Goal: Information Seeking & Learning: Learn about a topic

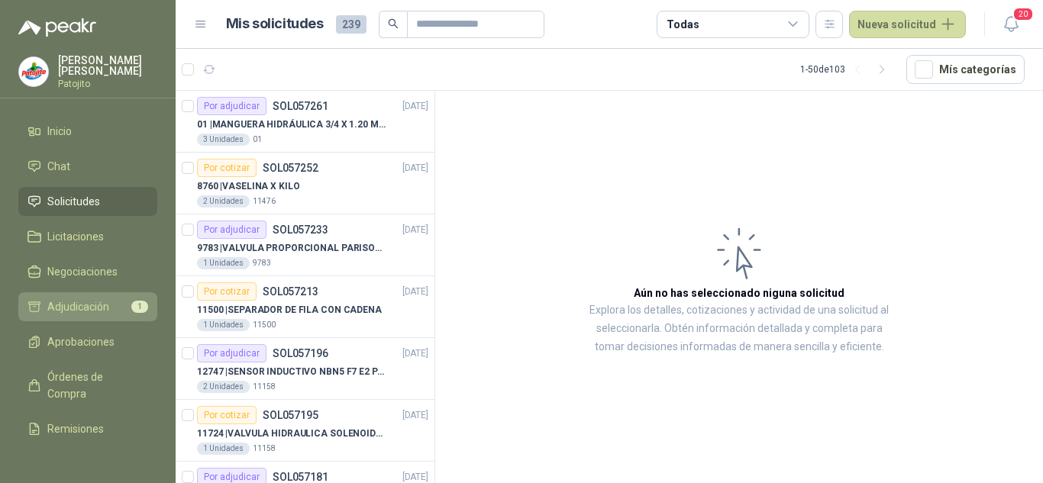
click at [76, 300] on span "Adjudicación" at bounding box center [78, 307] width 62 height 17
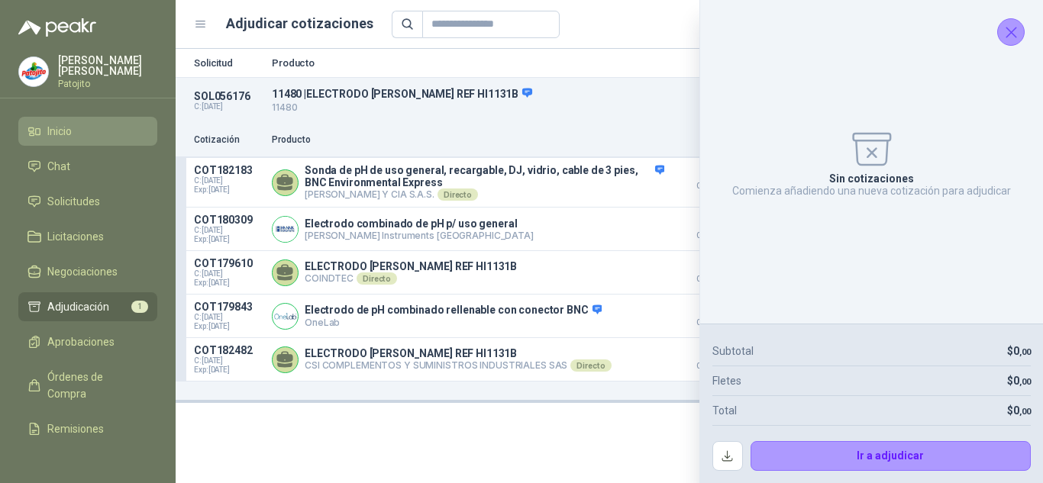
click at [59, 123] on span "Inicio" at bounding box center [59, 131] width 24 height 17
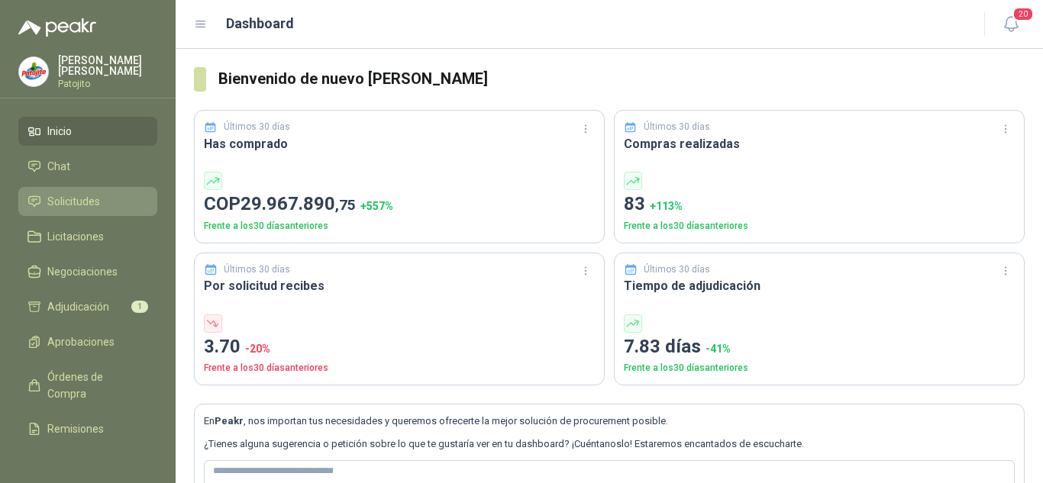
click at [80, 192] on link "Solicitudes" at bounding box center [87, 201] width 139 height 29
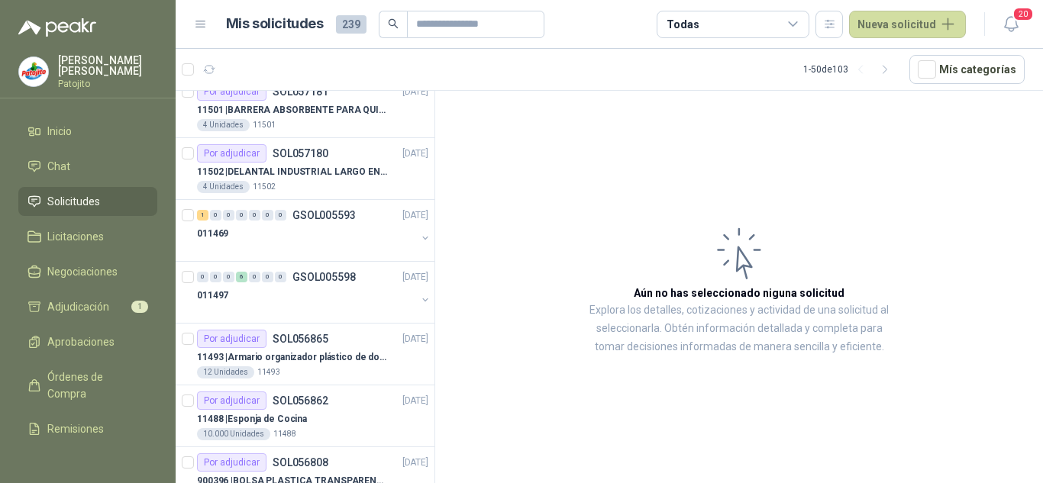
scroll to position [382, 0]
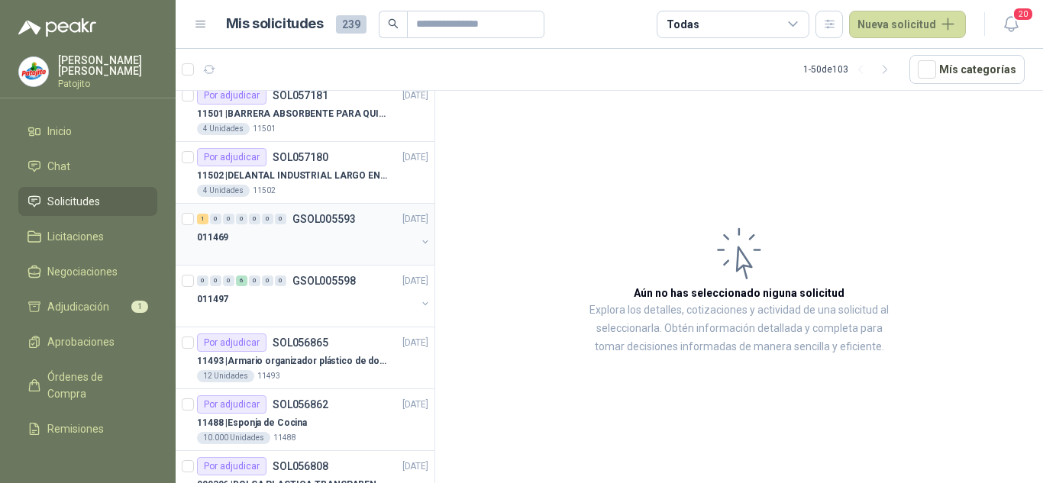
click at [307, 223] on p "GSOL005593" at bounding box center [324, 219] width 63 height 11
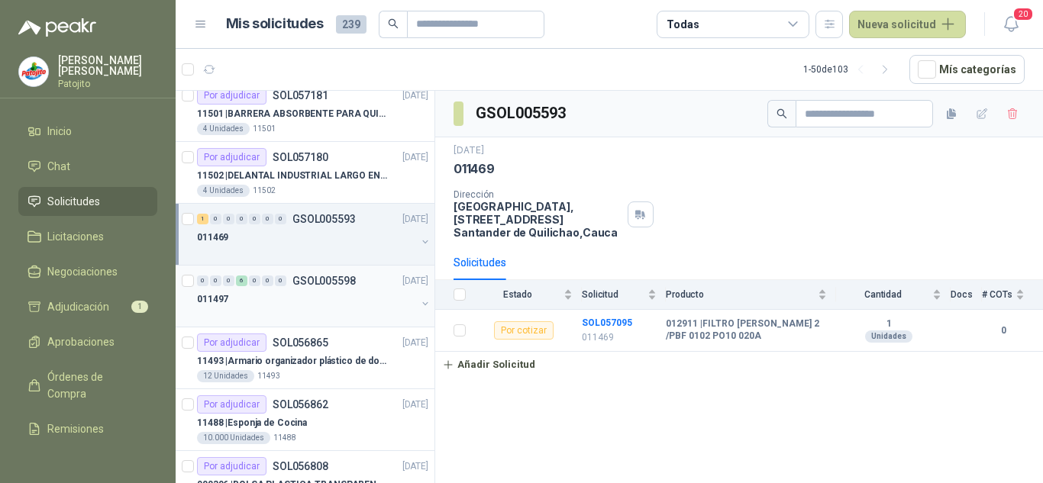
click at [293, 283] on p "GSOL005598" at bounding box center [324, 281] width 63 height 11
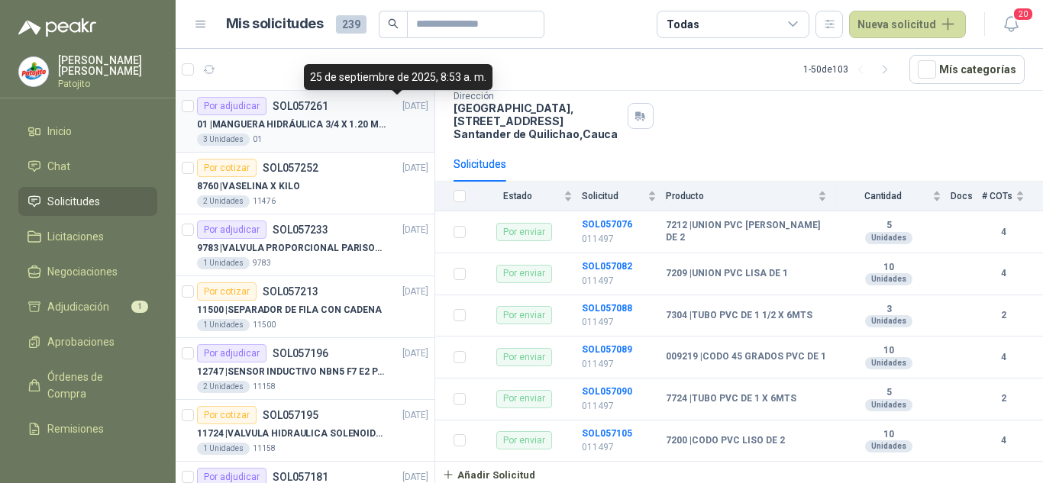
click at [403, 105] on p "[DATE]" at bounding box center [416, 106] width 26 height 15
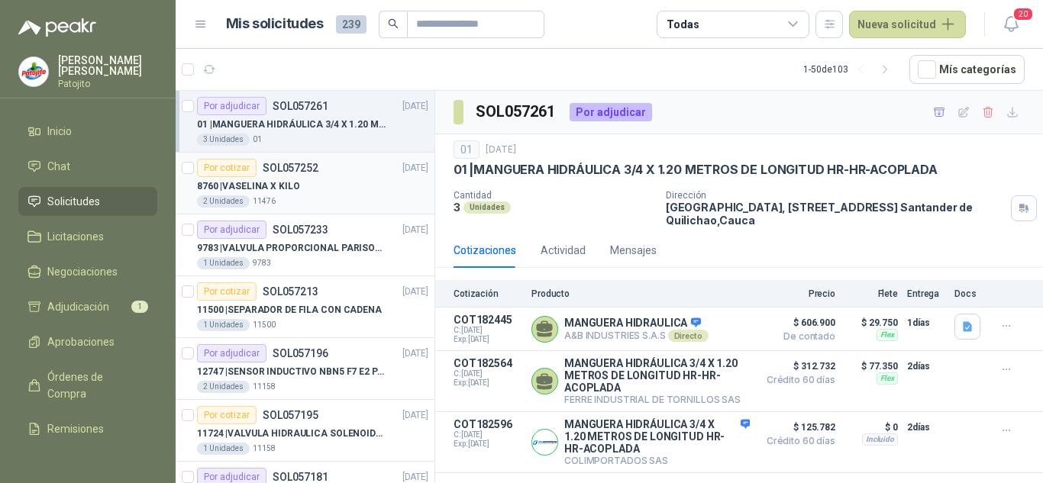
click at [342, 169] on div "Por cotizar SOL057252 [DATE]" at bounding box center [312, 168] width 231 height 18
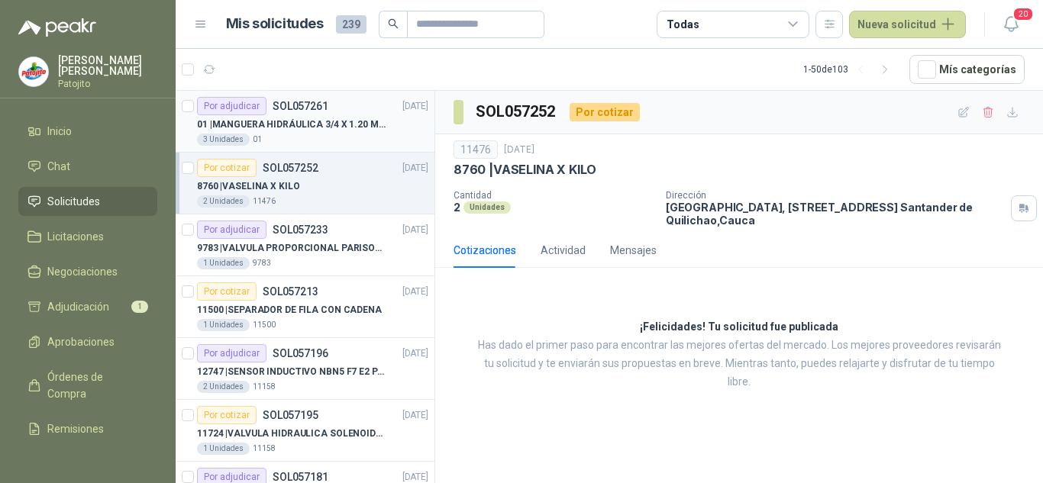
click at [382, 116] on div "01 | MANGUERA HIDRÁULICA 3/4 X 1.20 METROS DE LONGITUD HR-HR-ACOPLADA" at bounding box center [312, 124] width 231 height 18
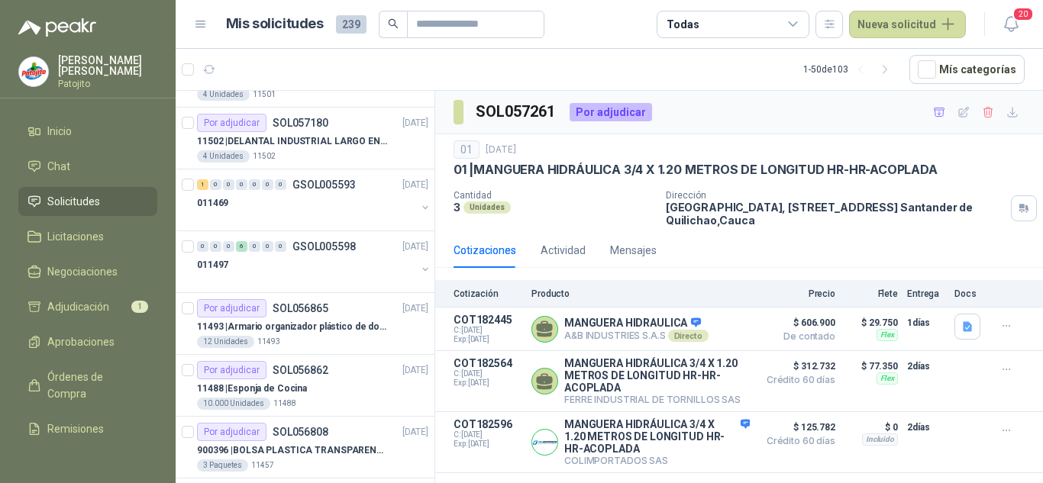
scroll to position [458, 0]
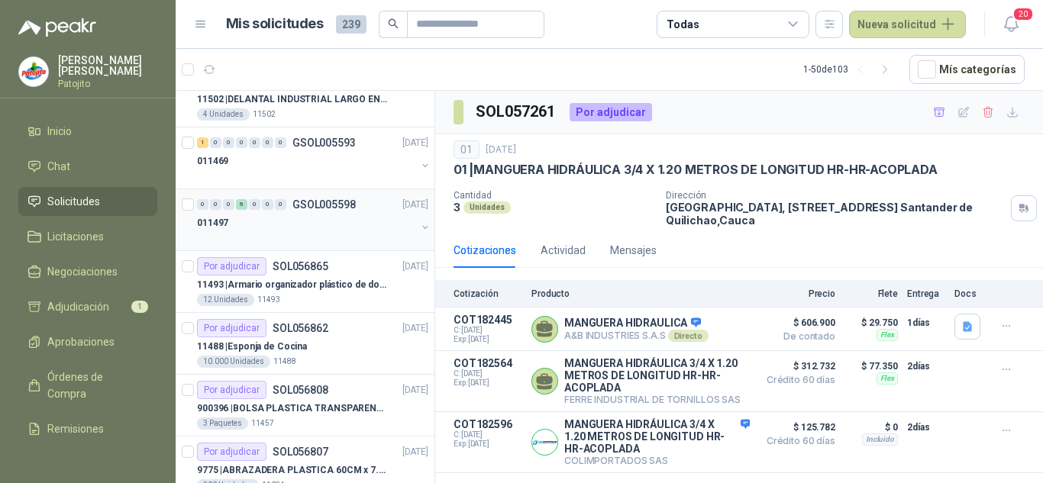
click at [283, 221] on div "011497" at bounding box center [306, 223] width 219 height 18
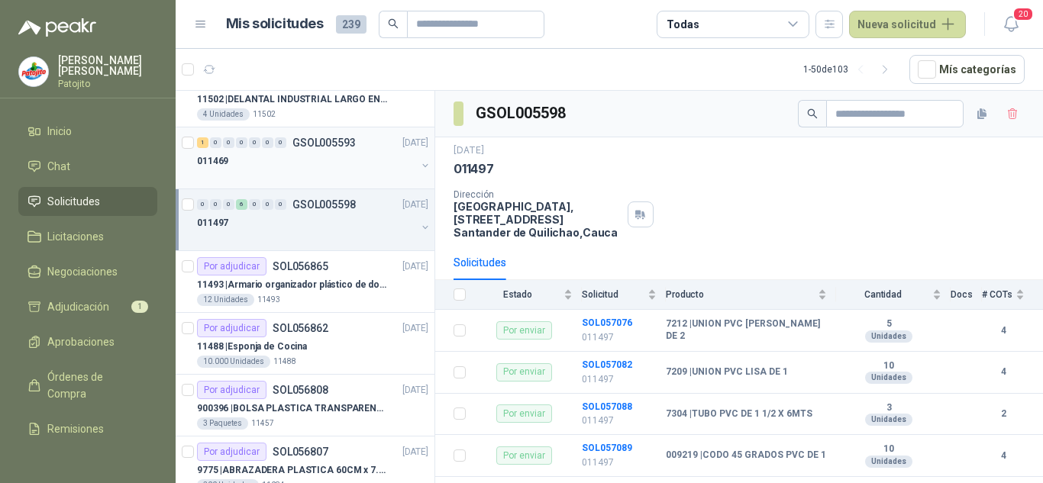
click at [312, 179] on div at bounding box center [306, 176] width 219 height 12
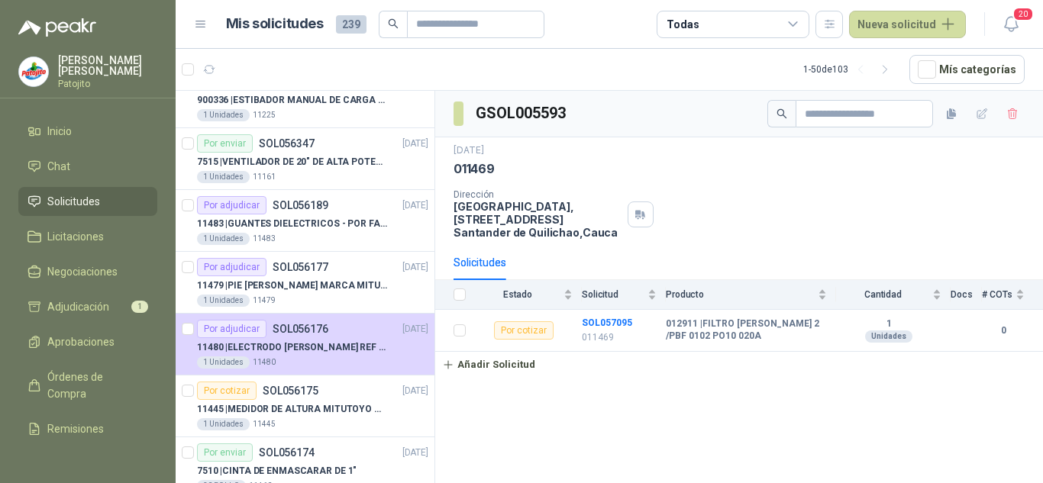
scroll to position [1680, 0]
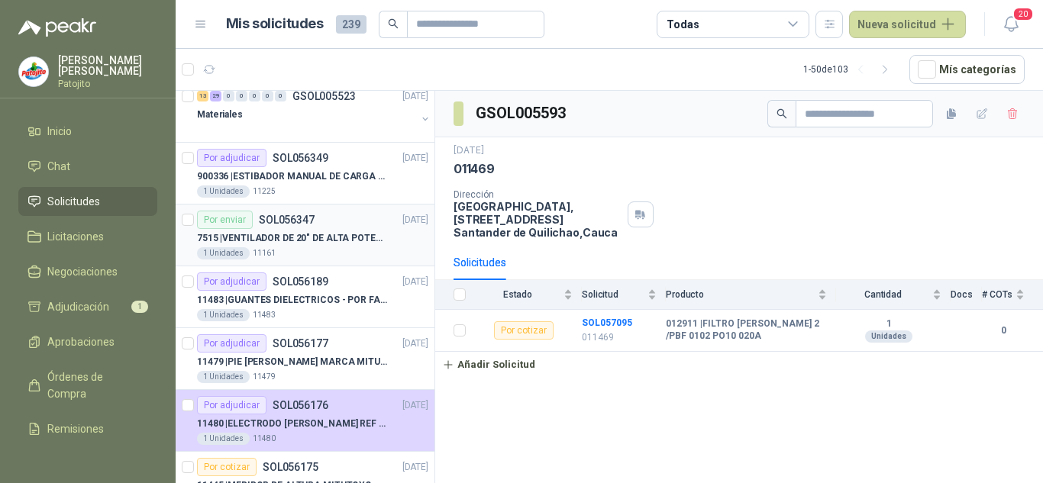
click at [334, 234] on p "7515 | VENTILADOR DE 20" DE ALTA POTENCIA PARA ANCLAR A LA PARED" at bounding box center [292, 238] width 190 height 15
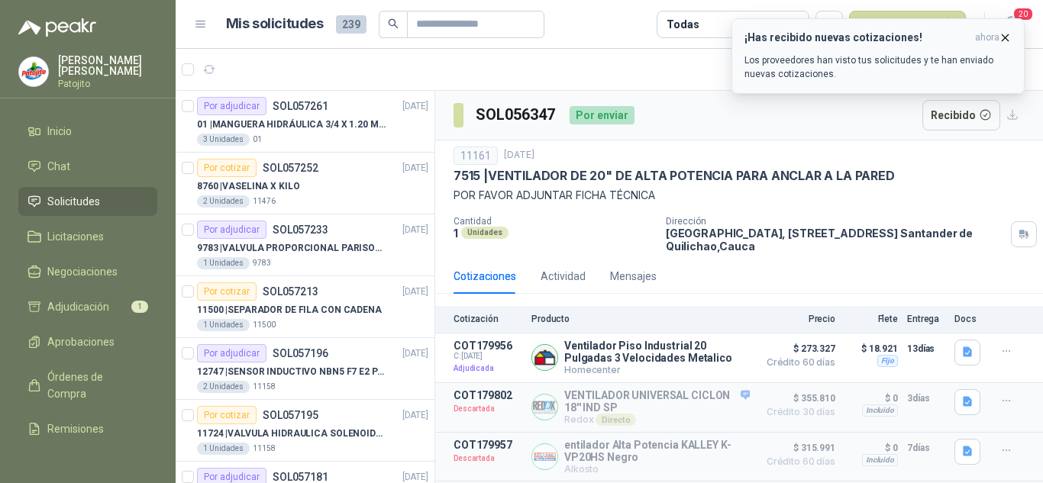
click at [1007, 27] on button "¡Has recibido nuevas cotizaciones! ahora Los proveedores han visto tus solicitu…" at bounding box center [878, 56] width 293 height 76
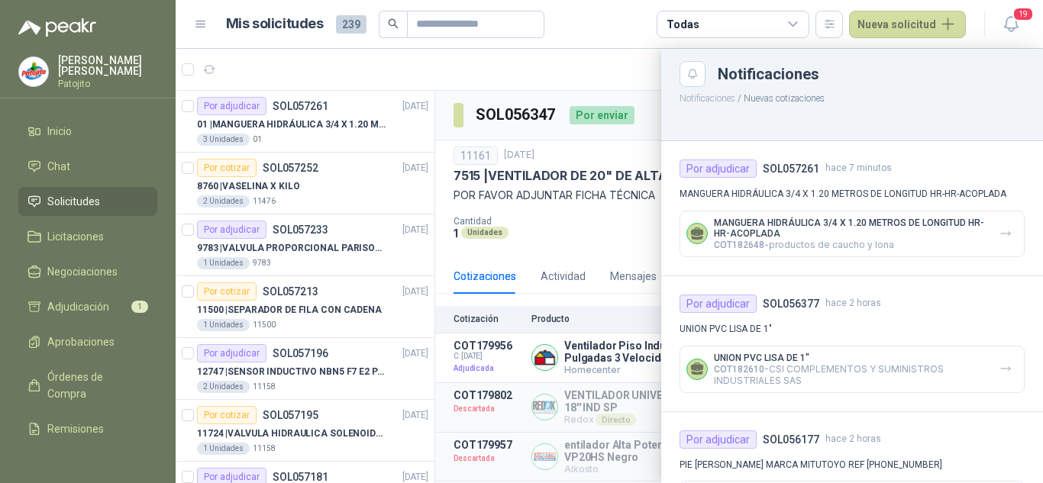
click at [554, 69] on div at bounding box center [610, 266] width 868 height 435
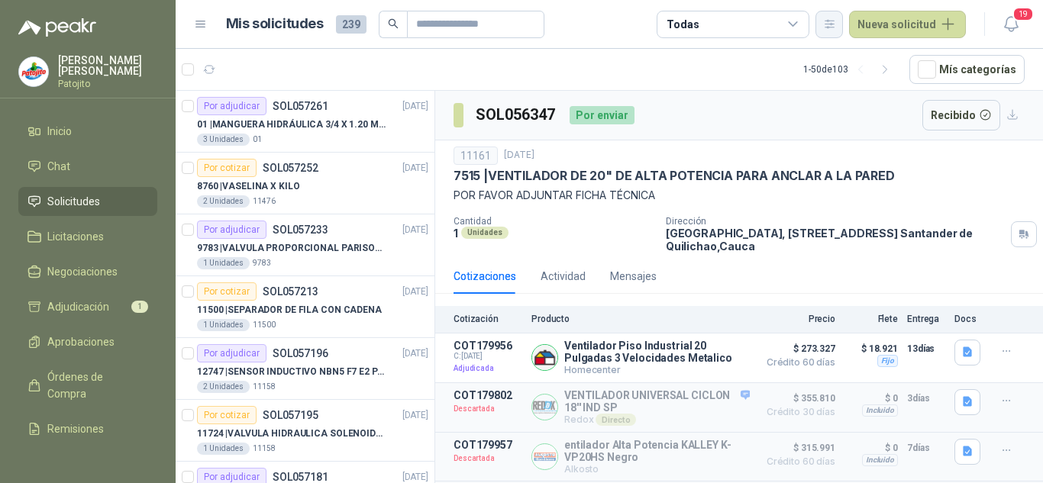
click at [841, 25] on button "button" at bounding box center [829, 24] width 27 height 27
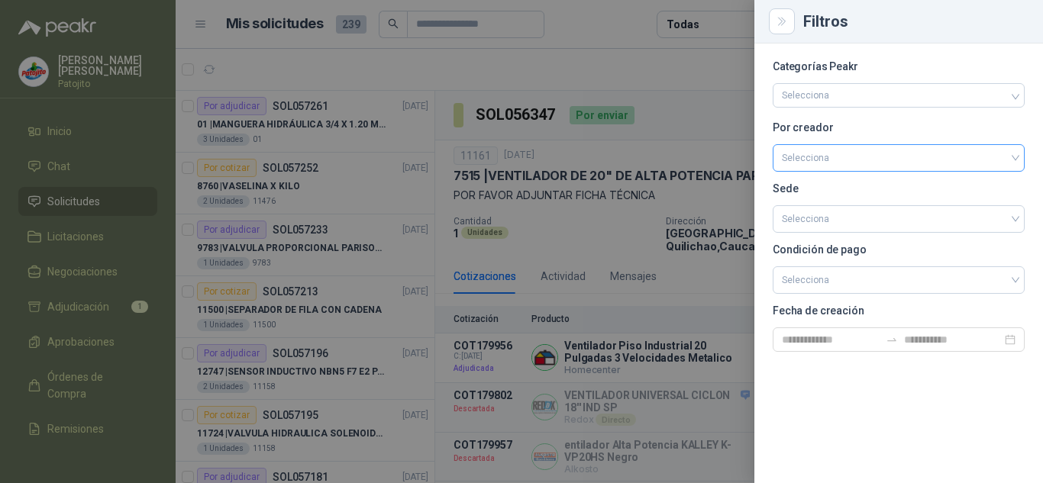
click at [862, 160] on input "search" at bounding box center [899, 156] width 234 height 23
click at [843, 160] on input "search" at bounding box center [899, 156] width 234 height 23
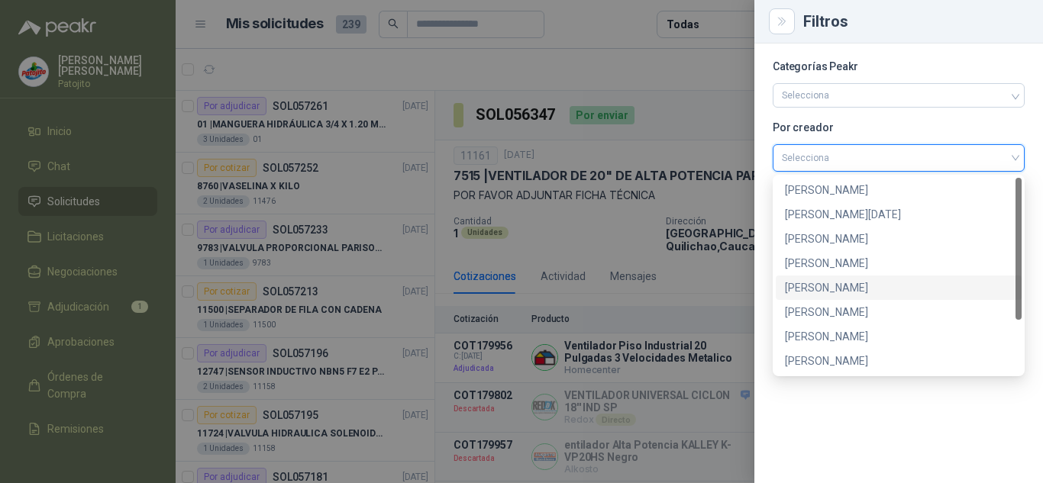
click at [851, 289] on div "[PERSON_NAME]" at bounding box center [899, 288] width 228 height 17
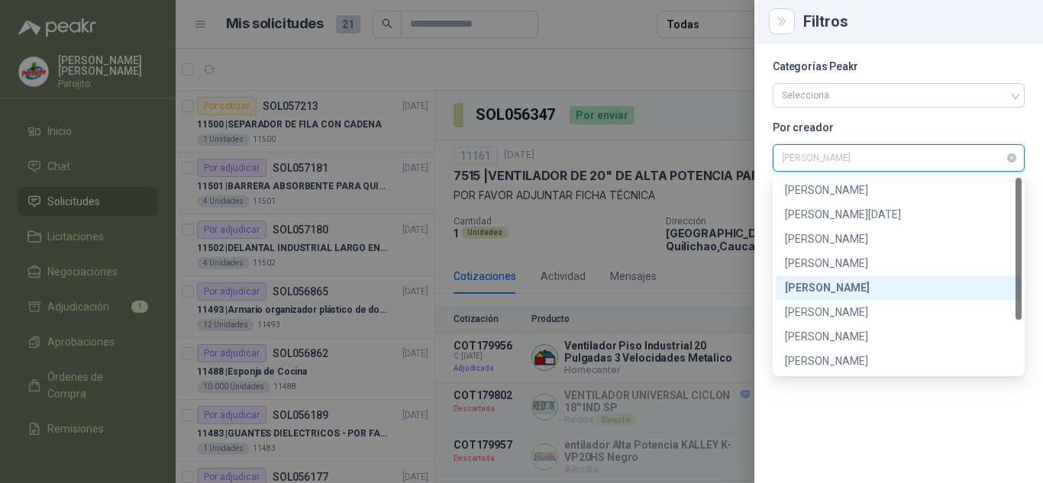
click at [897, 162] on span "[PERSON_NAME]" at bounding box center [899, 158] width 234 height 23
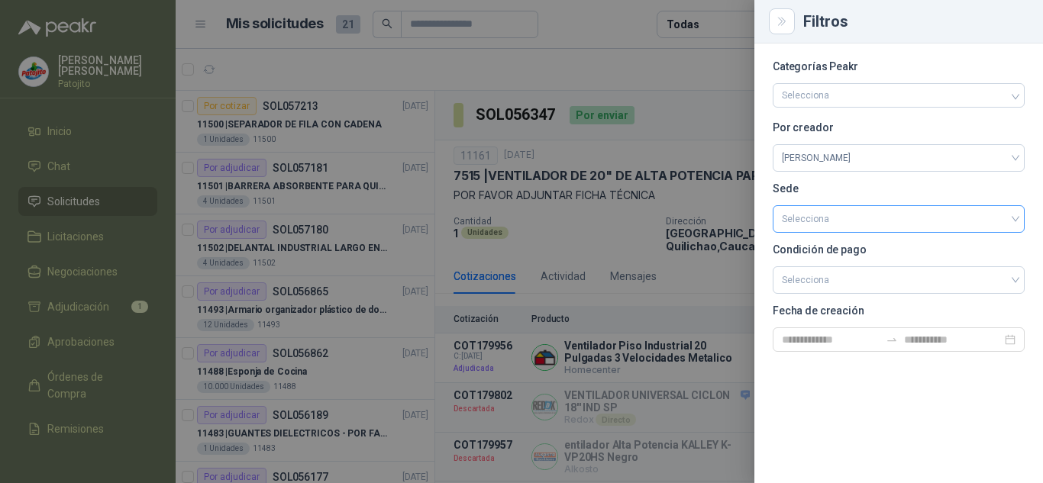
click at [866, 216] on input "search" at bounding box center [899, 217] width 234 height 23
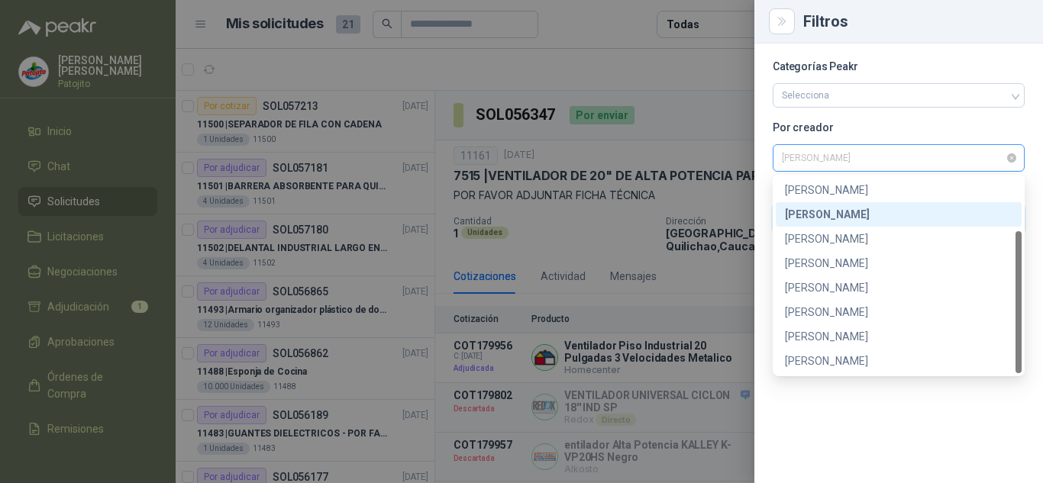
click at [842, 163] on span "[PERSON_NAME]" at bounding box center [899, 158] width 234 height 23
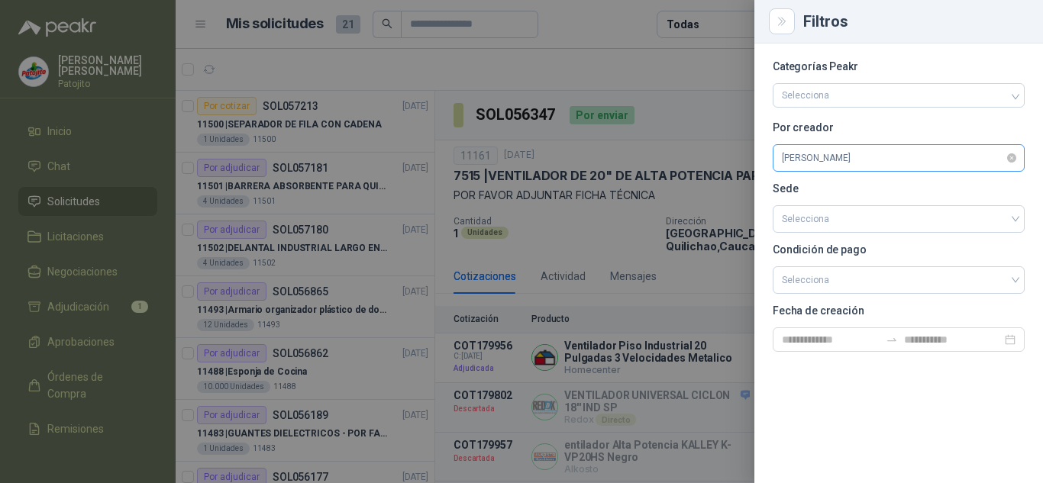
click at [839, 157] on span "[PERSON_NAME]" at bounding box center [899, 158] width 234 height 23
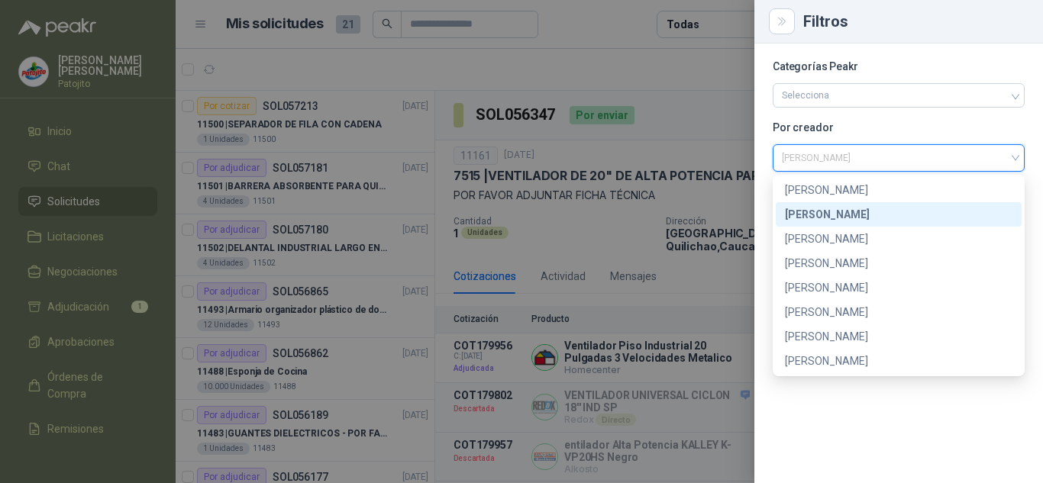
click at [833, 218] on div "[PERSON_NAME]" at bounding box center [899, 214] width 228 height 17
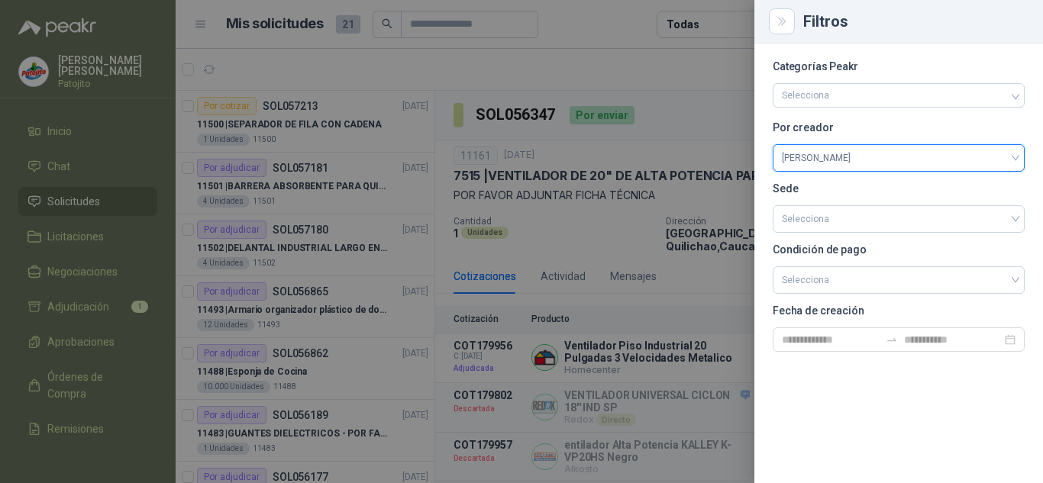
click at [693, 68] on div at bounding box center [521, 241] width 1043 height 483
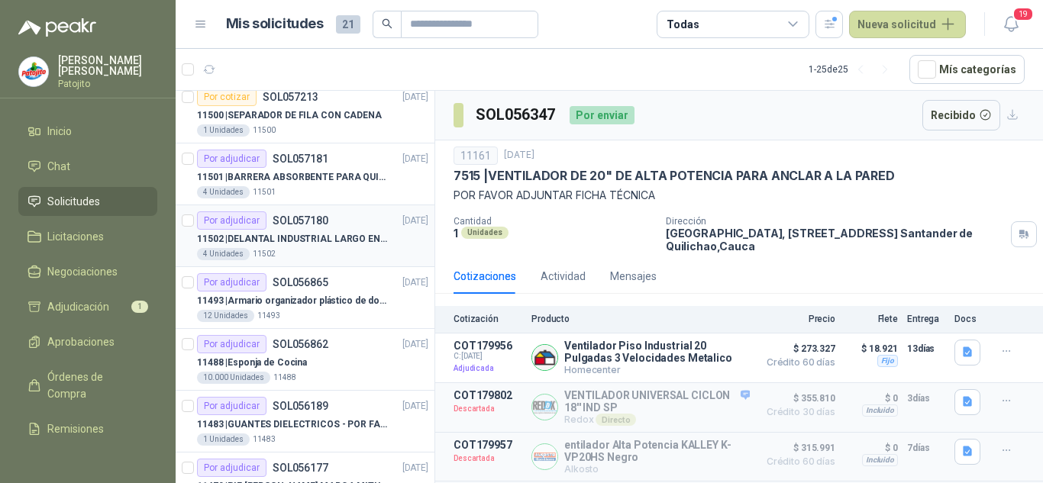
scroll to position [0, 0]
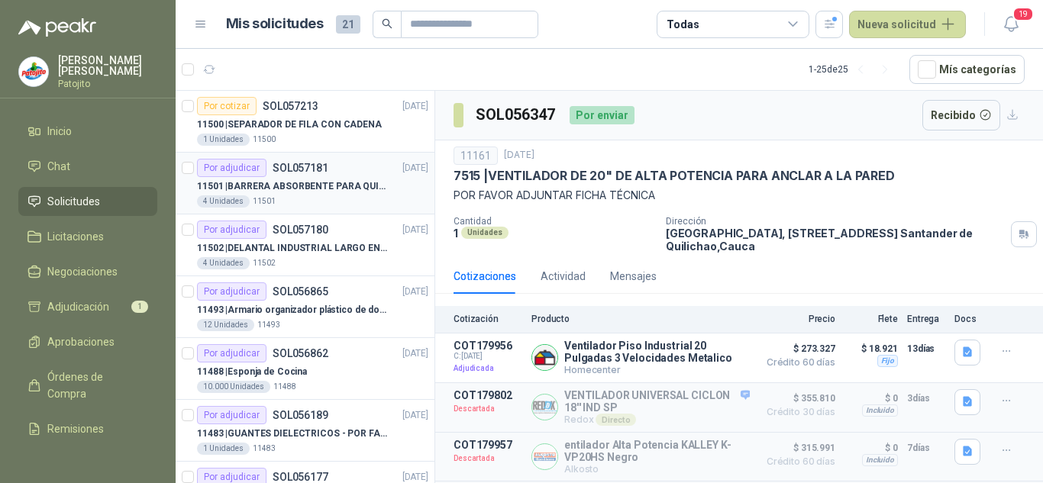
click at [312, 194] on div "11501 | BARRERA ABSORBENTE PARA QUIMICOS (DERRAME DE HIPOCLORITO)" at bounding box center [312, 186] width 231 height 18
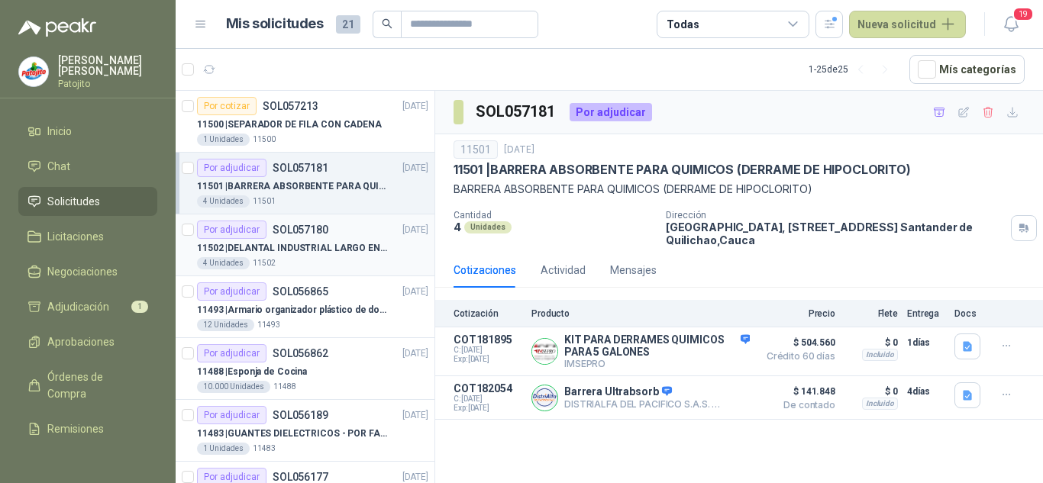
click at [318, 238] on div "Por adjudicar SOL057180" at bounding box center [262, 230] width 131 height 18
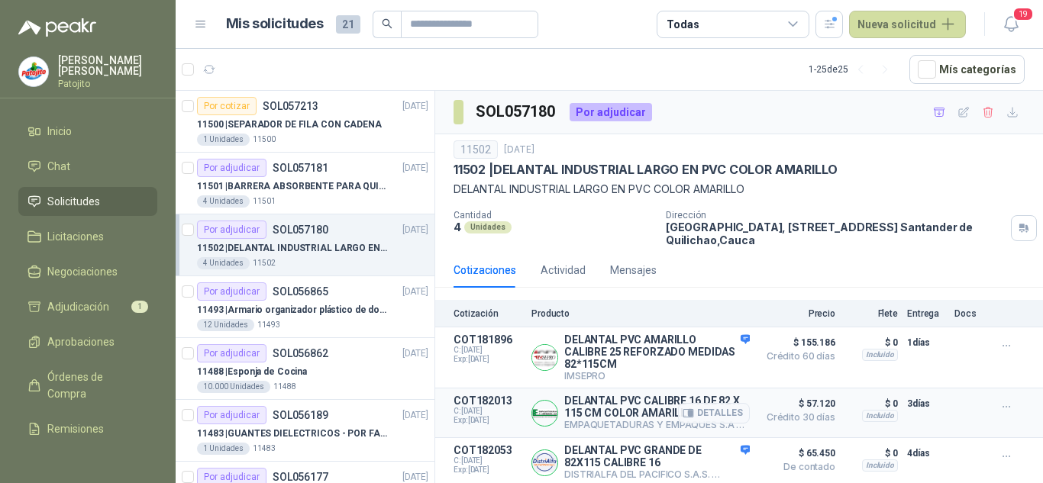
scroll to position [56, 0]
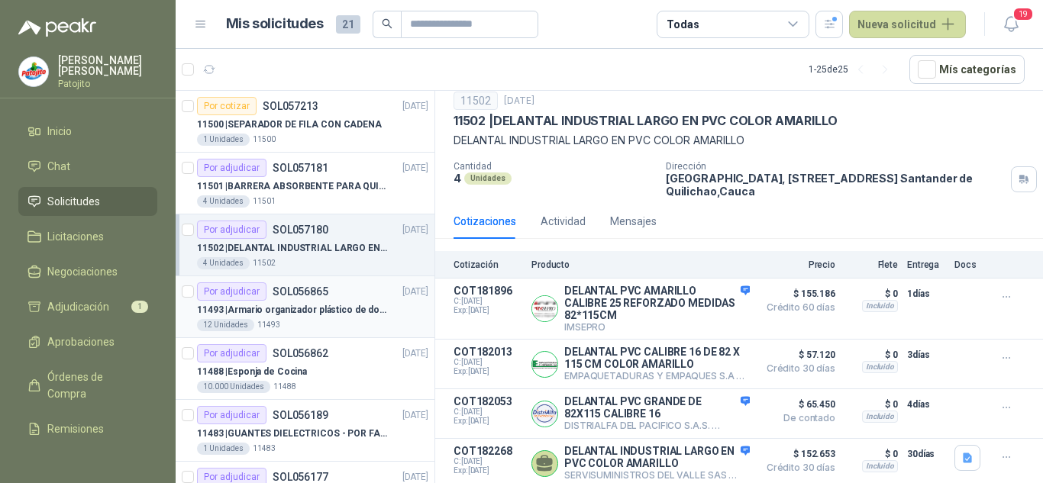
click at [284, 307] on p "11493 | Armario organizador plástico de dos puertas de acuerdo a la imagen adju…" at bounding box center [292, 310] width 190 height 15
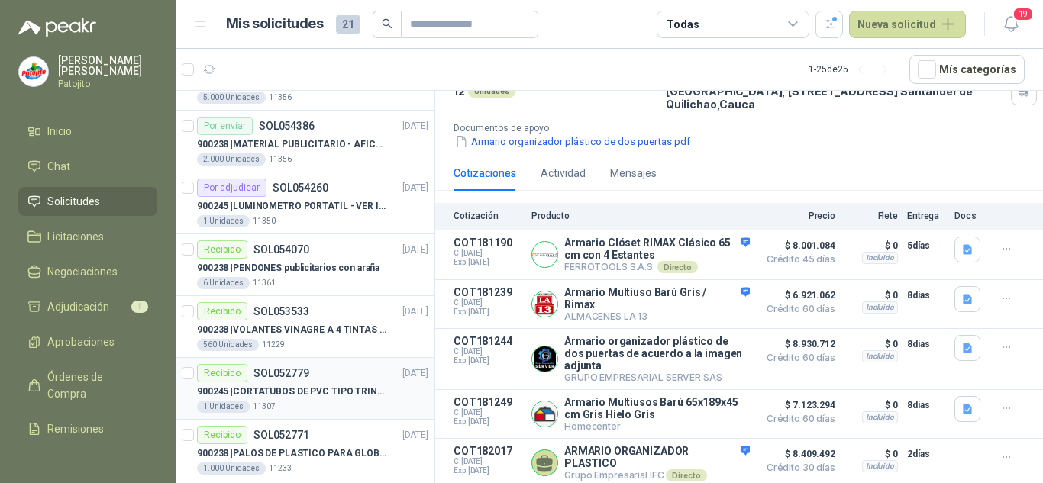
scroll to position [1017, 0]
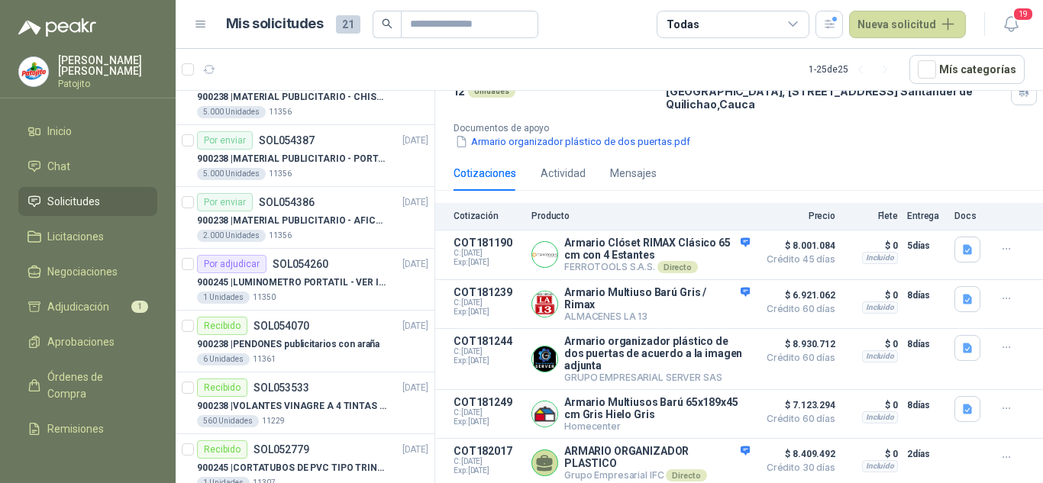
click at [796, 16] on div "Todas" at bounding box center [733, 24] width 153 height 27
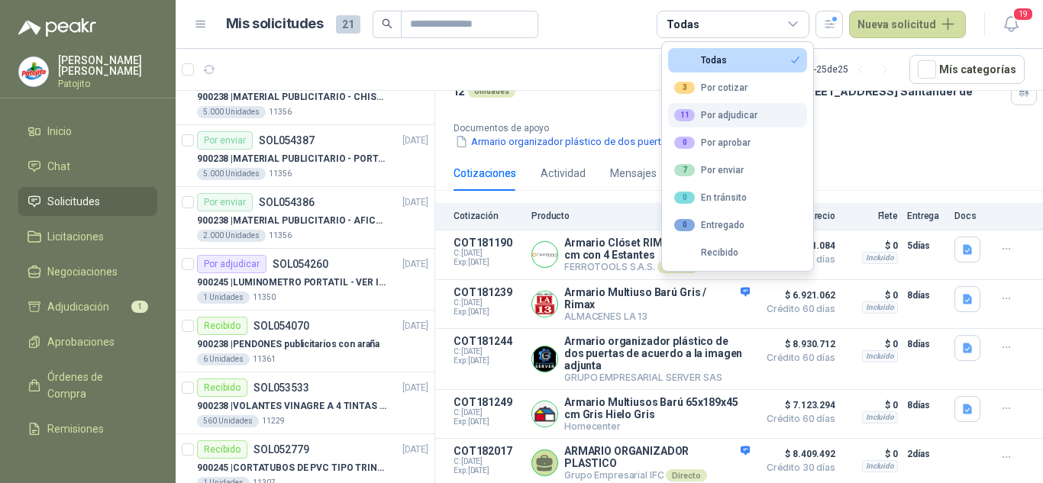
click at [722, 118] on div "11 Por adjudicar" at bounding box center [715, 115] width 83 height 12
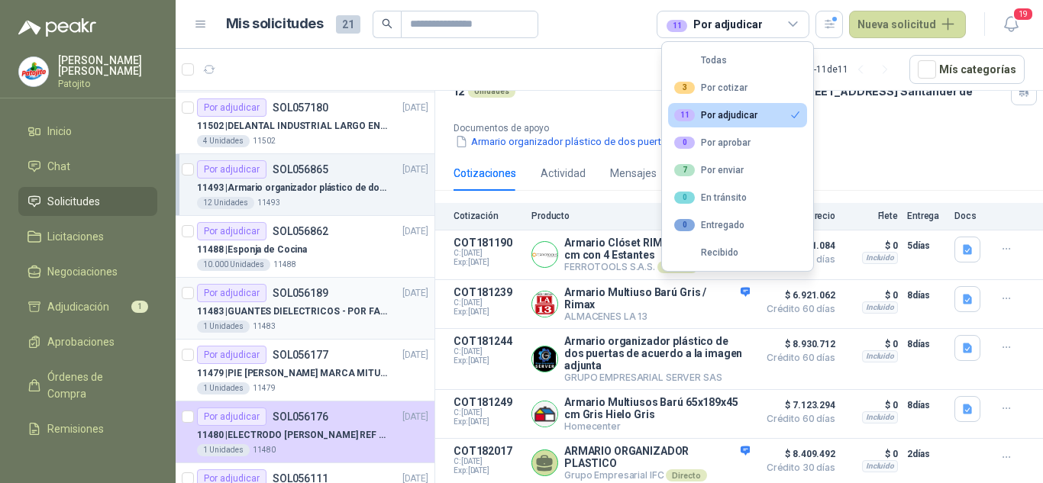
scroll to position [0, 0]
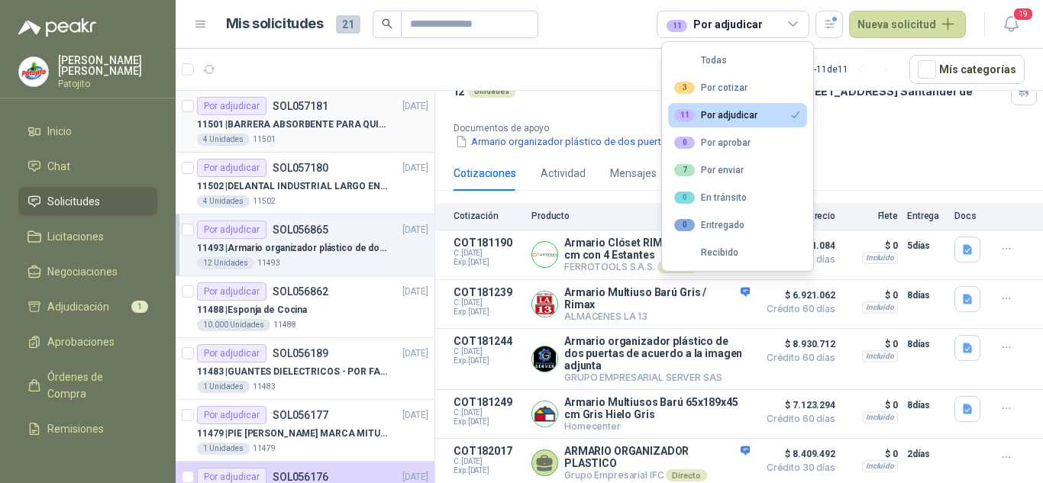
click at [327, 125] on p "11501 | BARRERA ABSORBENTE PARA QUIMICOS (DERRAME DE HIPOCLORITO)" at bounding box center [292, 125] width 190 height 15
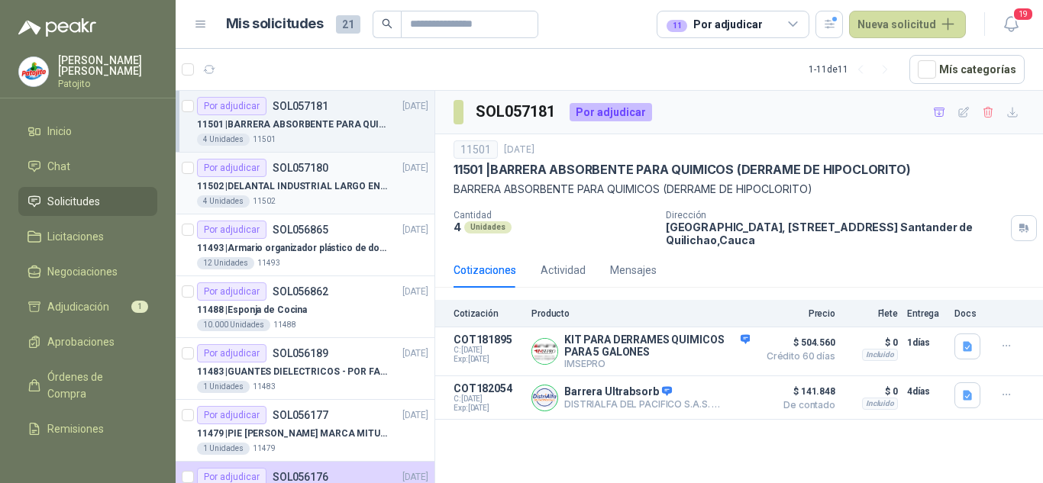
click at [330, 173] on div "Por adjudicar SOL057180 [DATE]" at bounding box center [312, 168] width 231 height 18
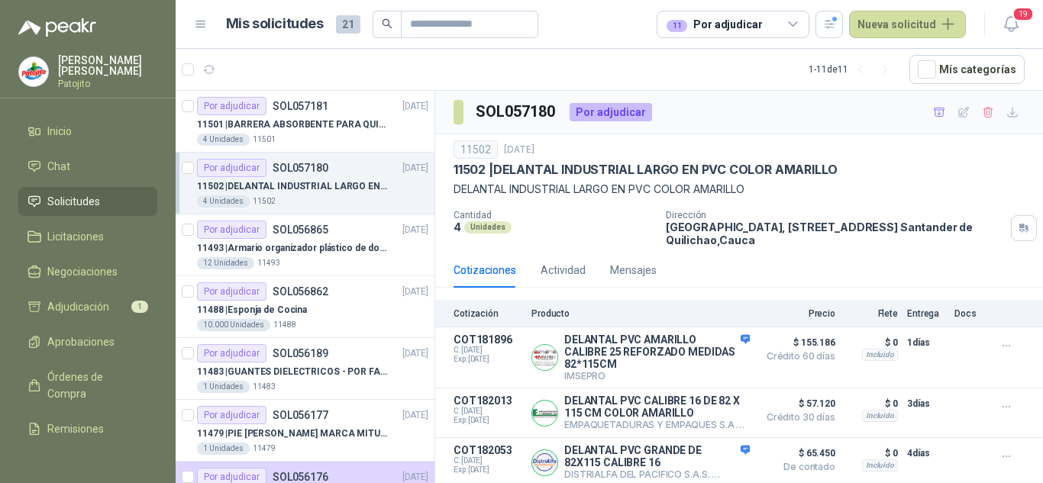
scroll to position [56, 0]
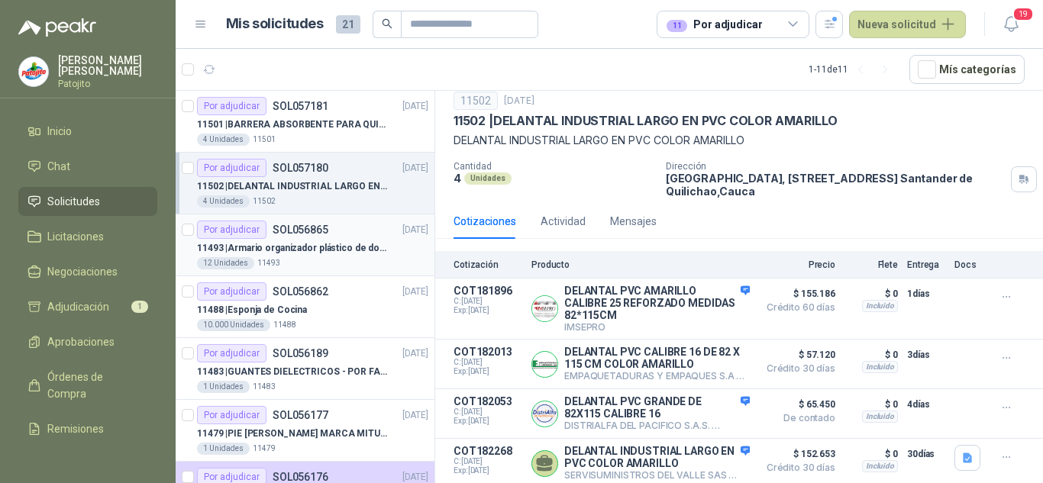
click at [334, 252] on p "11493 | Armario organizador plástico de dos puertas de acuerdo a la imagen adju…" at bounding box center [292, 248] width 190 height 15
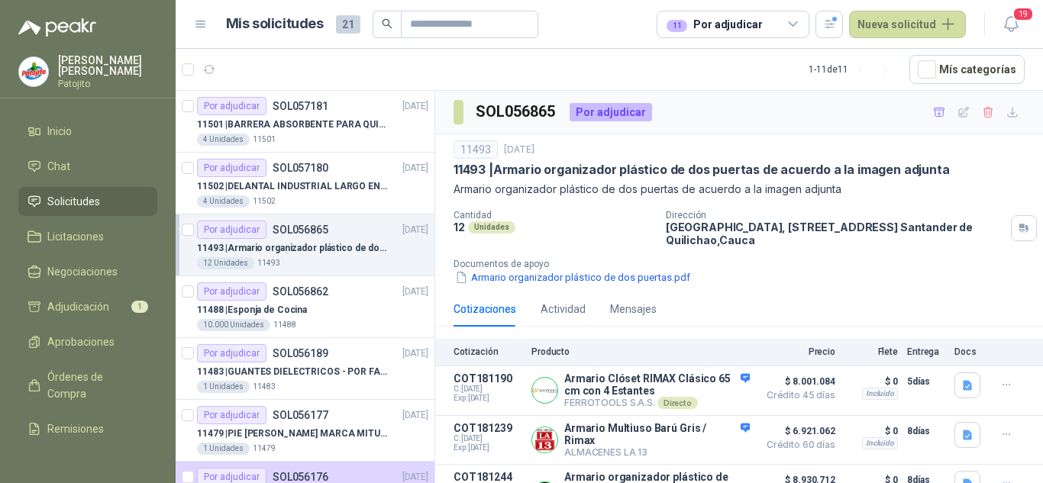
scroll to position [144, 0]
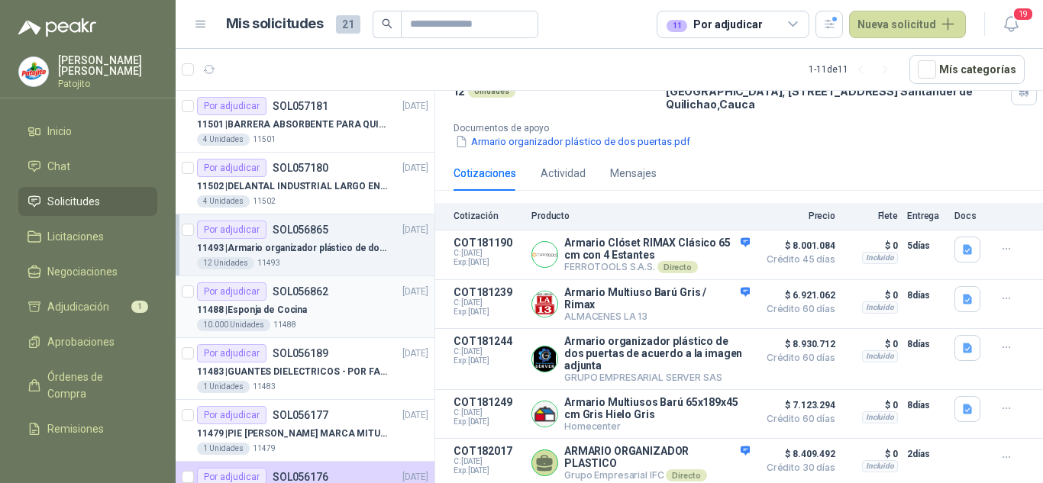
click at [330, 303] on div "11488 | Esponja de Cocina" at bounding box center [312, 310] width 231 height 18
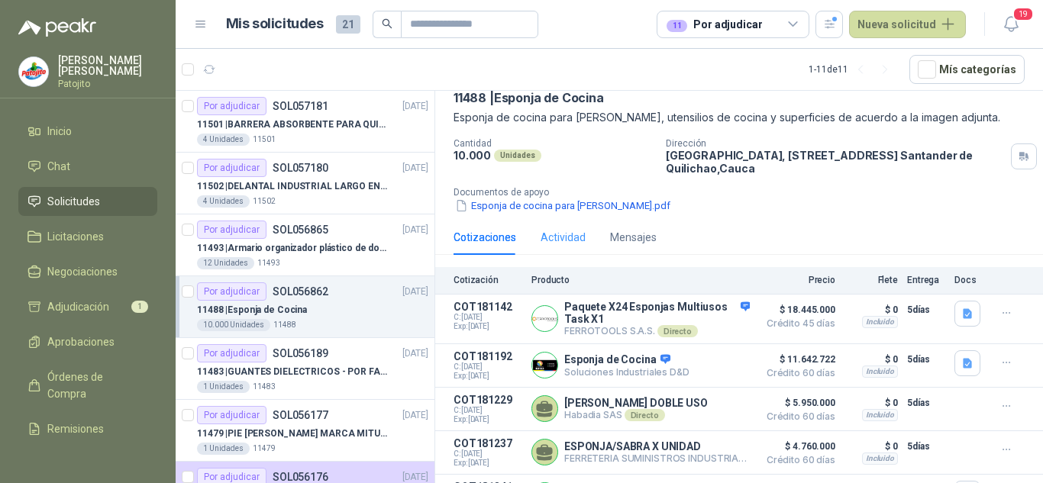
scroll to position [106, 0]
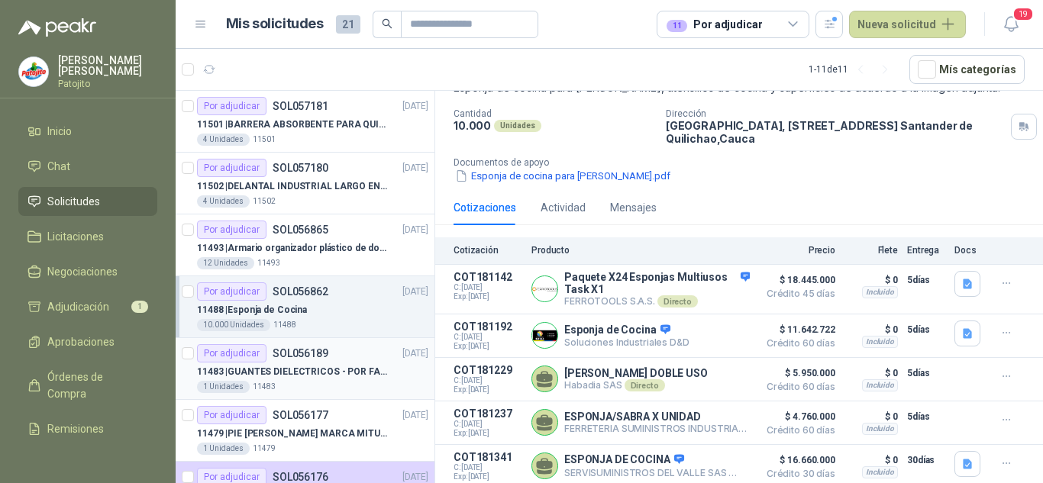
click at [307, 374] on p "11483 | GUANTES DIELECTRICOS - POR FAVOR ADJUNTAR SU FICHA TECNICA" at bounding box center [292, 372] width 190 height 15
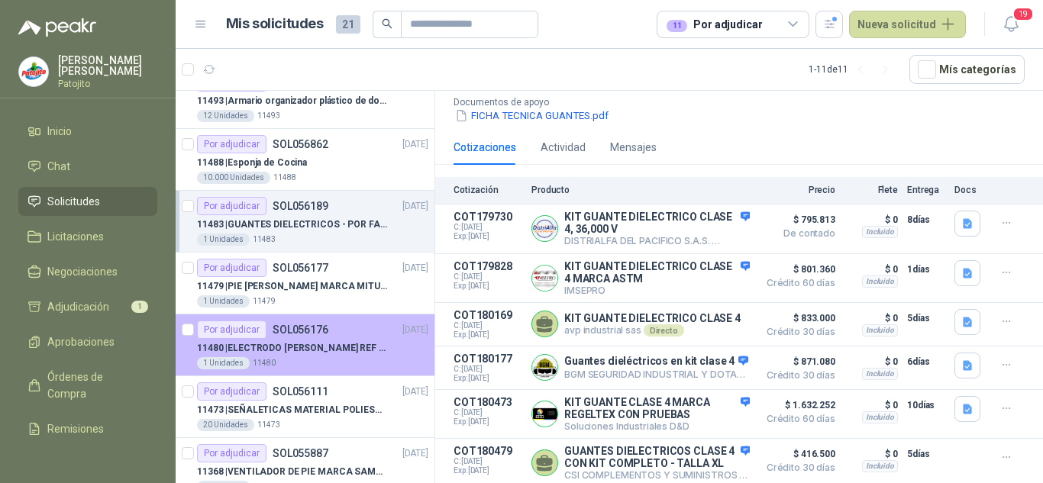
scroll to position [229, 0]
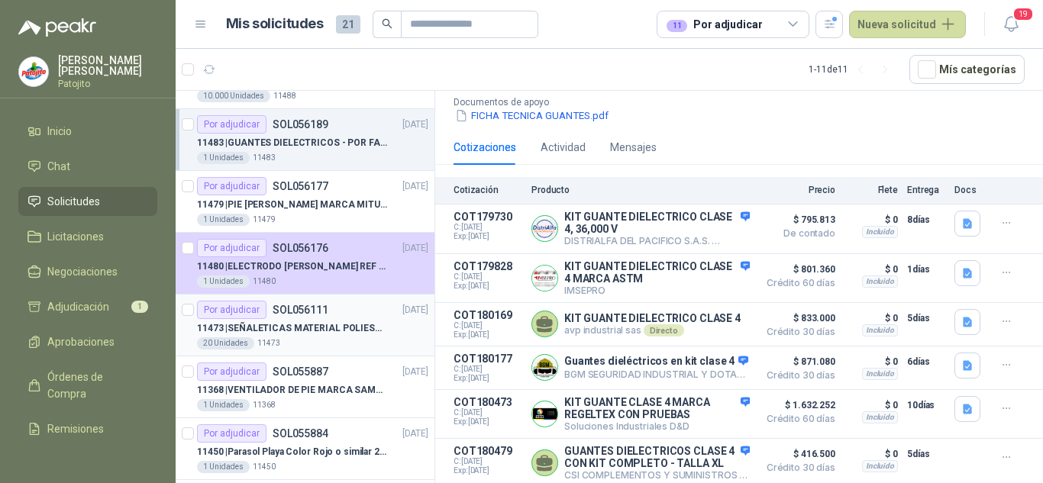
click at [317, 328] on p "11473 | SEÑALETICAS MATERIAL POLIESTILENO CON VINILO LAMINADO CALIBRE 60" at bounding box center [292, 329] width 190 height 15
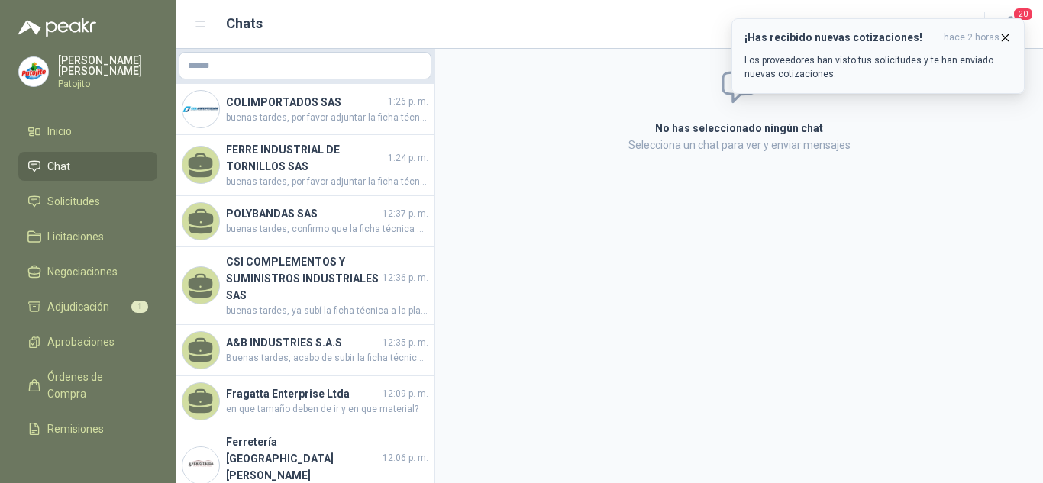
click at [1004, 35] on icon "button" at bounding box center [1005, 37] width 13 height 13
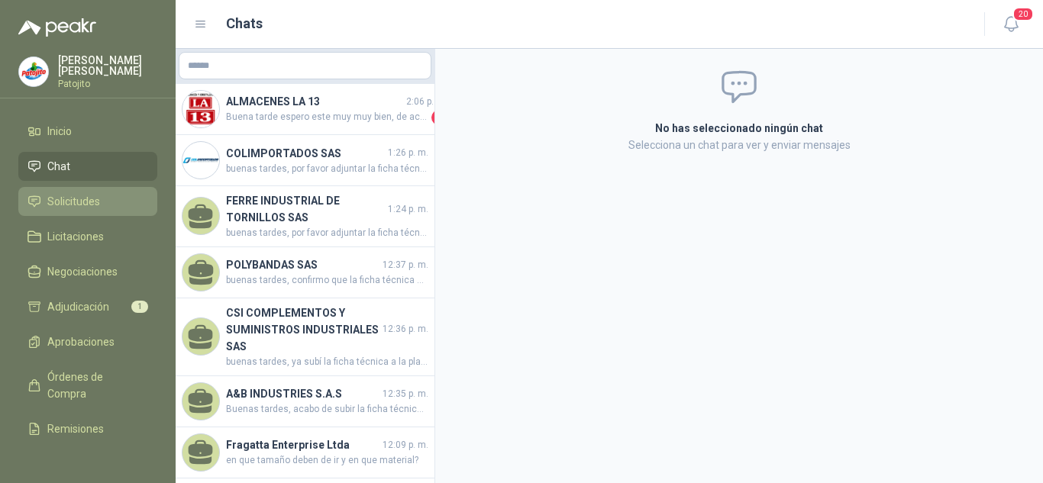
click at [67, 203] on span "Solicitudes" at bounding box center [73, 201] width 53 height 17
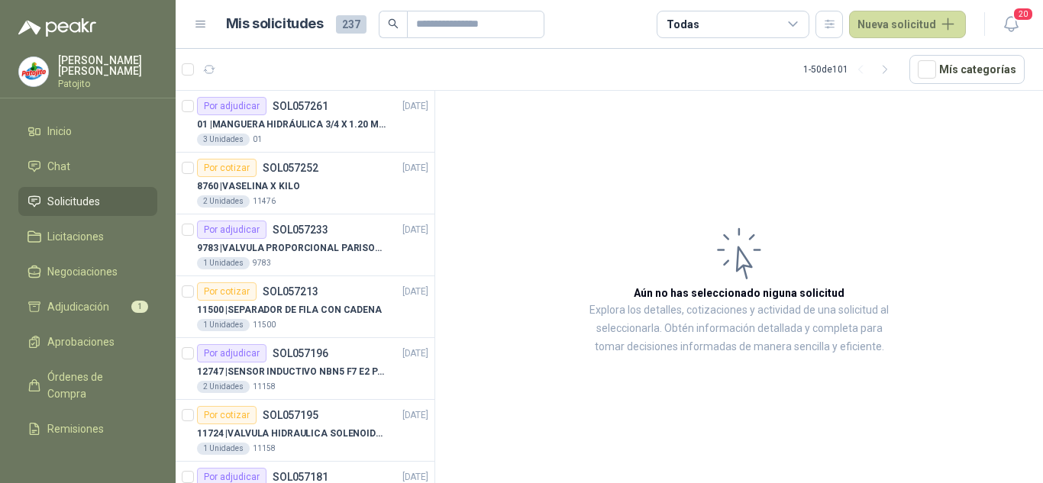
click at [924, 8] on header "Mis solicitudes 237 Todas Nueva solicitud 20" at bounding box center [610, 24] width 868 height 49
click at [907, 26] on button "Nueva solicitud" at bounding box center [907, 24] width 117 height 27
click at [885, 52] on link "Solicitud" at bounding box center [926, 61] width 130 height 27
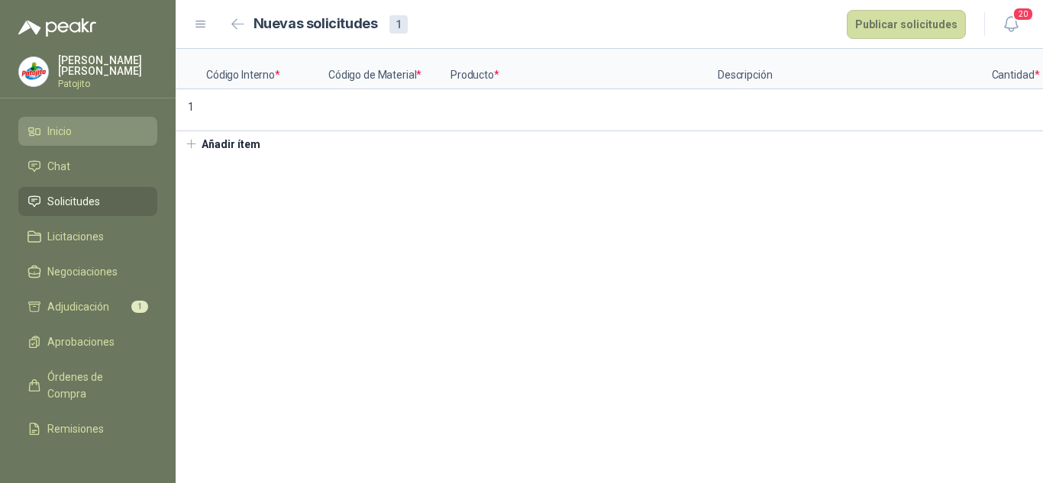
click at [75, 135] on li "Inicio" at bounding box center [87, 131] width 121 height 17
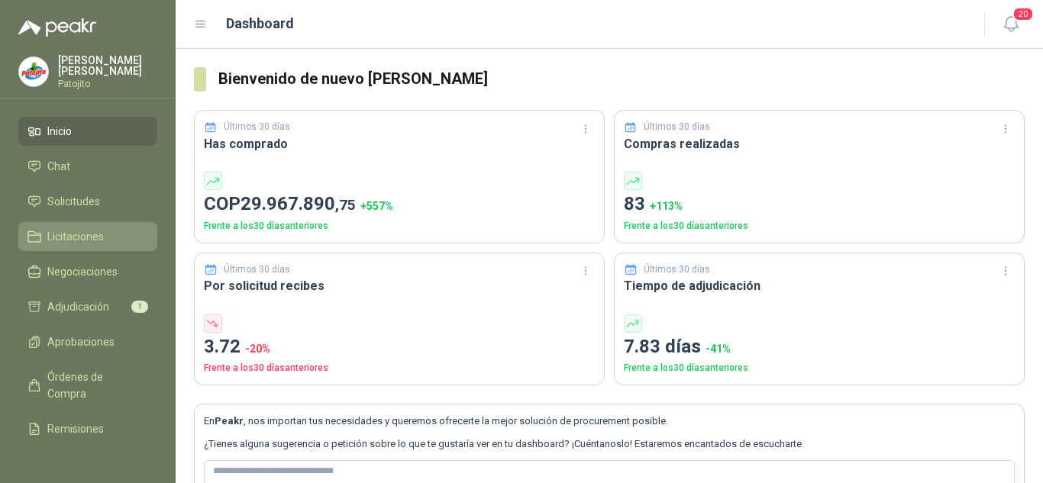
click at [71, 229] on span "Licitaciones" at bounding box center [75, 236] width 57 height 17
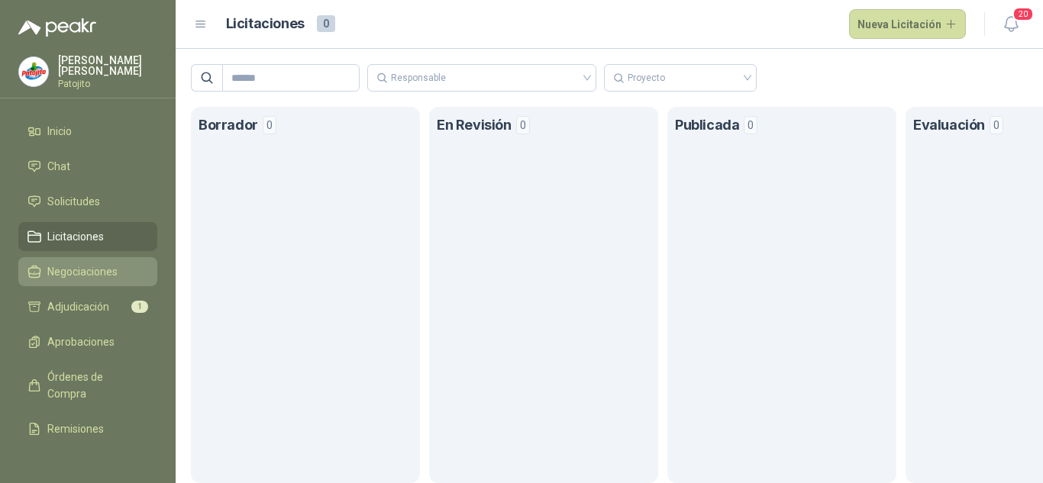
click at [85, 273] on span "Negociaciones" at bounding box center [82, 272] width 70 height 17
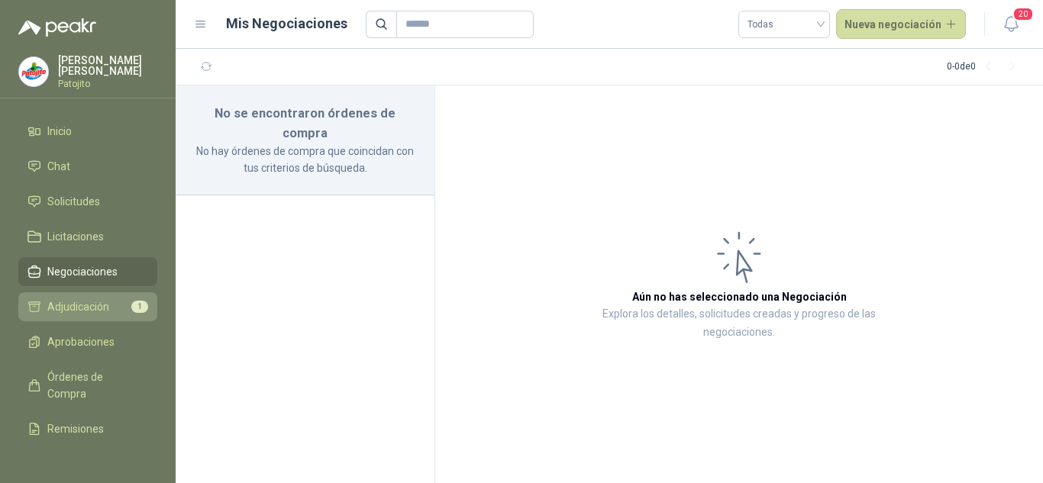
click at [90, 312] on span "Adjudicación" at bounding box center [78, 307] width 62 height 17
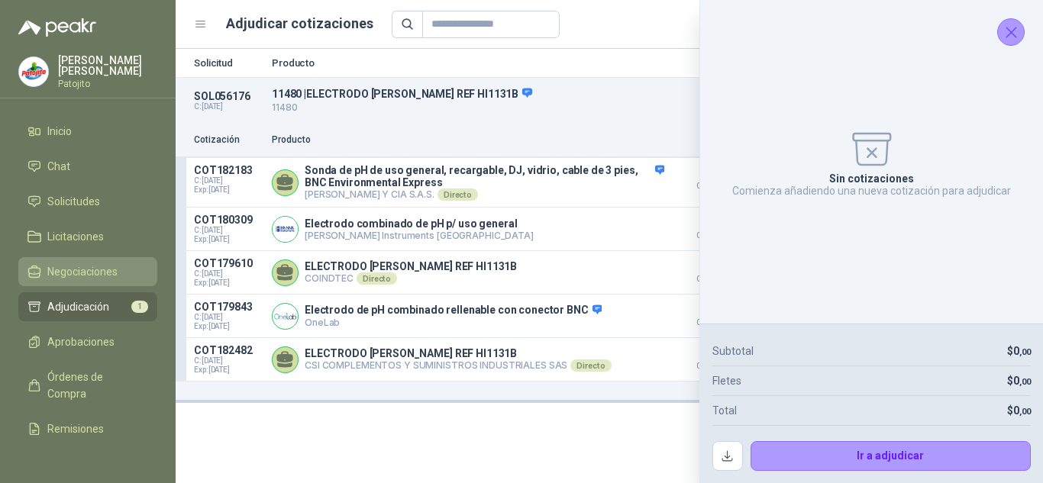
click at [95, 266] on span "Negociaciones" at bounding box center [82, 272] width 70 height 17
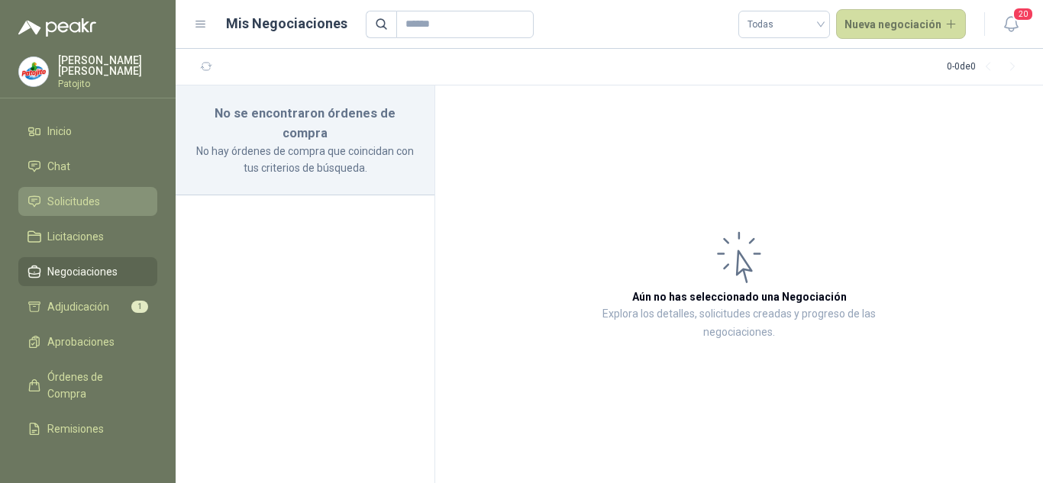
click at [114, 196] on li "Solicitudes" at bounding box center [87, 201] width 121 height 17
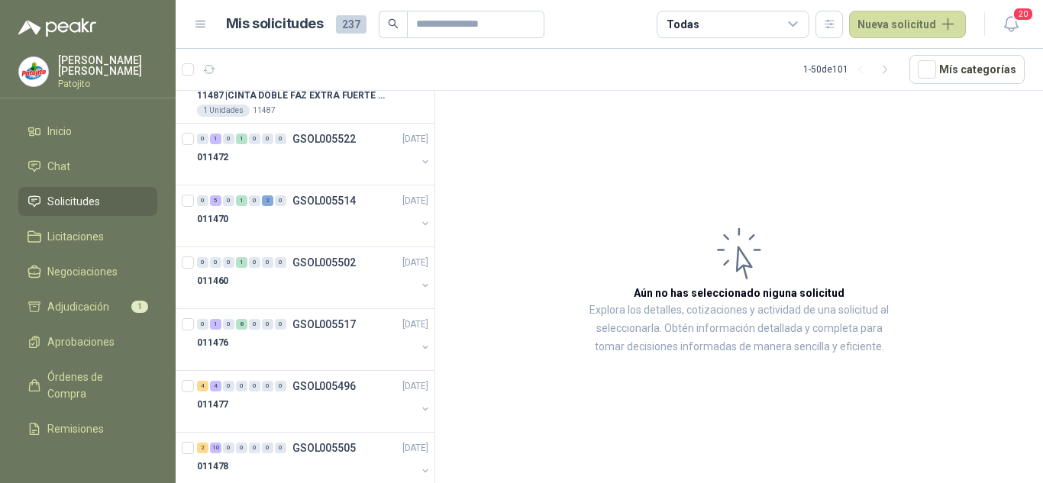
scroll to position [1146, 0]
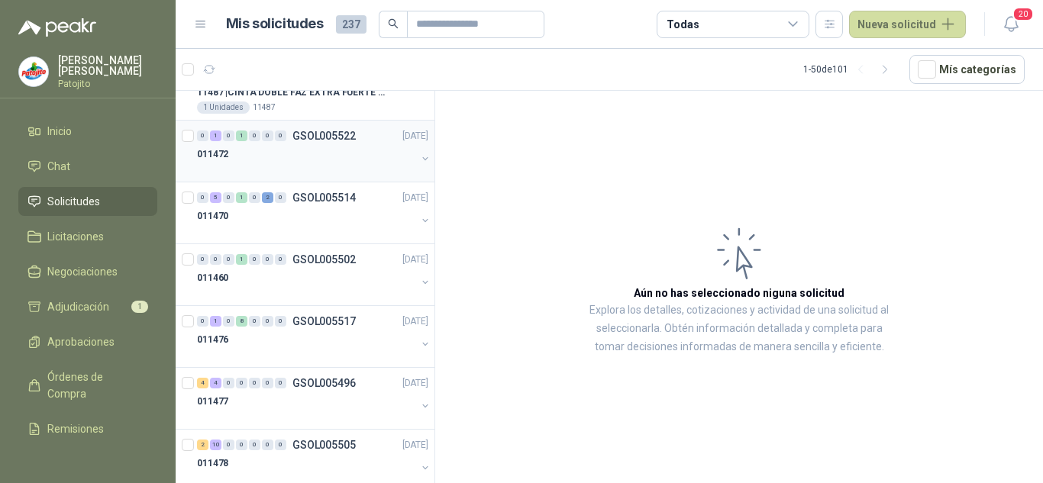
click at [298, 160] on div "011472" at bounding box center [306, 154] width 219 height 18
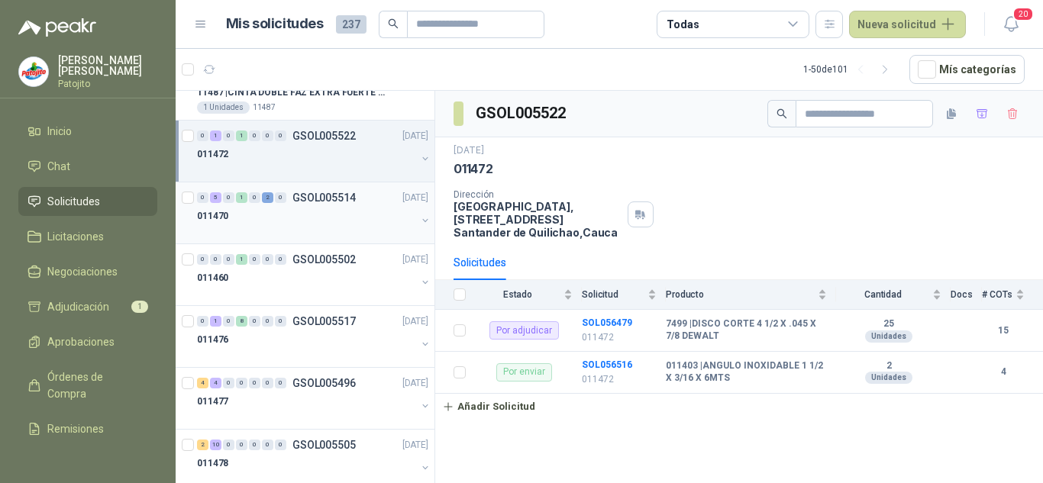
scroll to position [1222, 0]
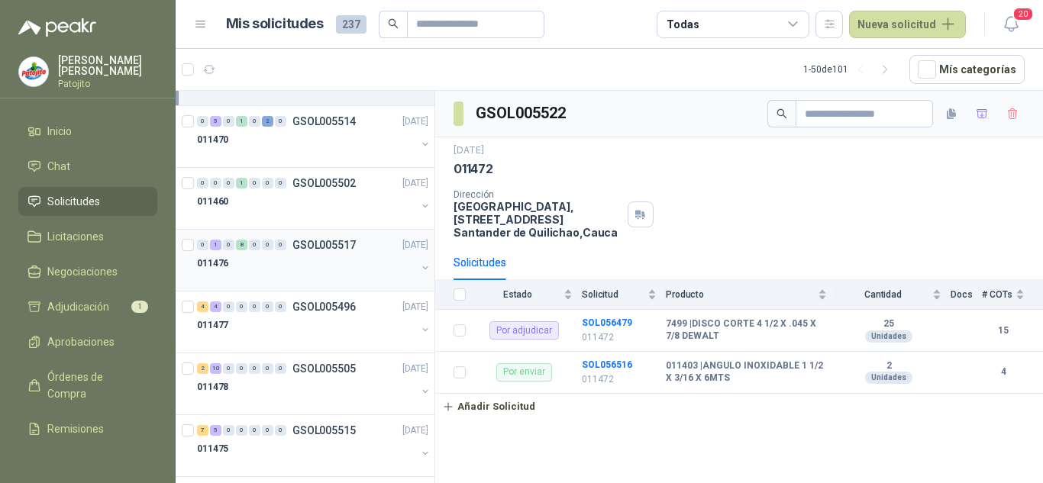
click at [304, 235] on div "0 1 0 8 0 0 0 GSOL005517 17/09/25 011476" at bounding box center [305, 261] width 259 height 62
click at [313, 247] on p "GSOL005517" at bounding box center [324, 245] width 63 height 11
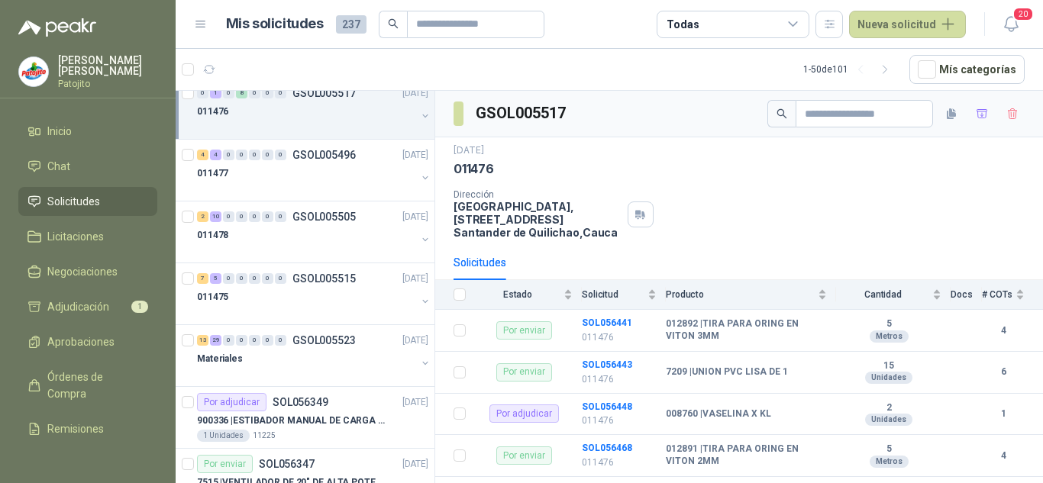
scroll to position [1375, 0]
click at [317, 344] on p "GSOL005523" at bounding box center [324, 340] width 63 height 11
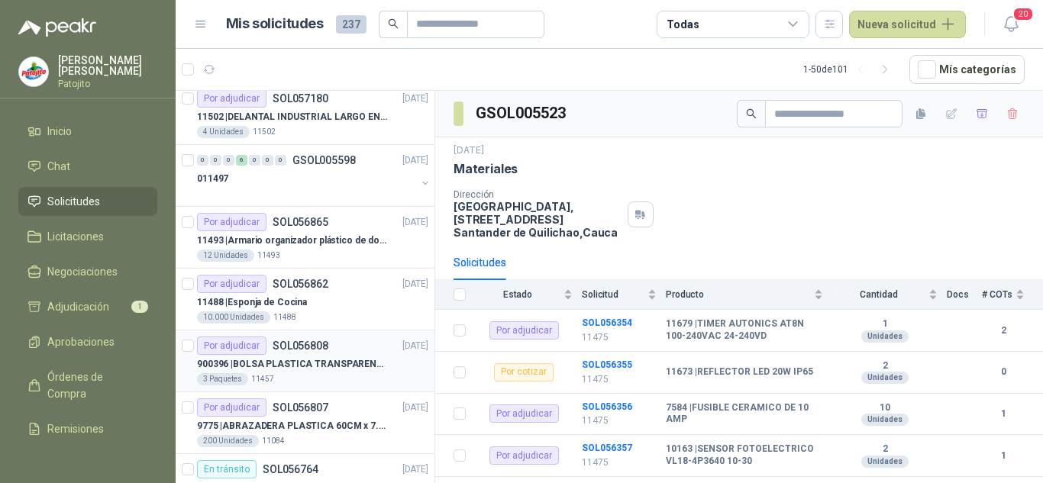
scroll to position [382, 0]
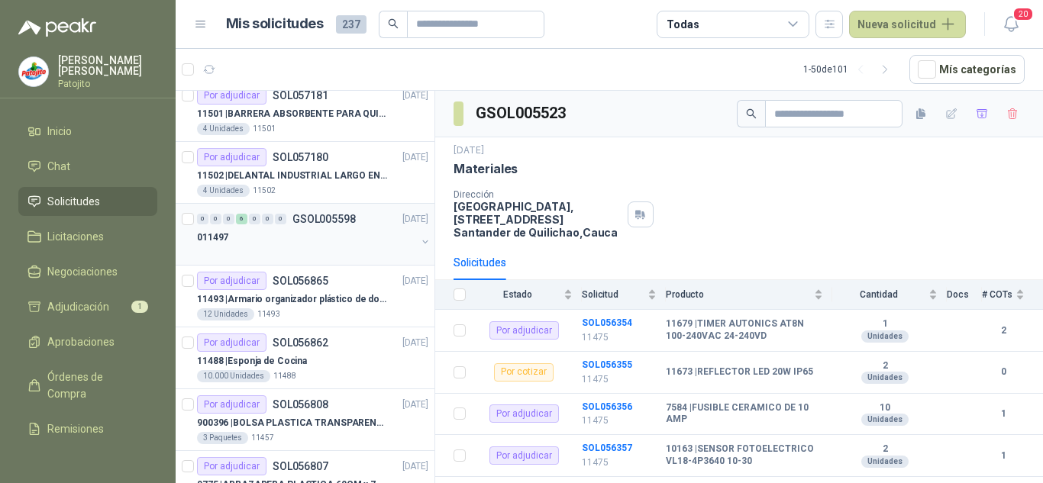
click at [311, 231] on div "011497" at bounding box center [306, 237] width 219 height 18
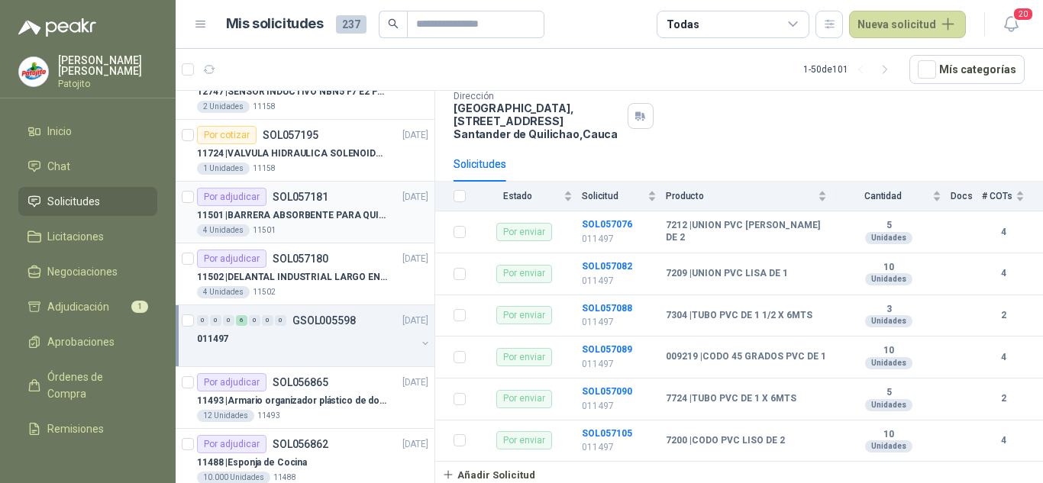
scroll to position [306, 0]
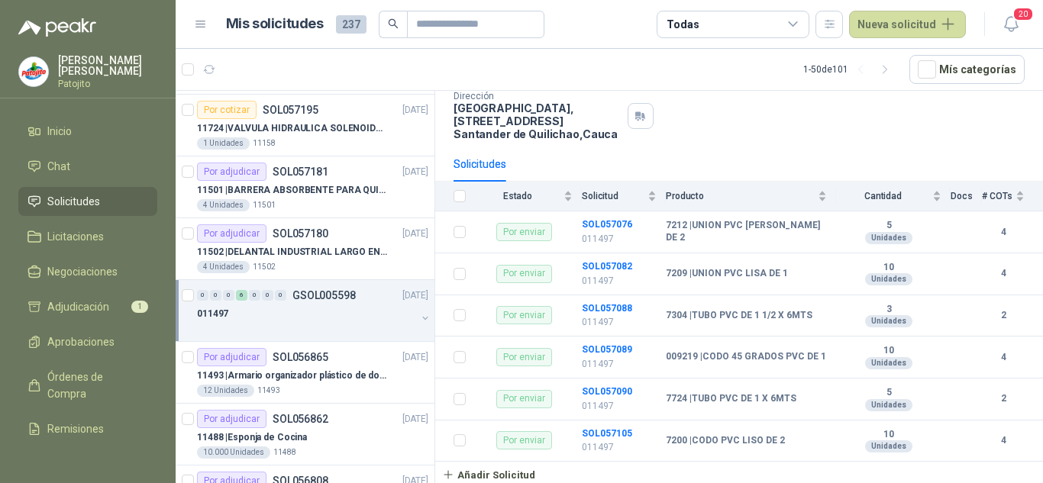
click at [320, 316] on div "011497" at bounding box center [306, 314] width 219 height 18
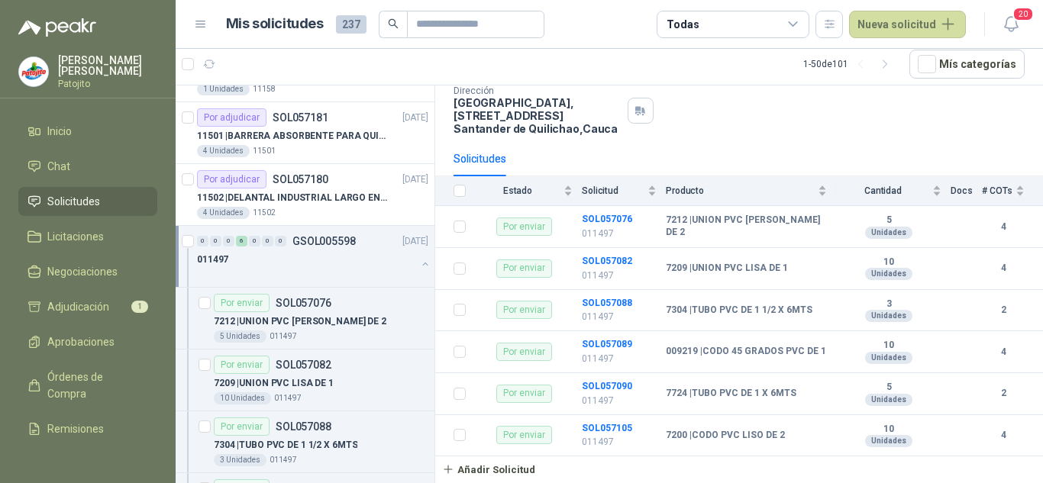
scroll to position [382, 0]
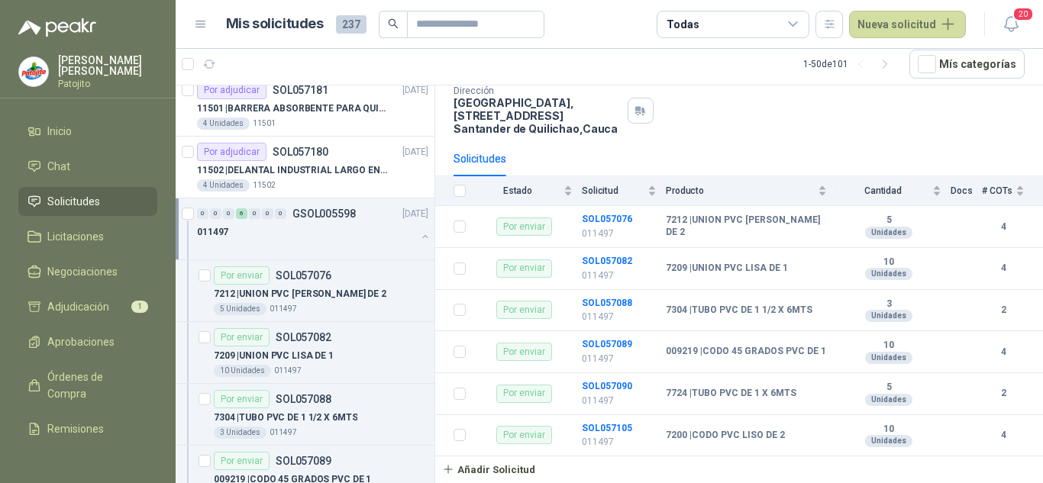
click at [296, 219] on p "GSOL005598" at bounding box center [324, 214] width 63 height 11
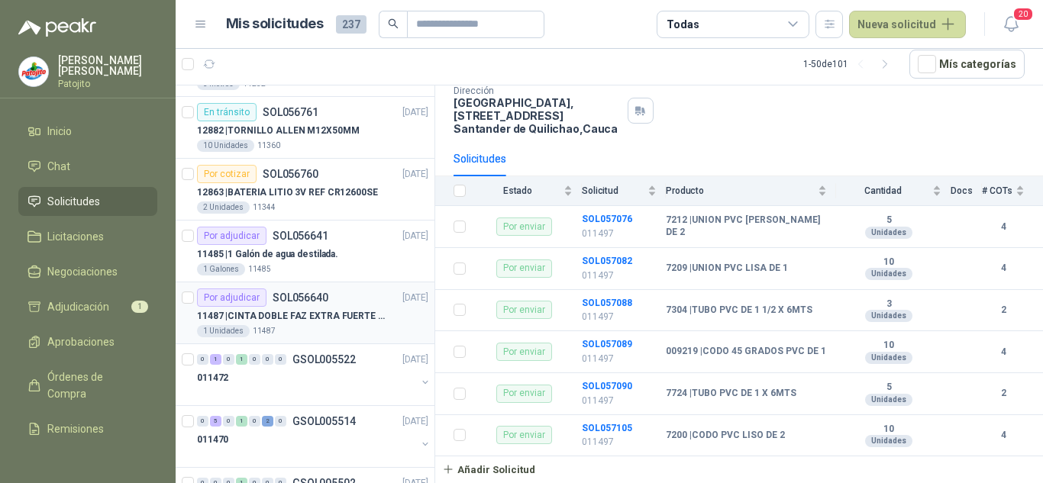
scroll to position [993, 0]
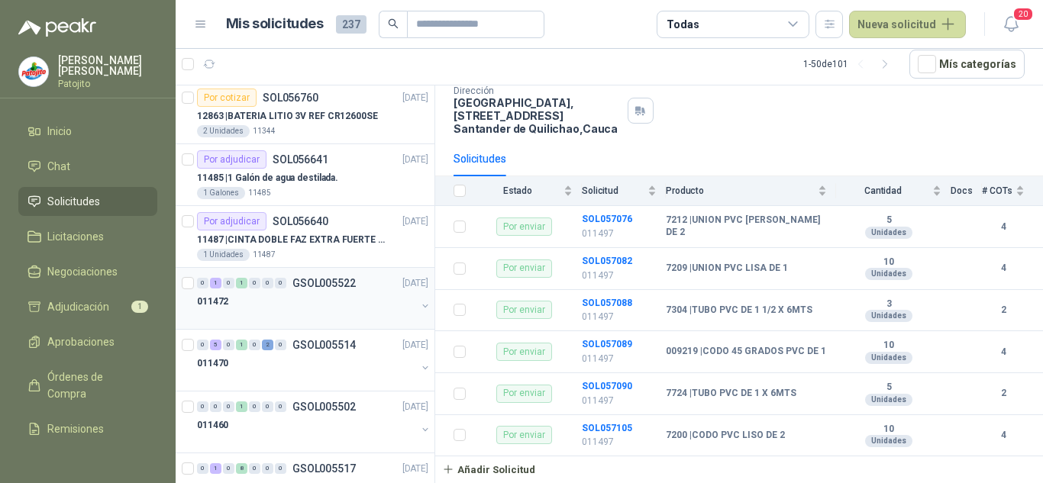
click at [332, 316] on div at bounding box center [306, 317] width 219 height 12
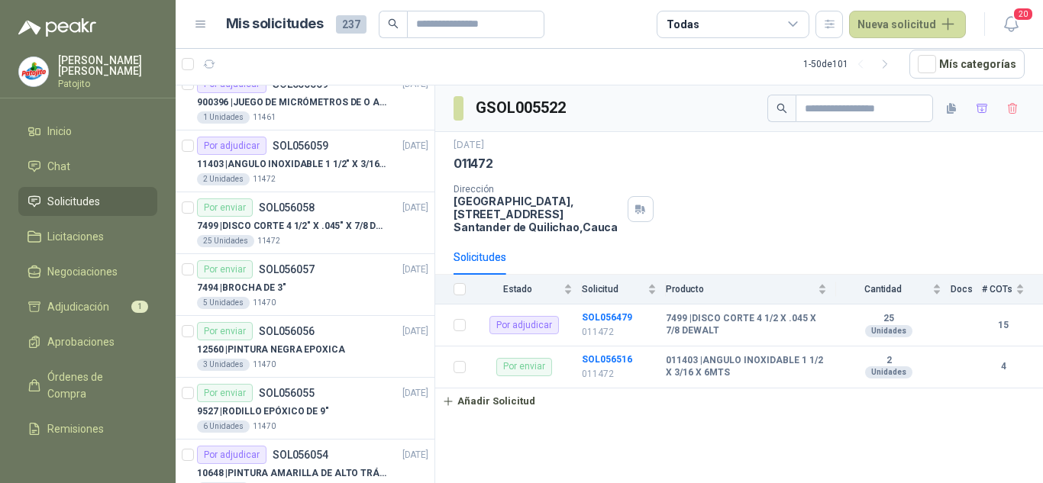
scroll to position [2520, 0]
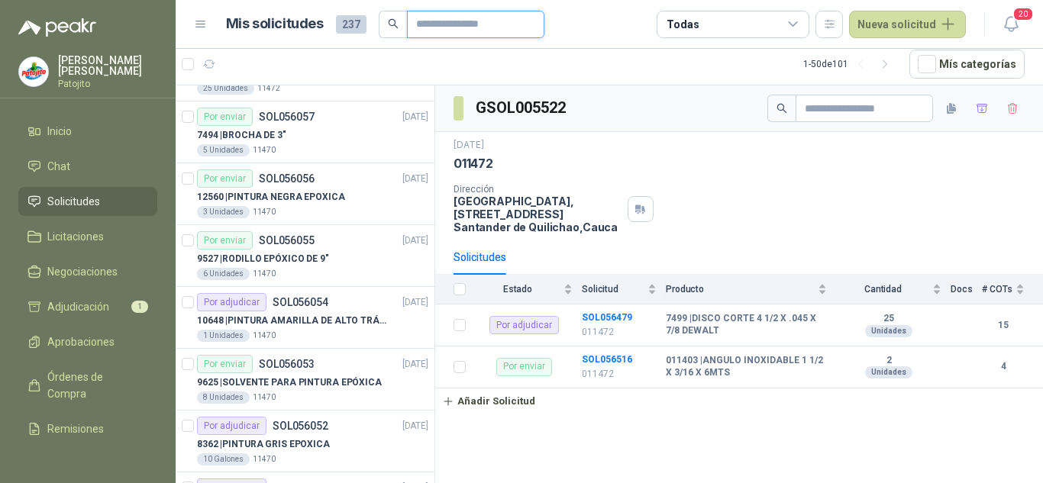
click at [431, 28] on input "text" at bounding box center [469, 24] width 107 height 26
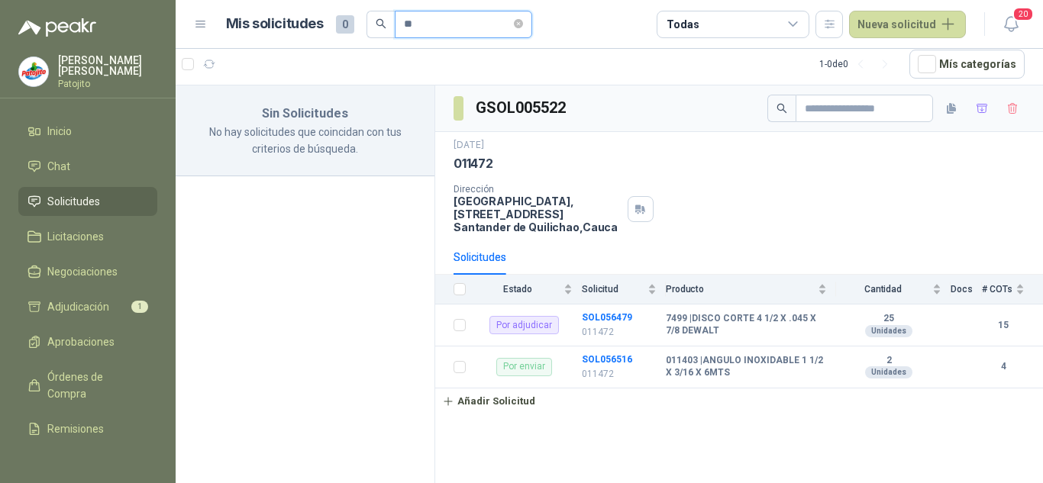
type input "*"
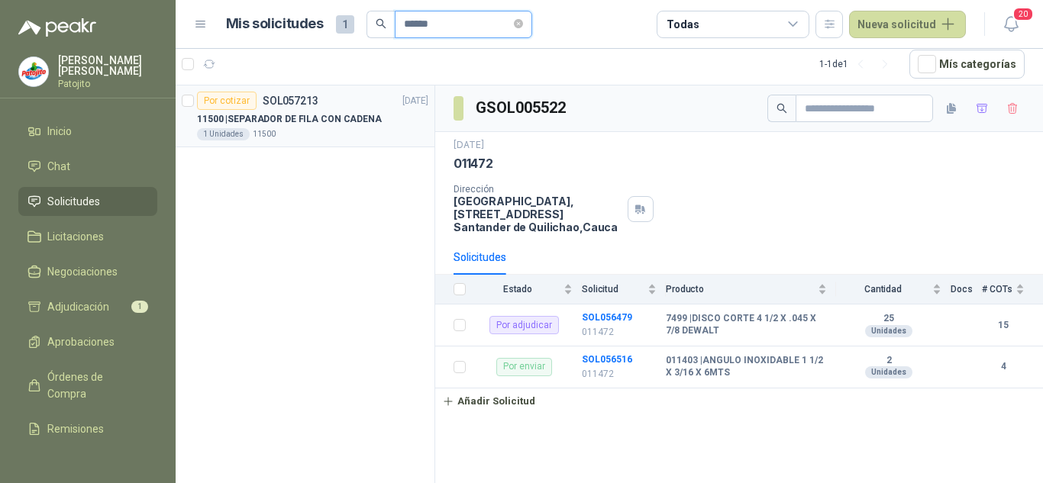
type input "******"
click at [324, 118] on p "11500 | SEPARADOR DE FILA CON CADENA" at bounding box center [289, 119] width 185 height 15
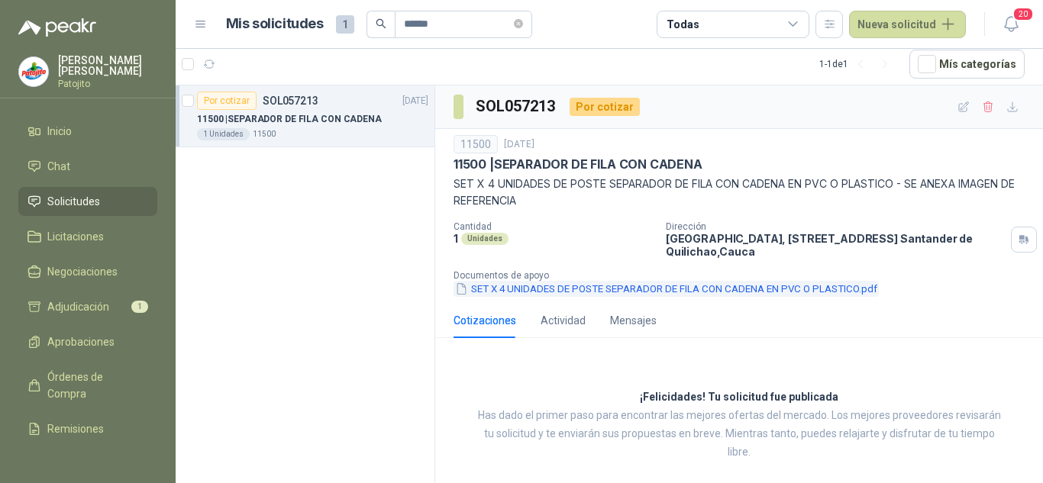
click at [628, 284] on button "SET X 4 UNIDADES DE POSTE SEPARADOR DE FILA CON CADENA EN PVC O PLASTICO.pdf" at bounding box center [666, 289] width 425 height 16
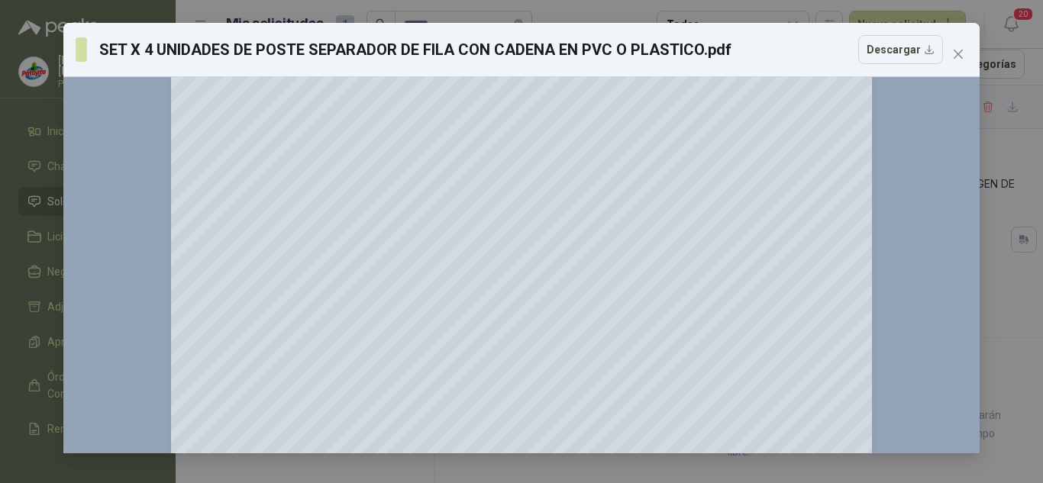
scroll to position [153, 0]
click at [991, 89] on div "SET X 4 UNIDADES DE POSTE SEPARADOR DE FILA CON CADENA EN PVC O PLASTICO.pdf De…" at bounding box center [521, 241] width 1043 height 483
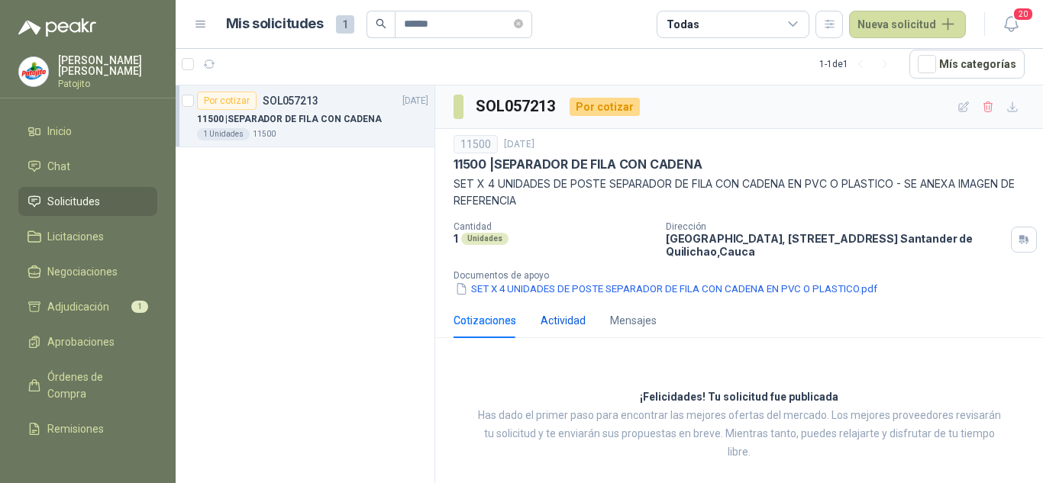
click at [574, 315] on div "Actividad" at bounding box center [563, 320] width 45 height 17
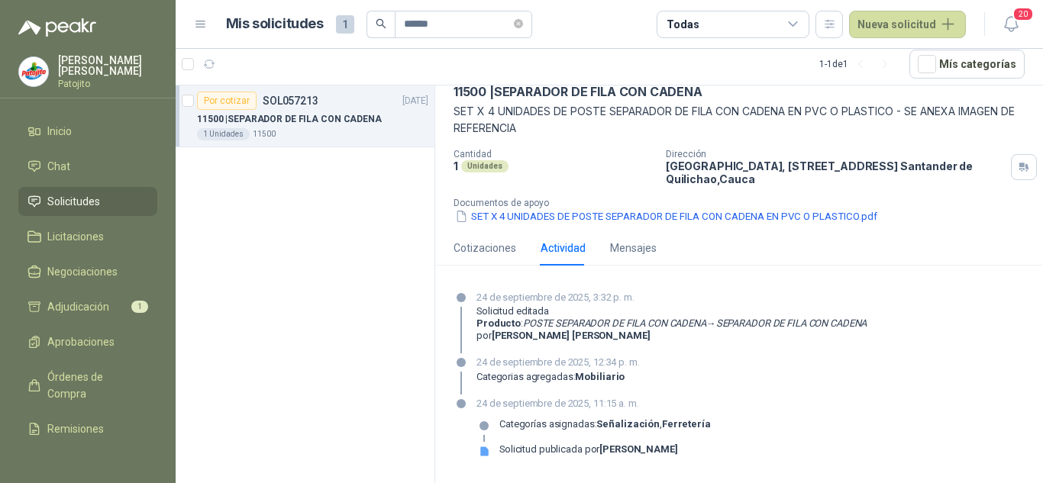
scroll to position [0, 0]
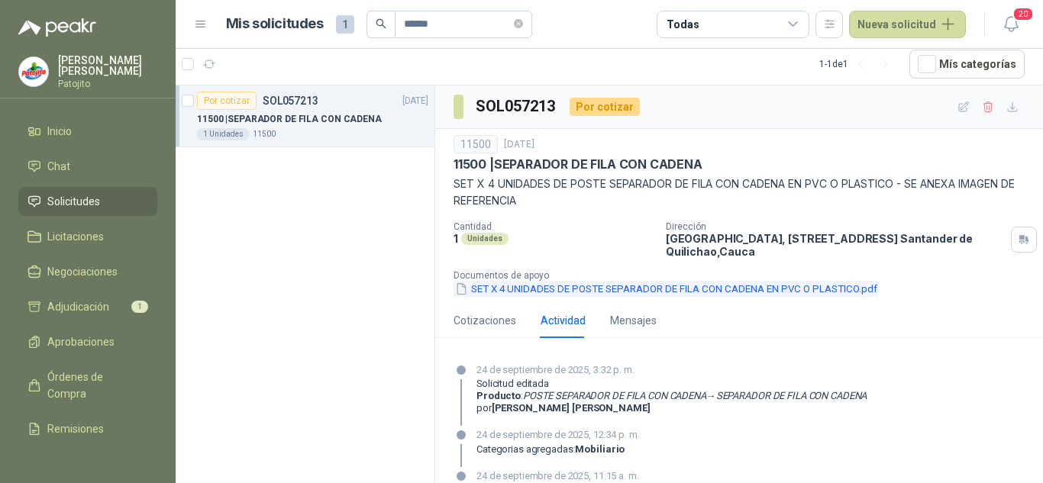
click at [711, 287] on button "SET X 4 UNIDADES DE POSTE SEPARADOR DE FILA CON CADENA EN PVC O PLASTICO.pdf" at bounding box center [666, 289] width 425 height 16
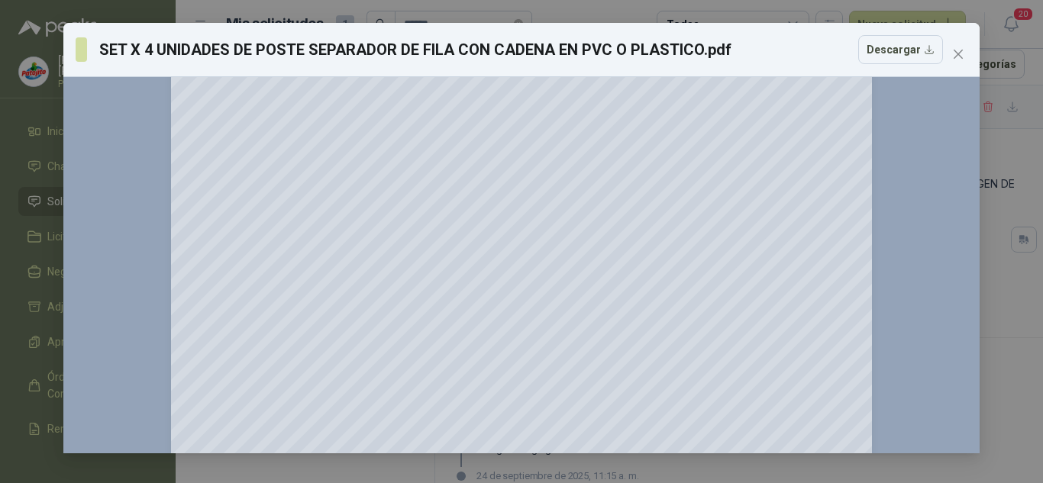
scroll to position [153, 0]
click at [952, 49] on span "Close" at bounding box center [958, 54] width 24 height 12
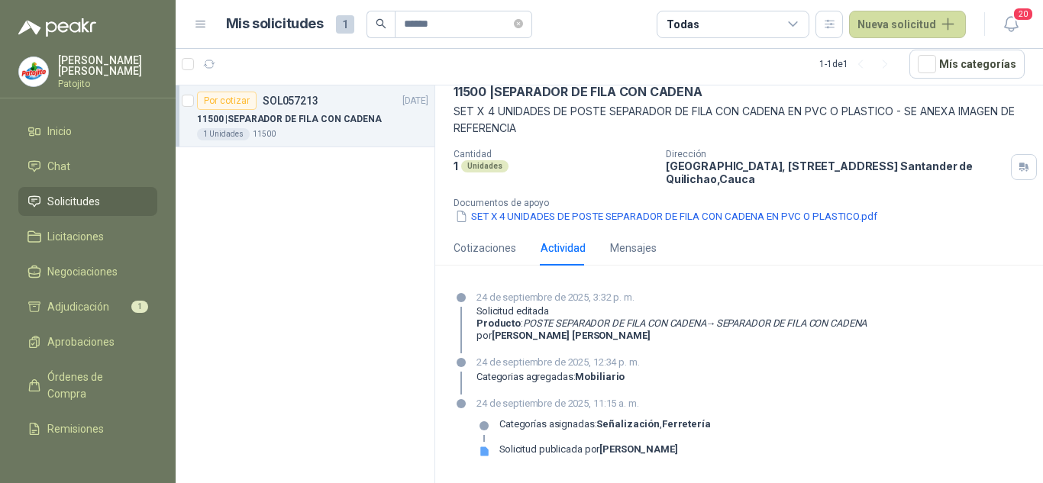
scroll to position [0, 0]
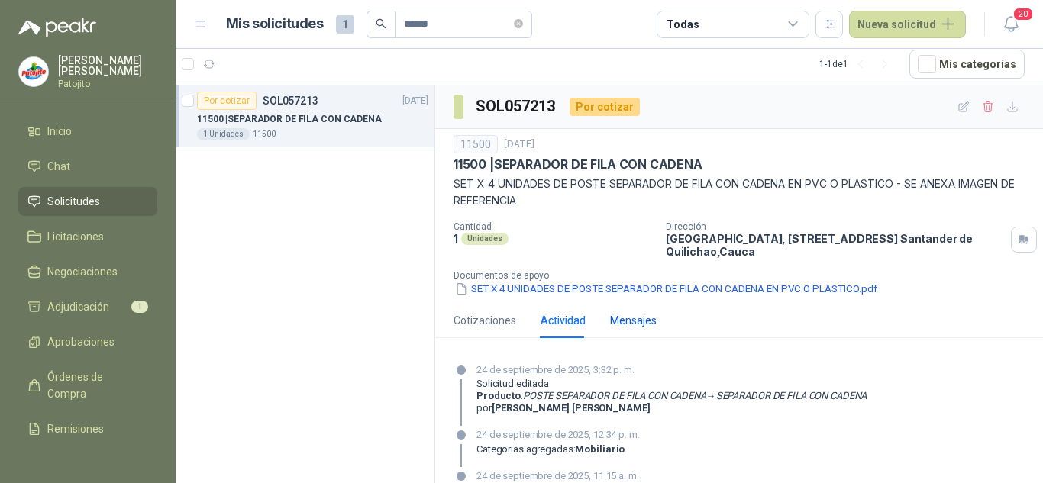
click at [639, 317] on div "Mensajes" at bounding box center [633, 320] width 47 height 17
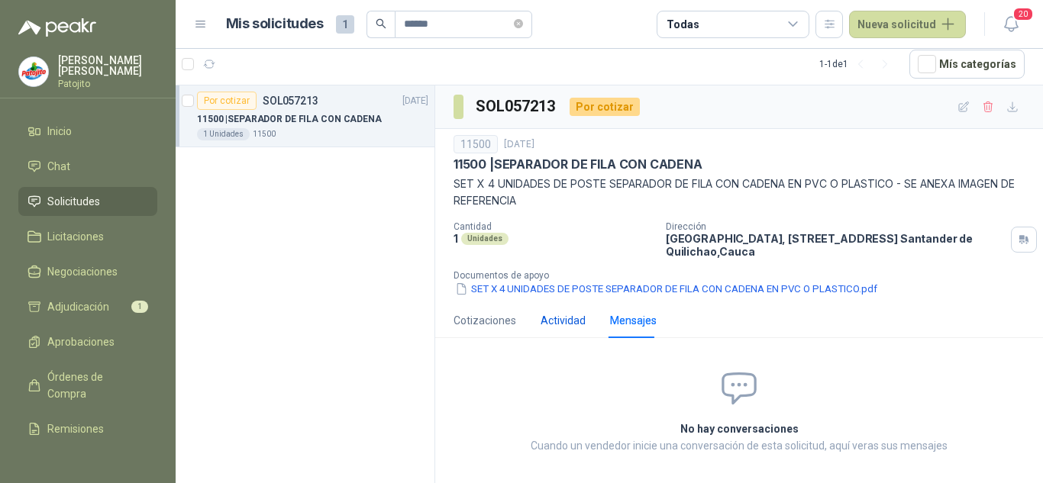
click at [577, 320] on div "Actividad" at bounding box center [563, 320] width 45 height 17
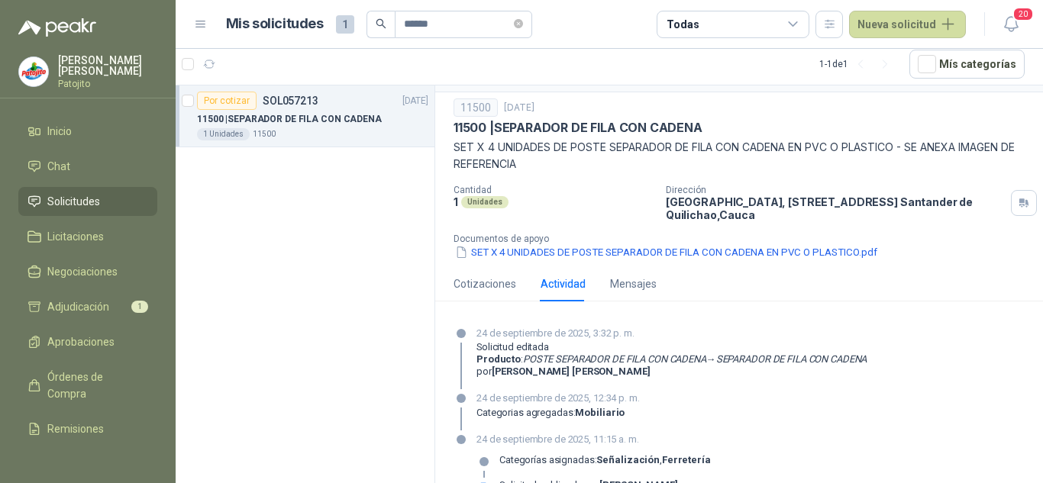
scroll to position [73, 0]
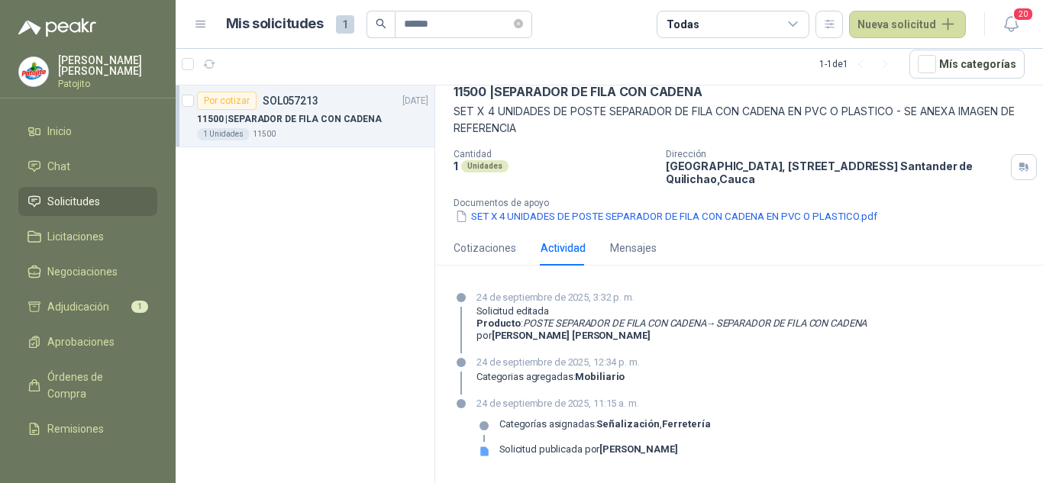
click at [55, 111] on menu "Irne Alexander Trochez Moreno Patojito Inicio Chat Solicitudes Licitaciones Neg…" at bounding box center [88, 241] width 176 height 483
click at [53, 132] on span "Inicio" at bounding box center [59, 131] width 24 height 17
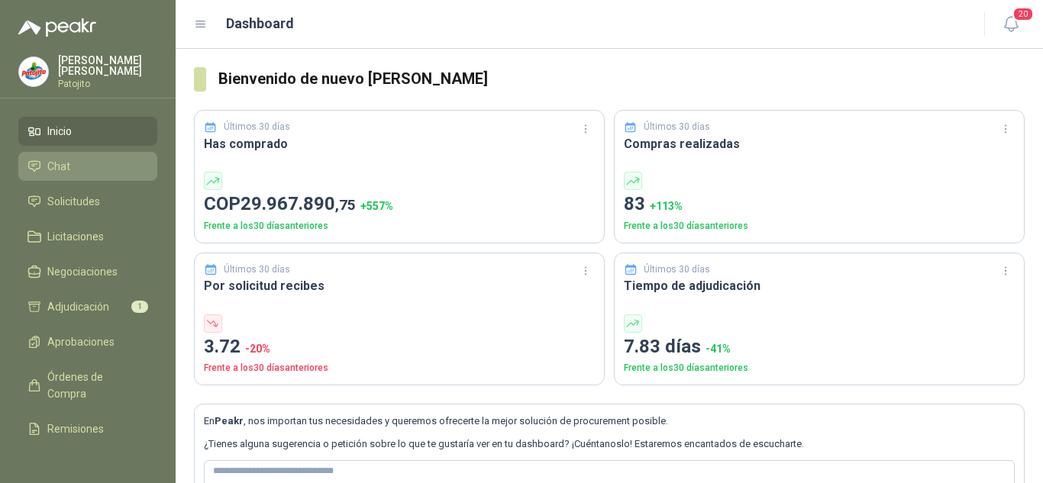
click at [57, 164] on span "Chat" at bounding box center [58, 166] width 23 height 17
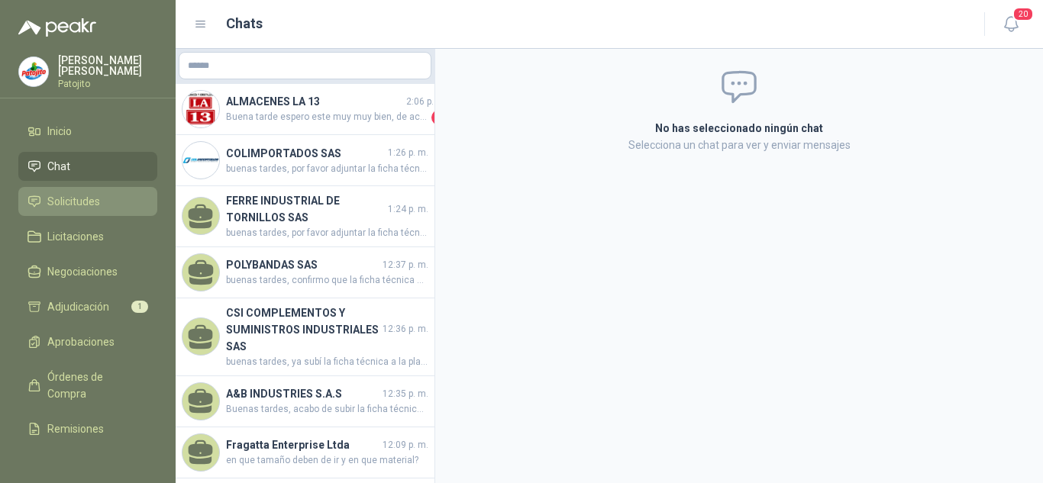
click at [86, 205] on span "Solicitudes" at bounding box center [73, 201] width 53 height 17
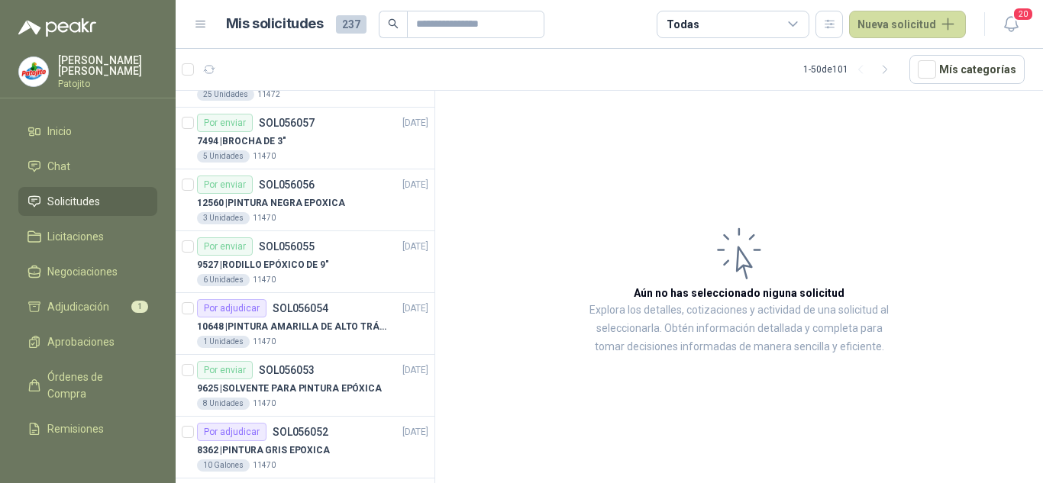
scroll to position [2717, 0]
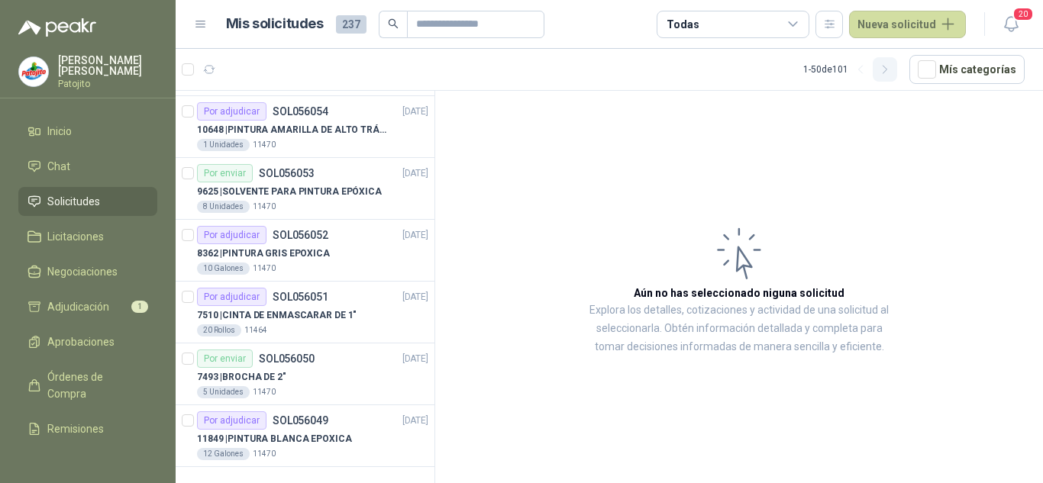
click at [892, 64] on icon "button" at bounding box center [885, 69] width 13 height 13
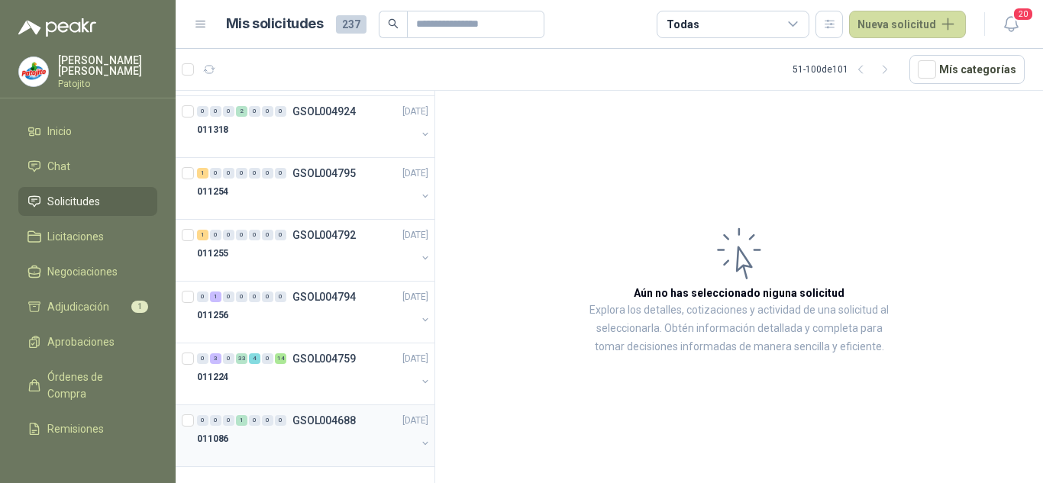
click at [288, 428] on div "0 0 0 1 0 0 0 GSOL004688 01/08/25" at bounding box center [314, 421] width 234 height 18
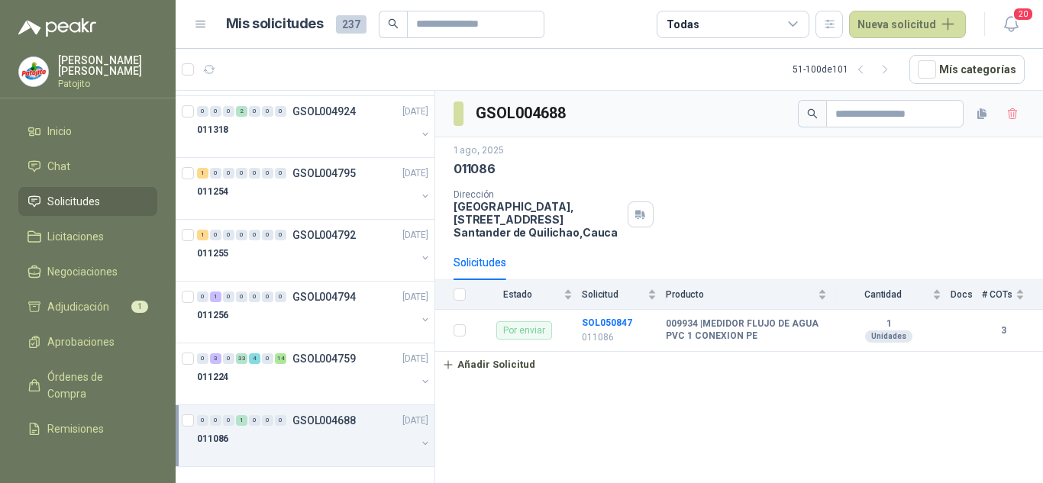
click at [808, 23] on div "Todas" at bounding box center [733, 24] width 153 height 27
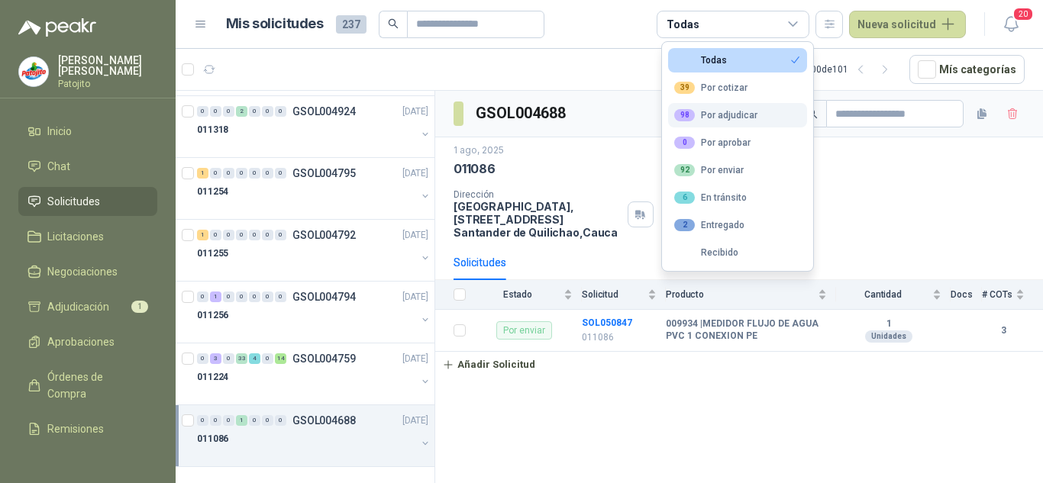
click at [736, 110] on div "98 Por adjudicar" at bounding box center [715, 115] width 83 height 12
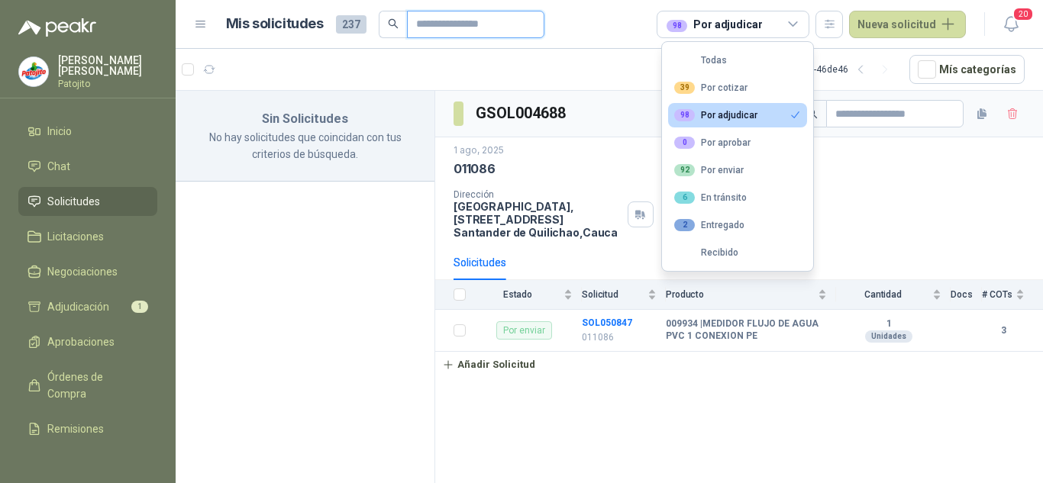
click at [469, 23] on input "text" at bounding box center [469, 24] width 107 height 26
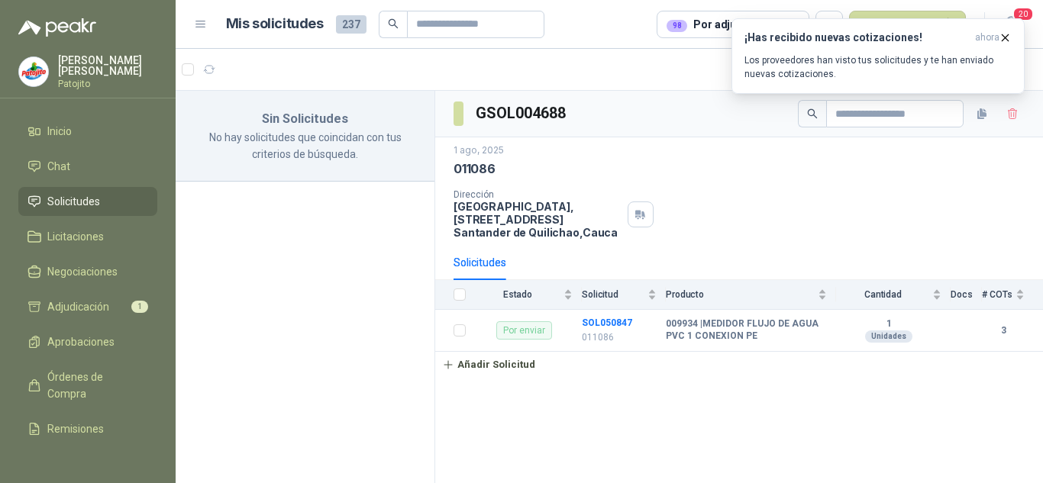
click at [76, 200] on span "Solicitudes" at bounding box center [73, 201] width 53 height 17
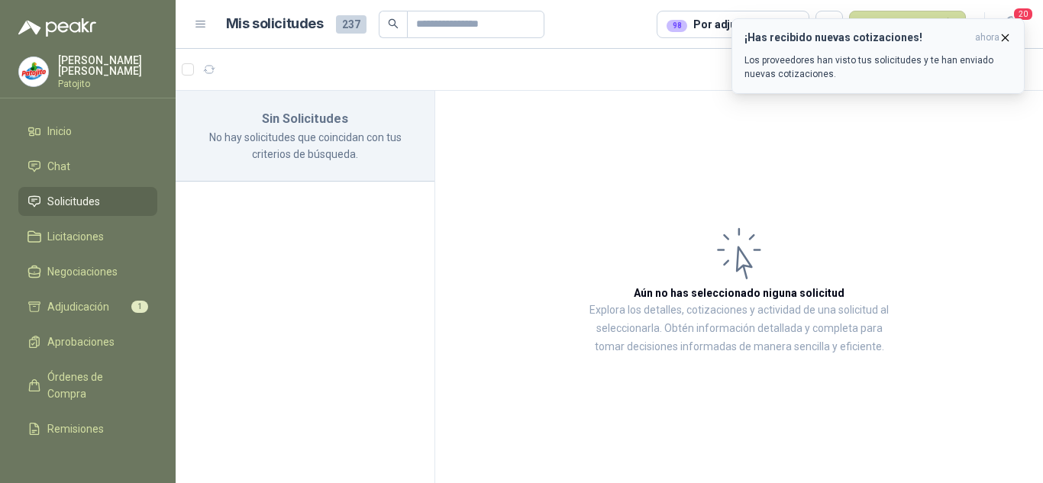
click at [1001, 37] on icon "button" at bounding box center [1005, 37] width 13 height 13
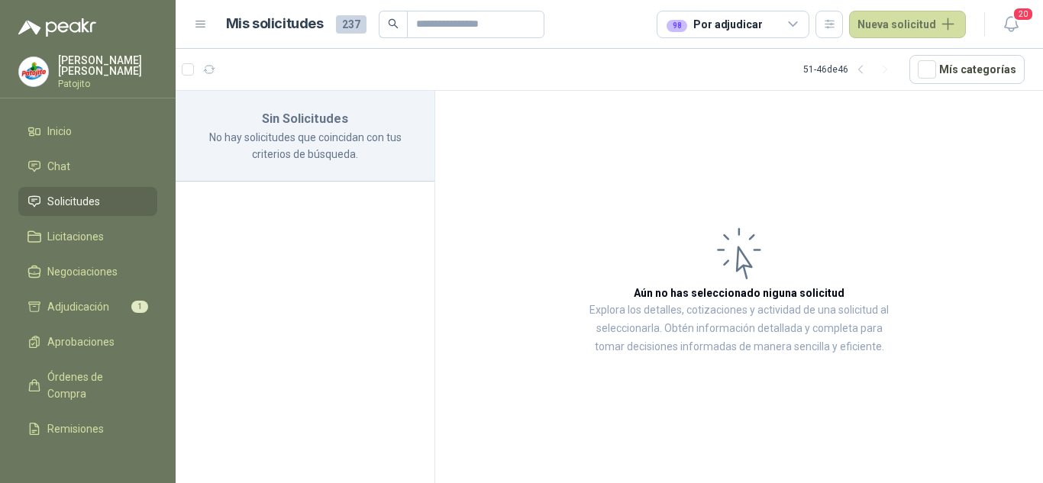
click at [791, 23] on icon at bounding box center [794, 25] width 14 height 14
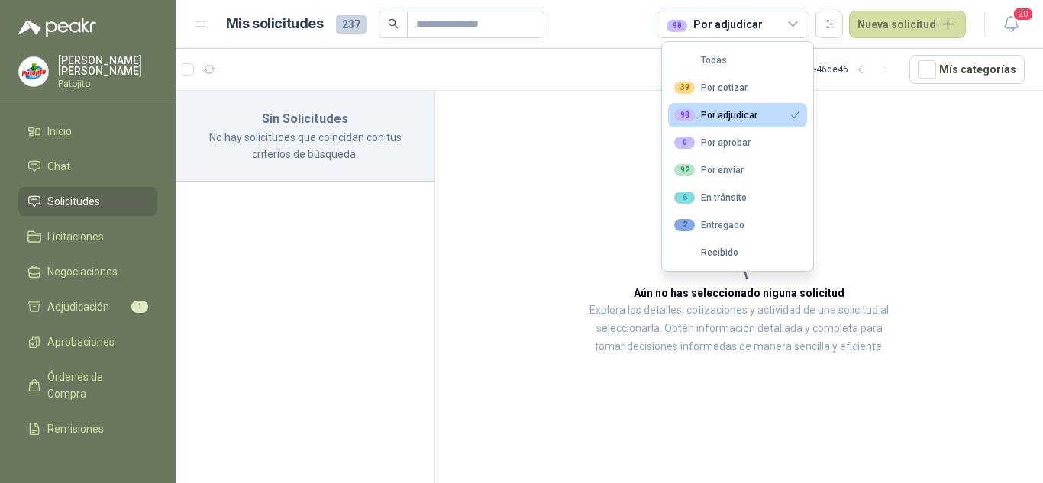
click at [791, 23] on icon at bounding box center [794, 25] width 14 height 14
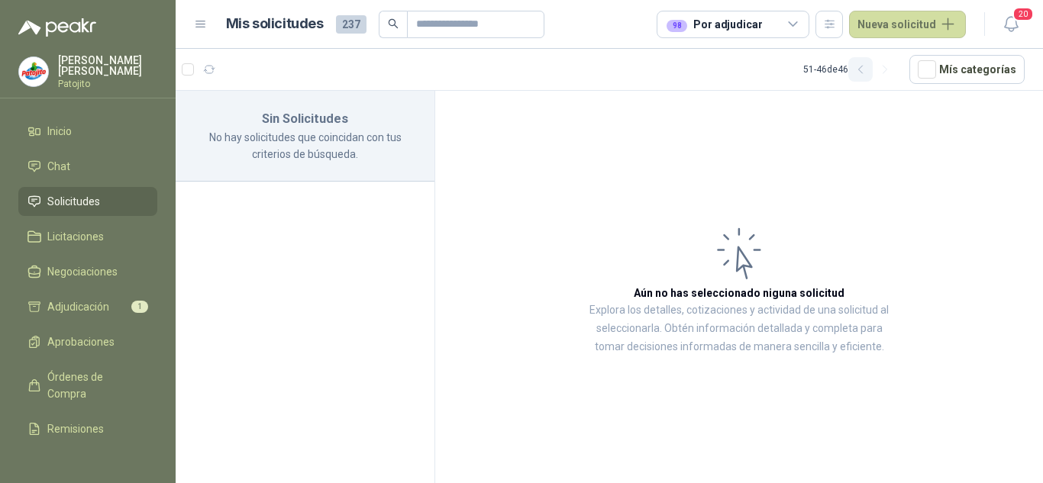
click at [862, 66] on icon "button" at bounding box center [861, 69] width 13 height 13
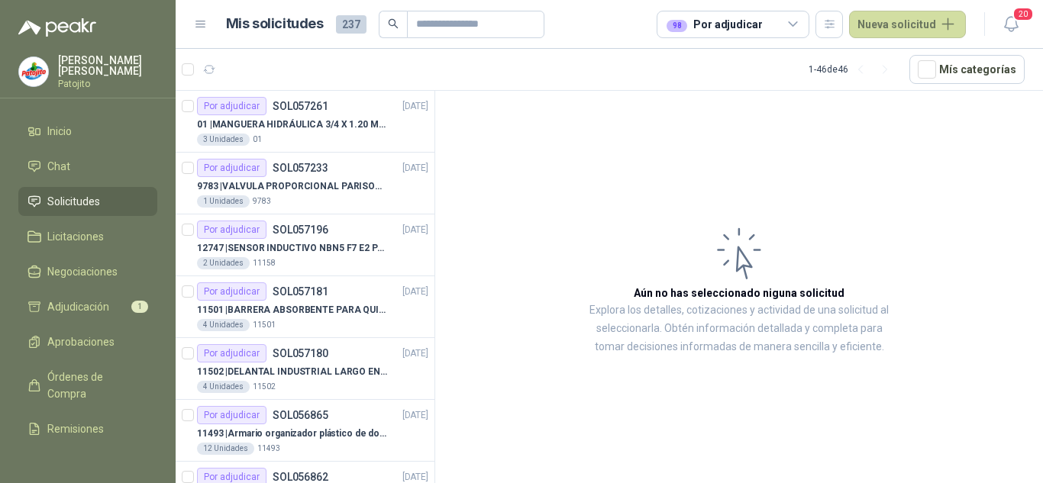
click at [807, 16] on div "98 Por adjudicar" at bounding box center [733, 24] width 153 height 27
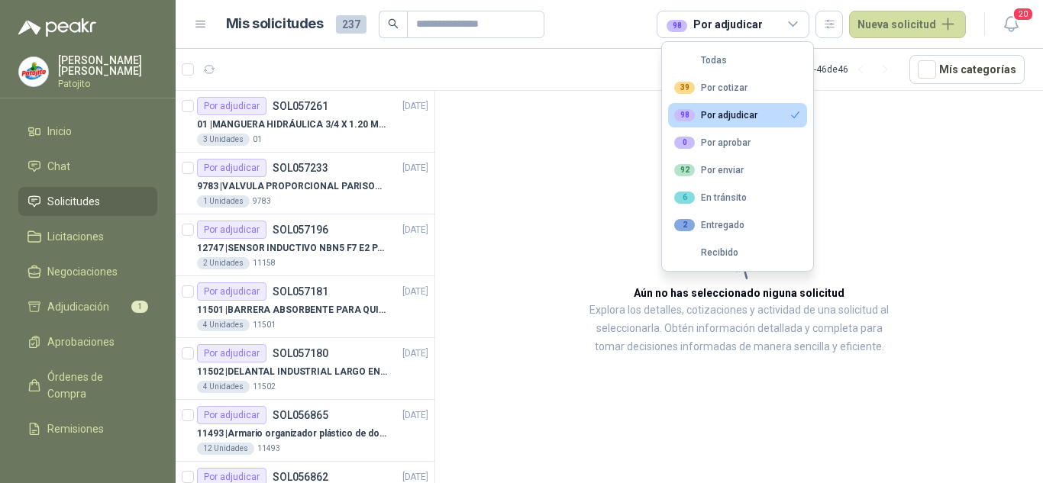
click at [689, 118] on div "98" at bounding box center [684, 115] width 21 height 12
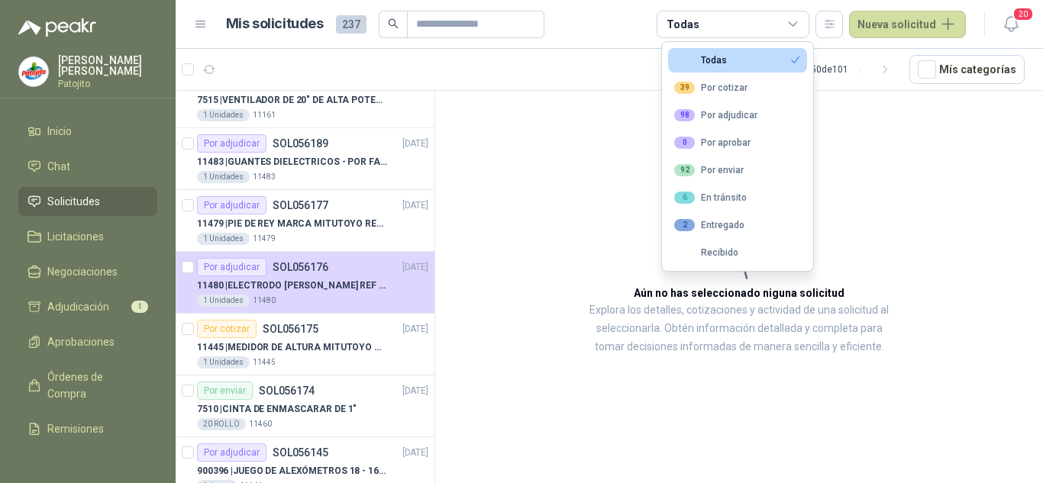
scroll to position [2215, 0]
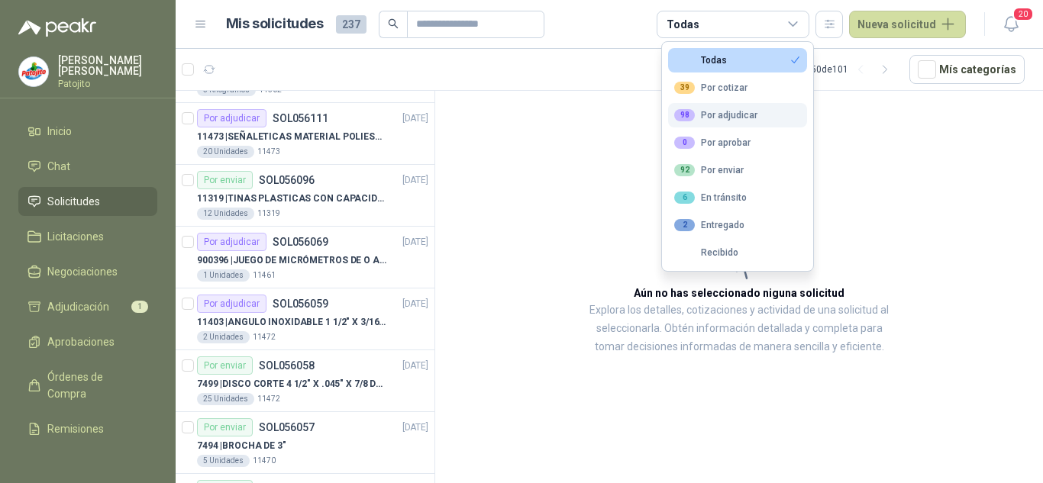
click at [746, 110] on div "98 Por adjudicar" at bounding box center [715, 115] width 83 height 12
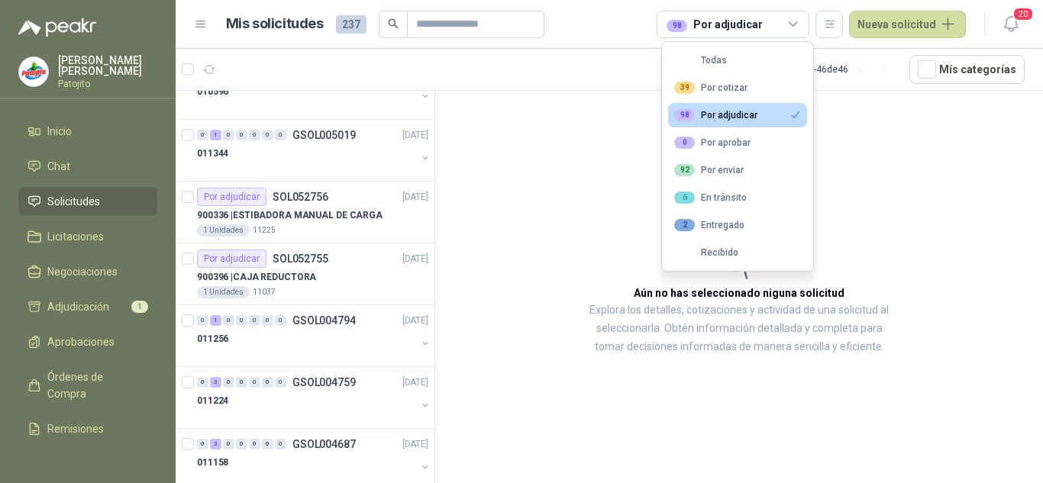
scroll to position [2469, 0]
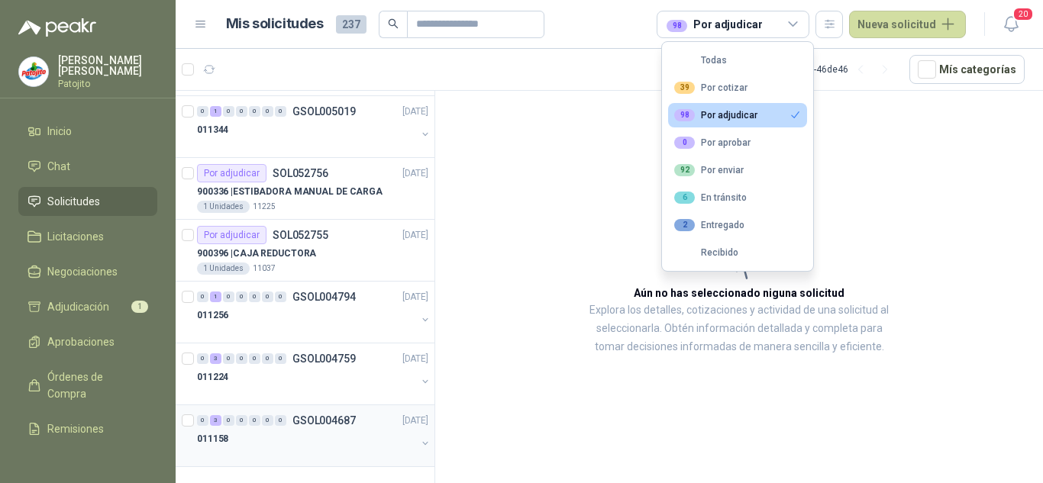
click at [367, 442] on div "011158" at bounding box center [306, 439] width 219 height 18
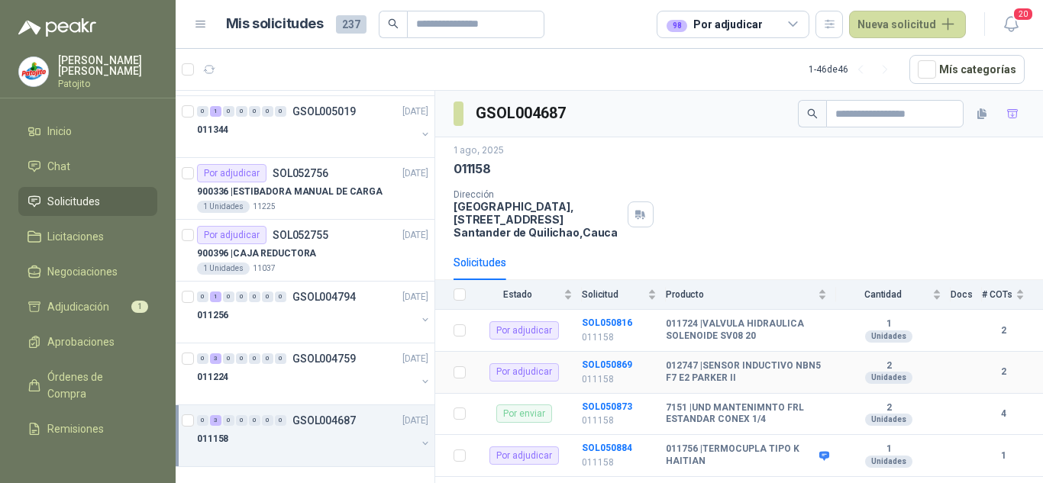
scroll to position [57, 0]
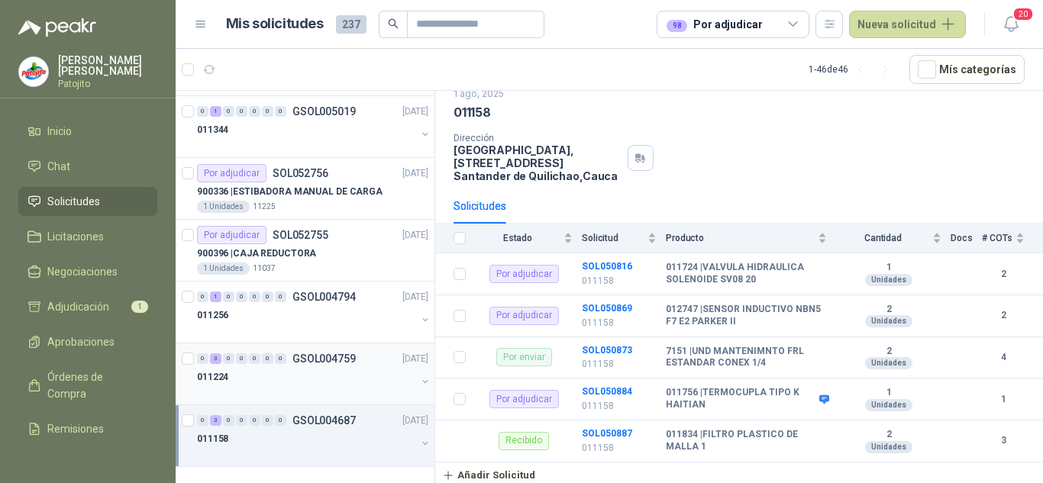
click at [351, 358] on p "GSOL004759" at bounding box center [324, 359] width 63 height 11
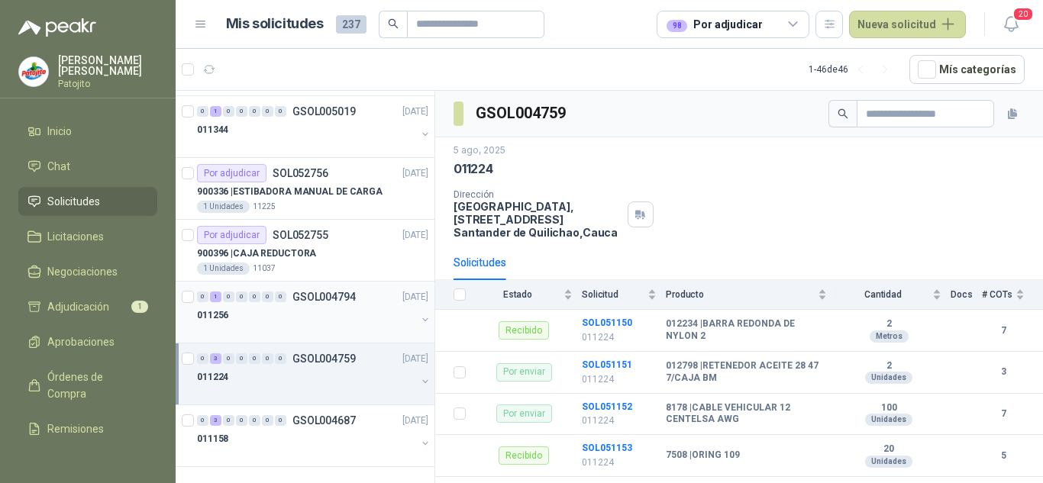
click at [342, 305] on div "0 1 0 0 0 0 0 GSOL004794 08/08/25" at bounding box center [314, 297] width 234 height 18
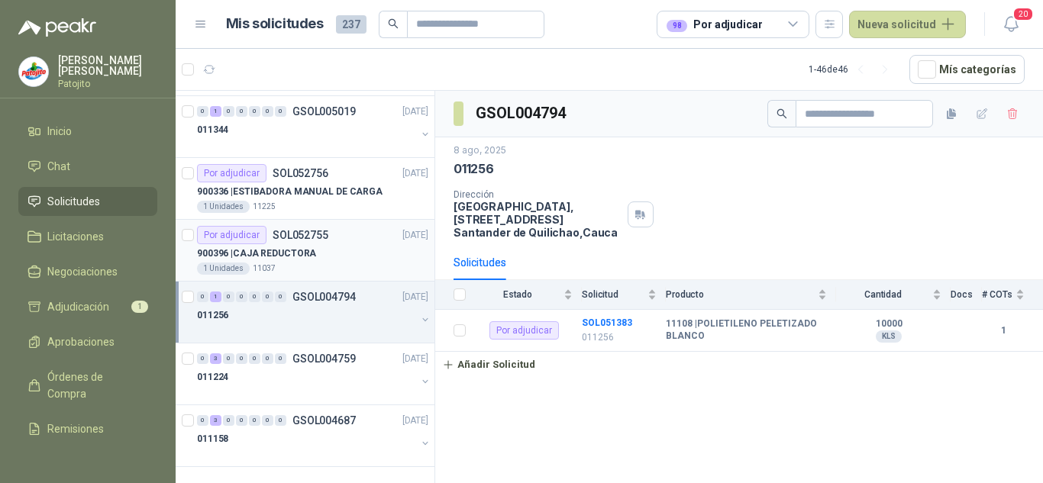
click at [335, 264] on div "1 Unidades 11037" at bounding box center [312, 269] width 231 height 12
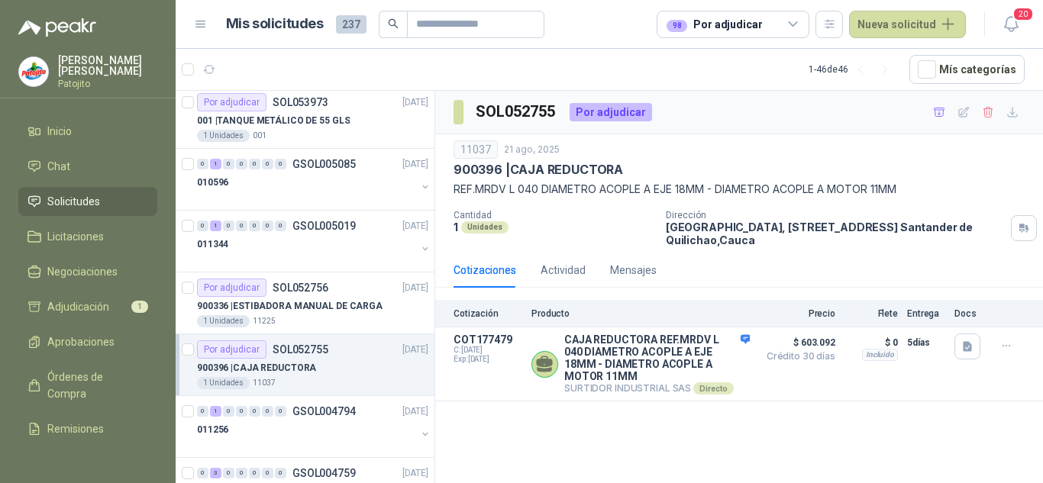
scroll to position [2317, 0]
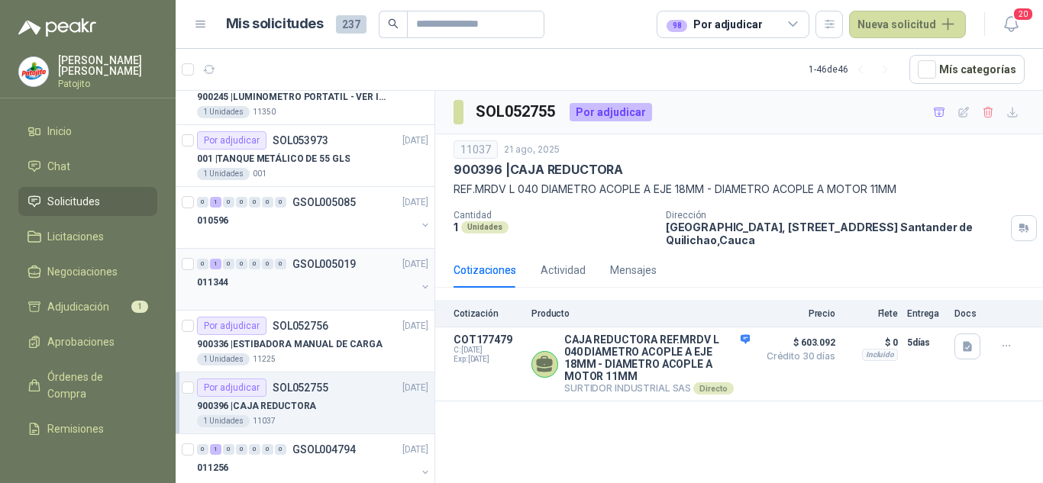
click at [336, 302] on div at bounding box center [306, 298] width 219 height 12
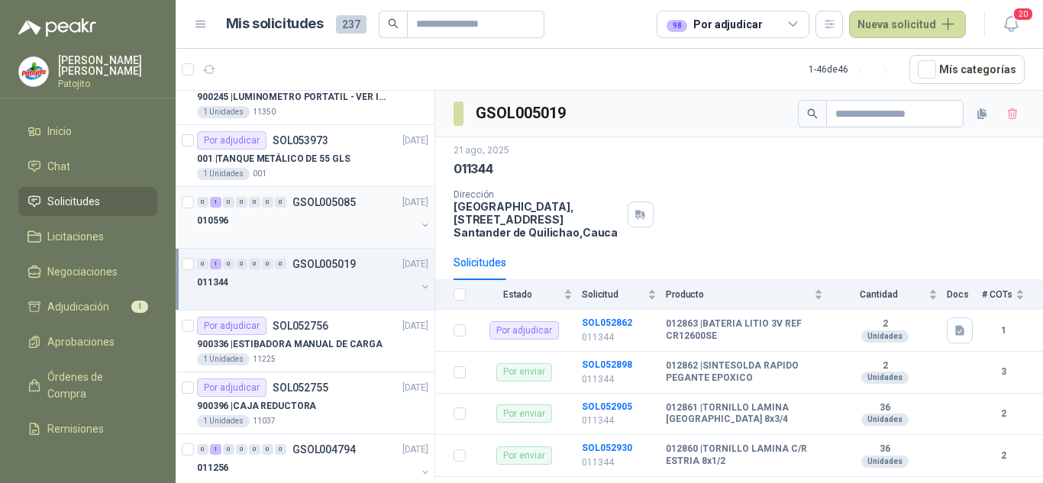
click at [341, 236] on div at bounding box center [306, 236] width 219 height 12
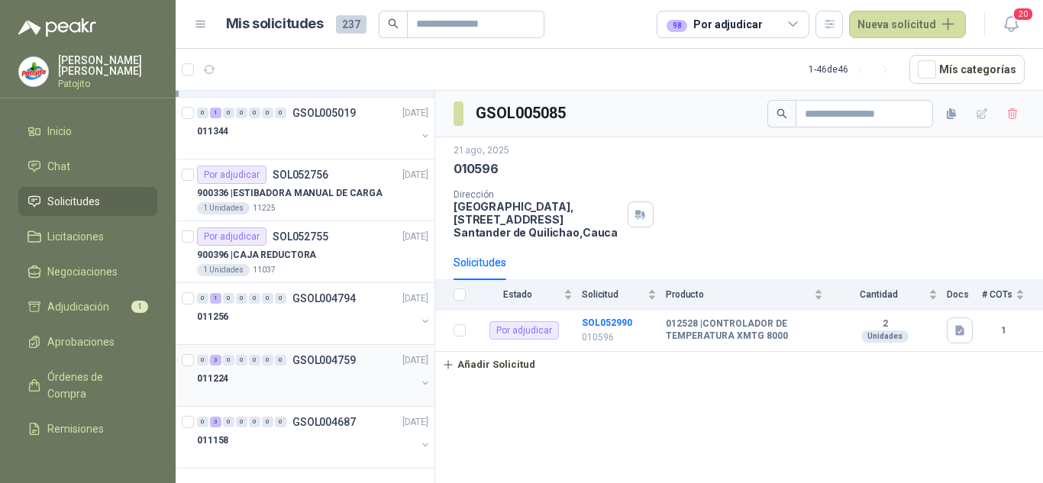
scroll to position [2469, 0]
click at [364, 433] on div "011158" at bounding box center [306, 439] width 219 height 18
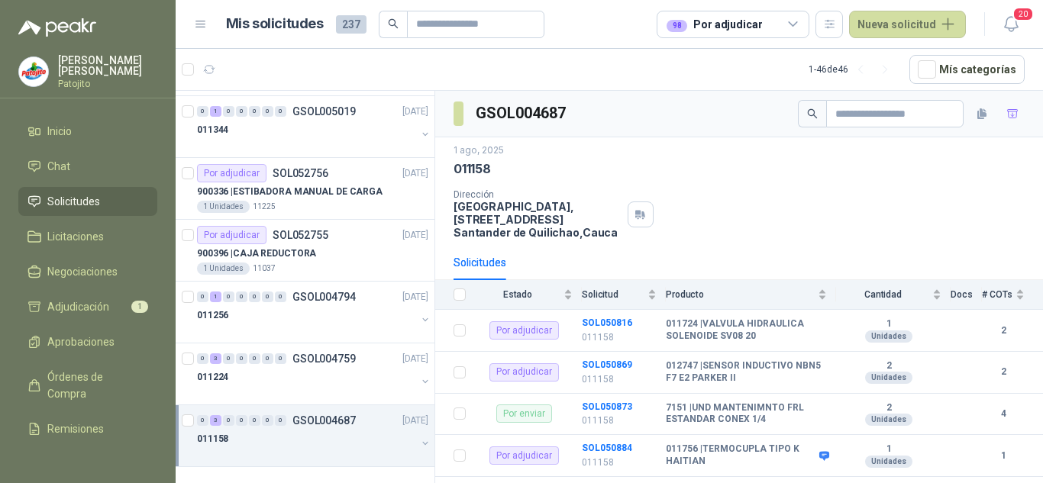
click at [797, 16] on div "98 Por adjudicar" at bounding box center [733, 24] width 153 height 27
click at [836, 20] on icon "button" at bounding box center [829, 24] width 13 height 13
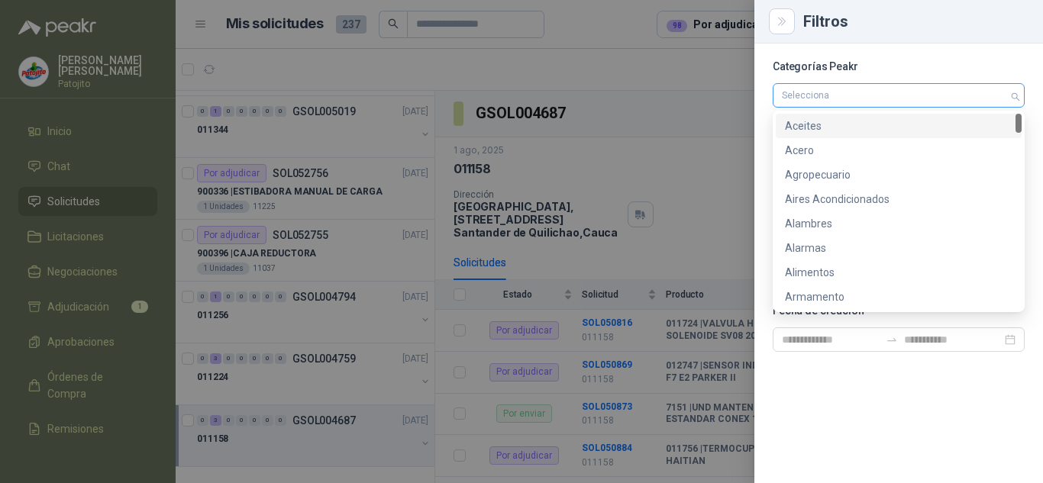
click at [881, 95] on div at bounding box center [891, 95] width 230 height 11
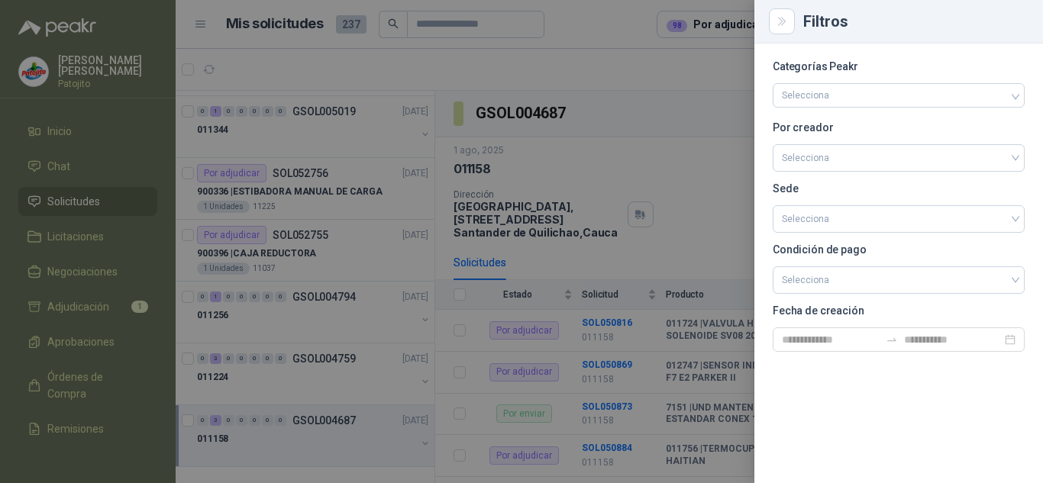
click at [698, 92] on div at bounding box center [521, 241] width 1043 height 483
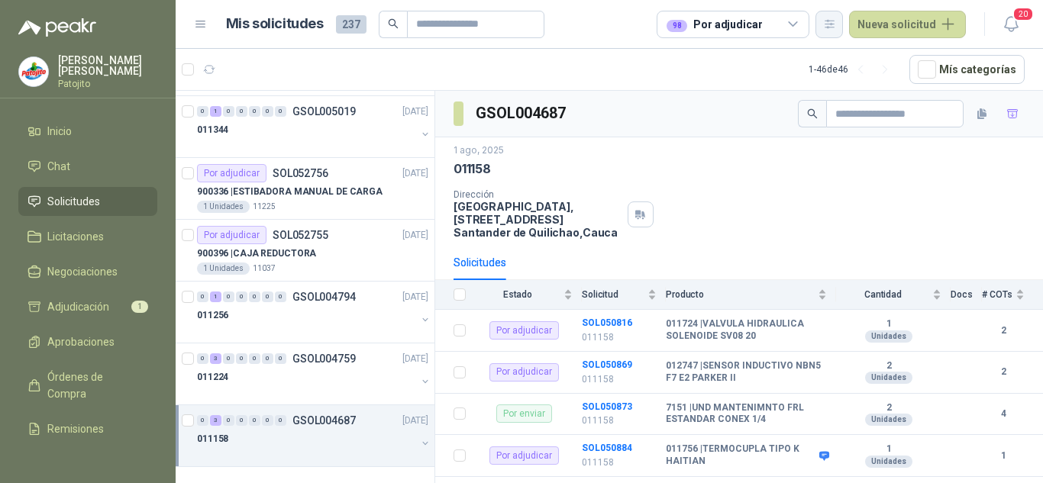
click at [843, 32] on button "button" at bounding box center [829, 24] width 27 height 27
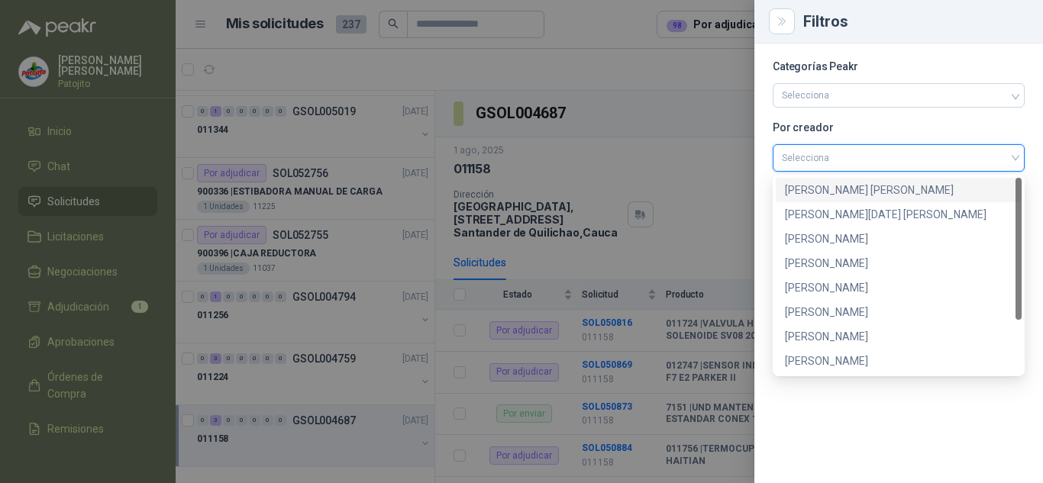
click at [867, 153] on input "search" at bounding box center [899, 156] width 234 height 23
click at [840, 286] on div "[PERSON_NAME]" at bounding box center [899, 288] width 228 height 17
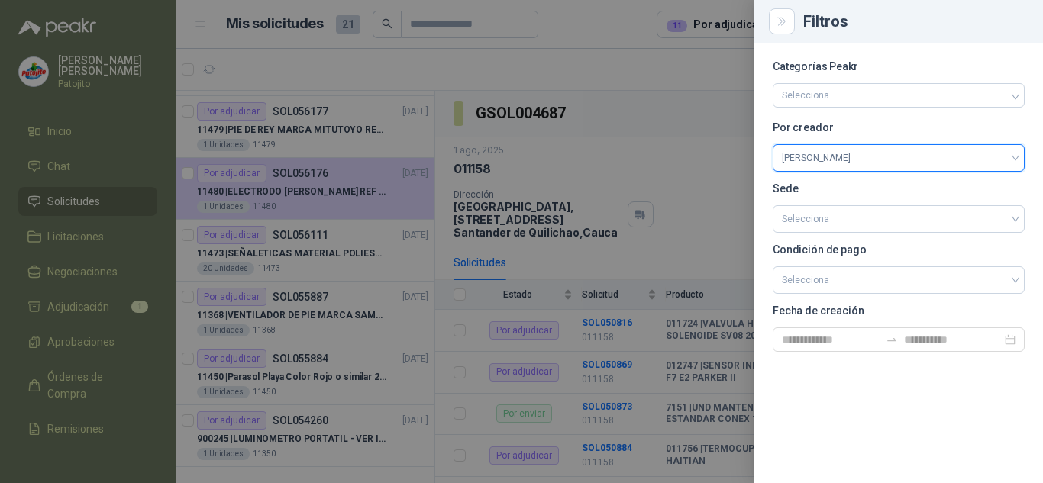
scroll to position [304, 0]
click at [693, 95] on div at bounding box center [521, 241] width 1043 height 483
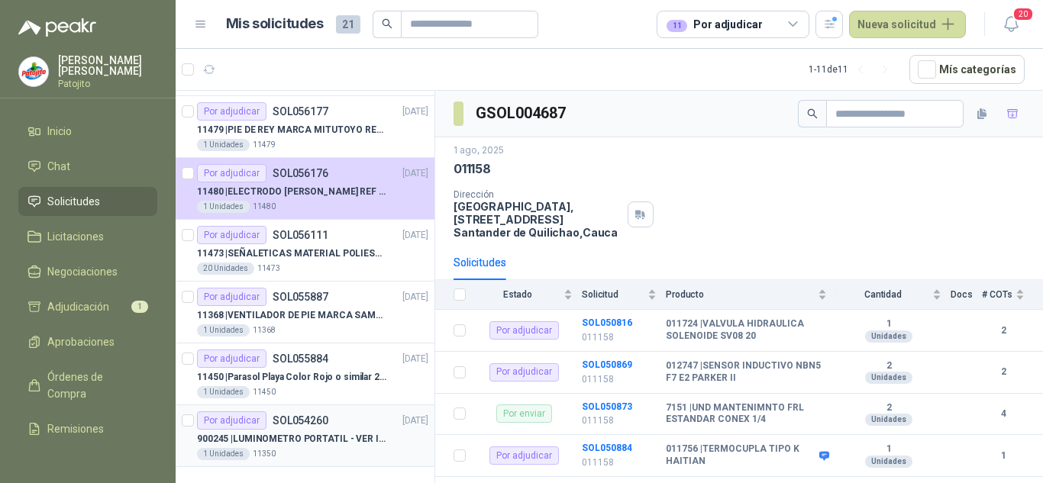
click at [376, 432] on p "900245 | LUMINOMETRO PORTATIL - VER IMAGEN ADJUNTA" at bounding box center [292, 439] width 190 height 15
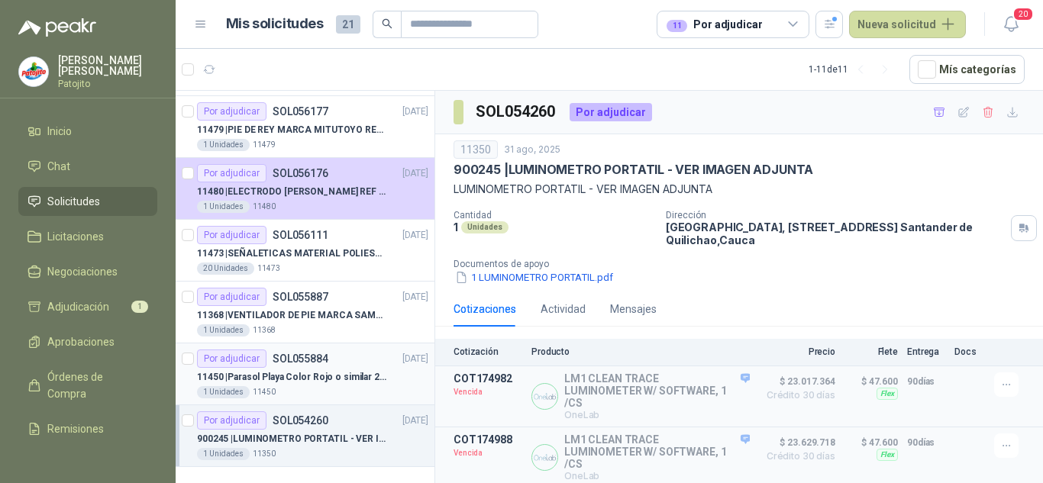
click at [295, 381] on p "11450 | Parasol Playa Color Rojo o similar 2.5 Metros Uv+50" at bounding box center [292, 377] width 190 height 15
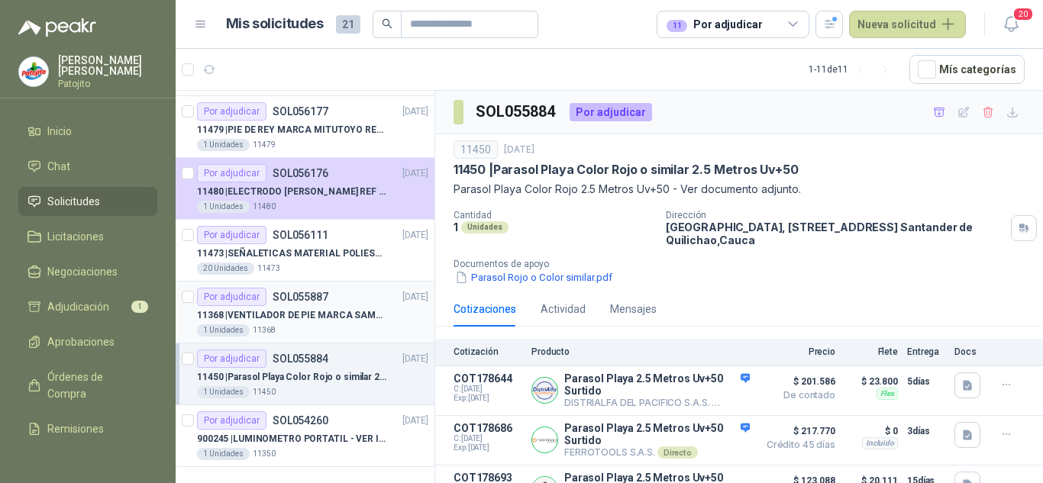
click at [315, 324] on div "11368 | VENTILADOR DE PIE MARCA SAMURAI" at bounding box center [312, 315] width 231 height 18
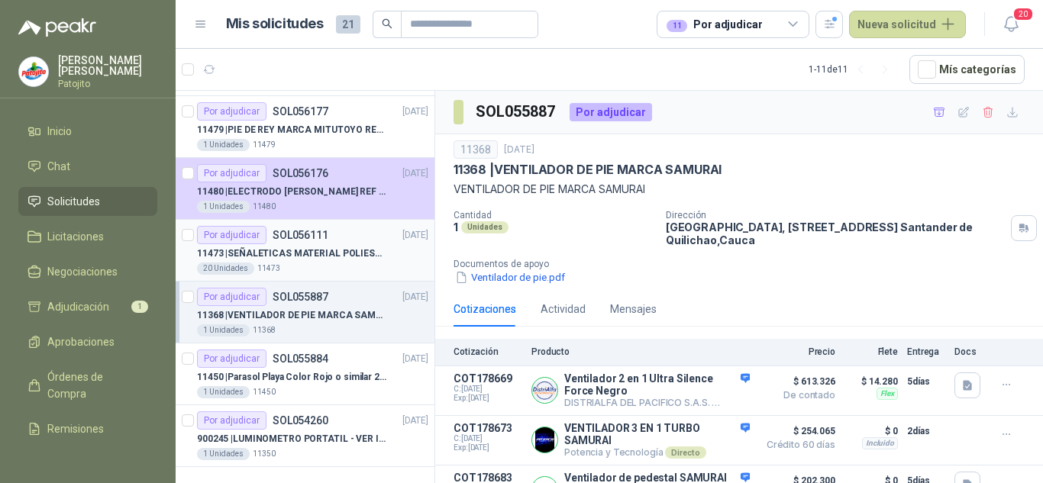
click at [321, 258] on p "11473 | SEÑALETICAS MATERIAL POLIESTILENO CON VINILO LAMINADO CALIBRE 60" at bounding box center [292, 254] width 190 height 15
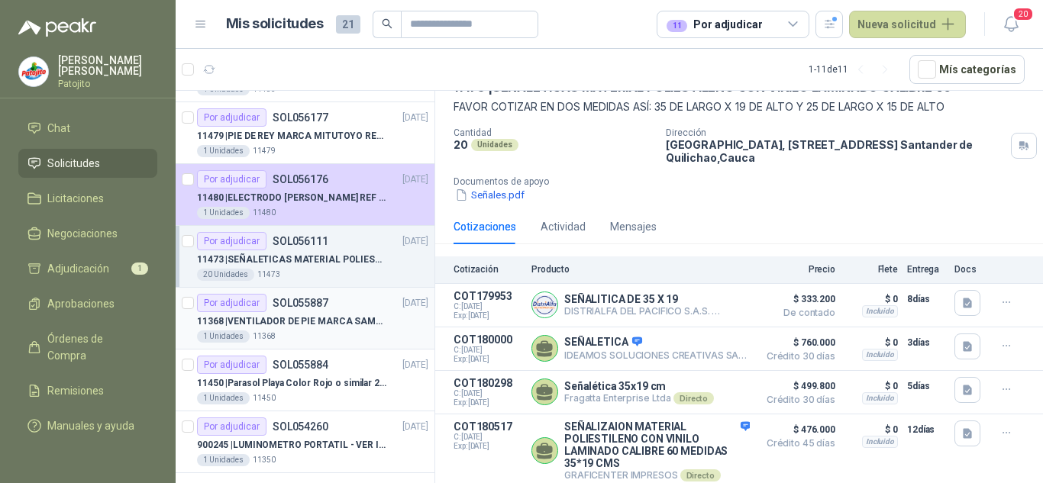
scroll to position [304, 0]
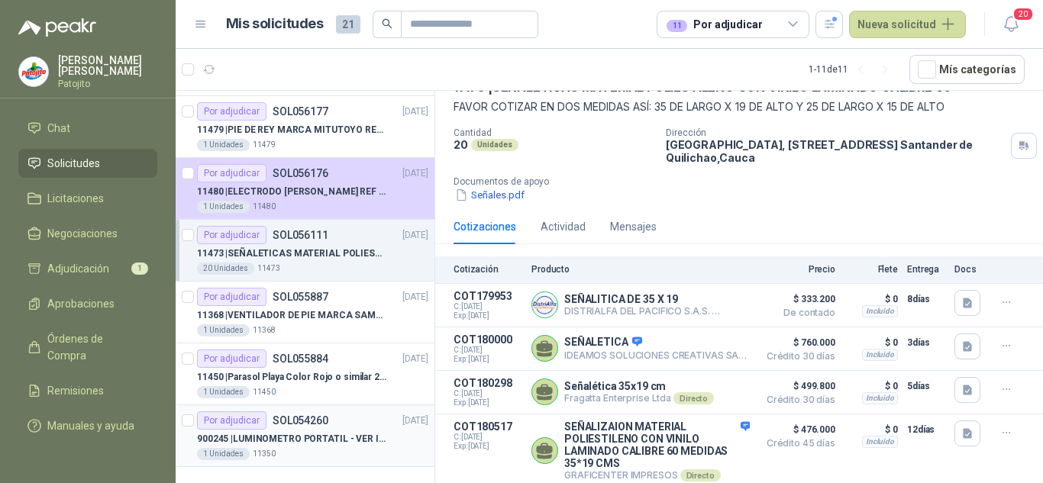
click at [313, 438] on p "900245 | LUMINOMETRO PORTATIL - VER IMAGEN ADJUNTA" at bounding box center [292, 439] width 190 height 15
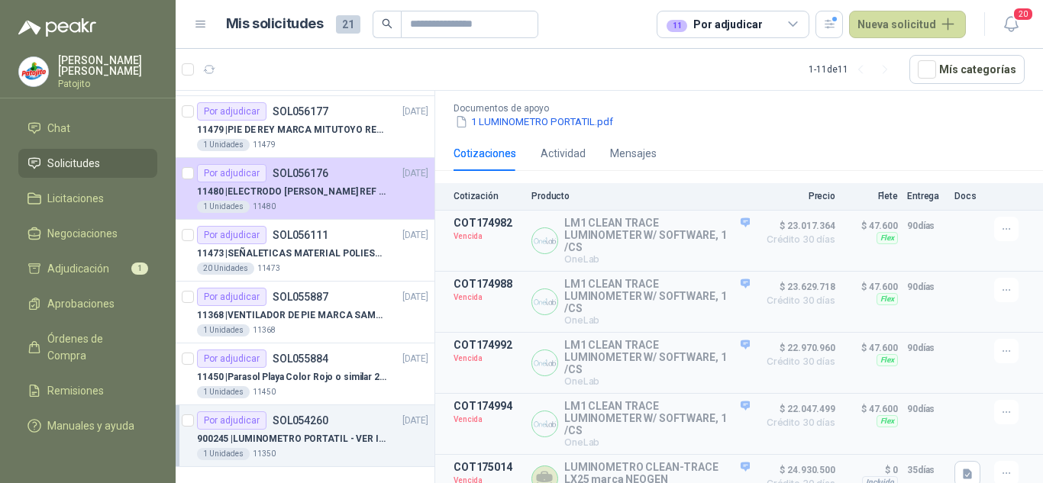
scroll to position [306, 0]
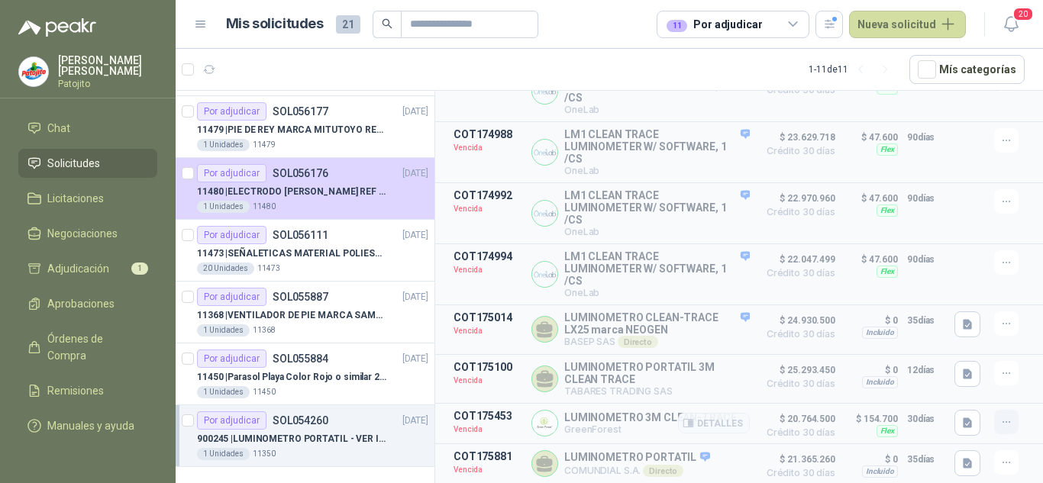
click at [1001, 429] on icon "button" at bounding box center [1007, 422] width 13 height 13
click at [972, 101] on div at bounding box center [970, 91] width 31 height 48
click at [338, 374] on p "11450 | Parasol Playa Color Rojo o similar 2.5 Metros Uv+50" at bounding box center [292, 377] width 190 height 15
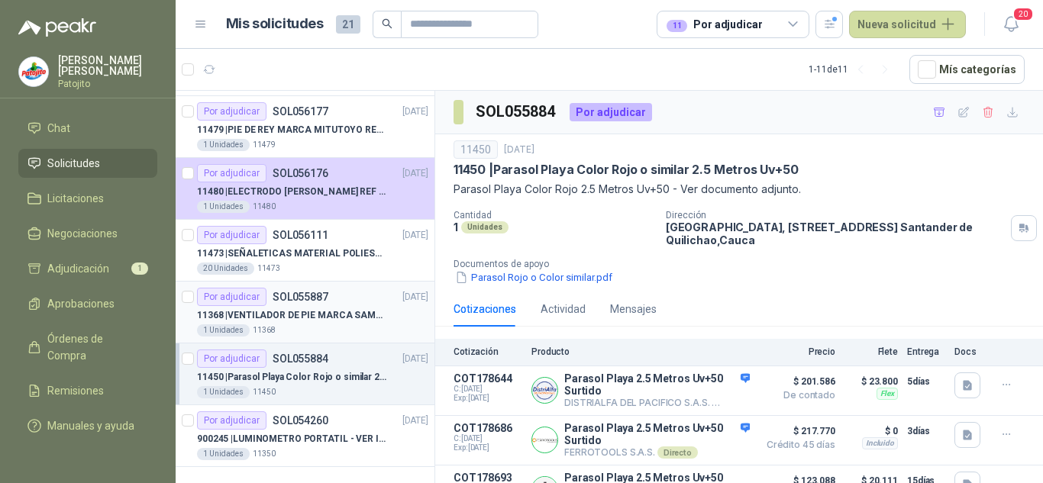
click at [310, 311] on p "11368 | VENTILADOR DE PIE MARCA SAMURAI" at bounding box center [292, 316] width 190 height 15
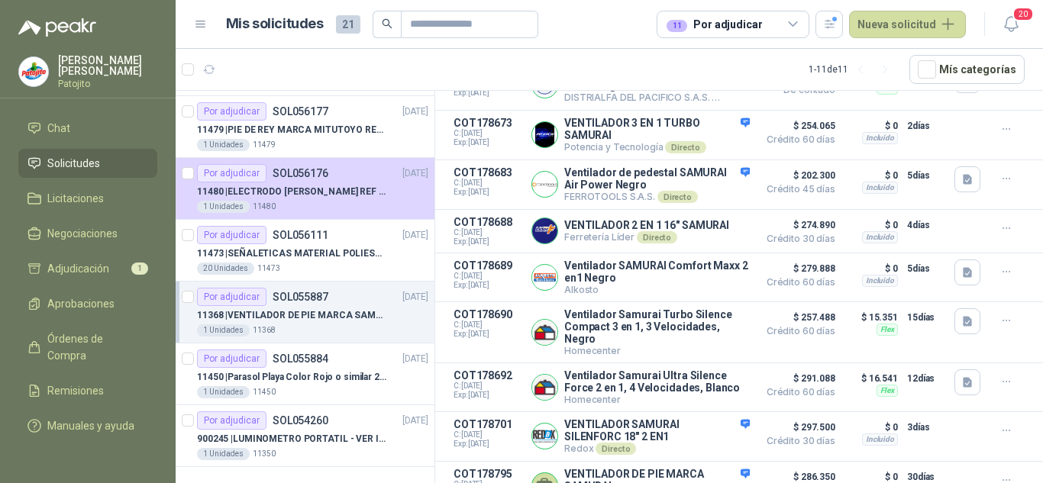
scroll to position [342, 0]
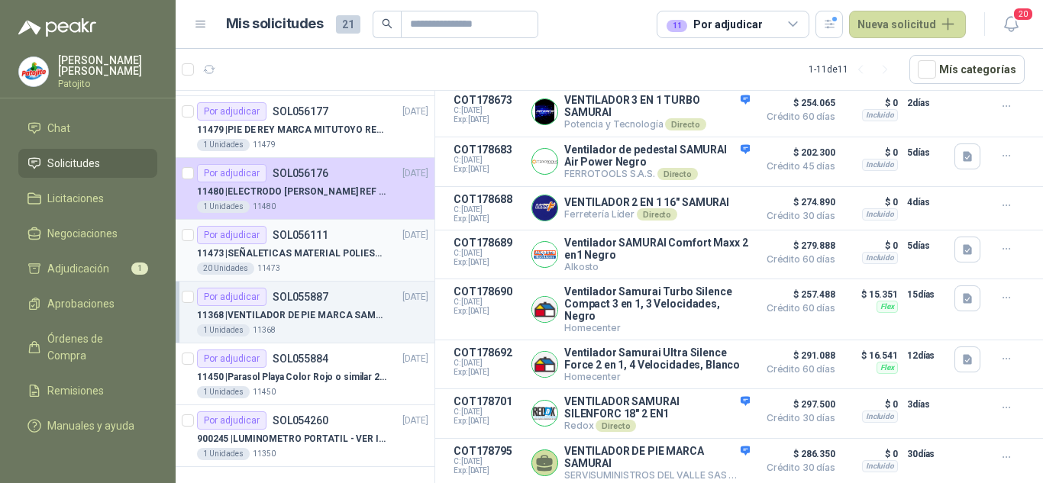
click at [341, 244] on div "11473 | SEÑALETICAS MATERIAL POLIESTILENO CON VINILO LAMINADO CALIBRE 60" at bounding box center [312, 253] width 231 height 18
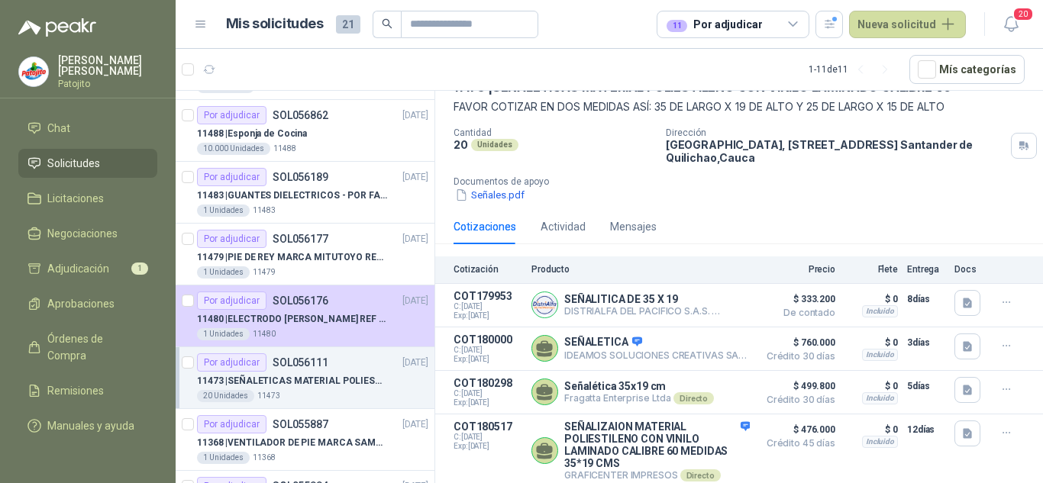
scroll to position [151, 0]
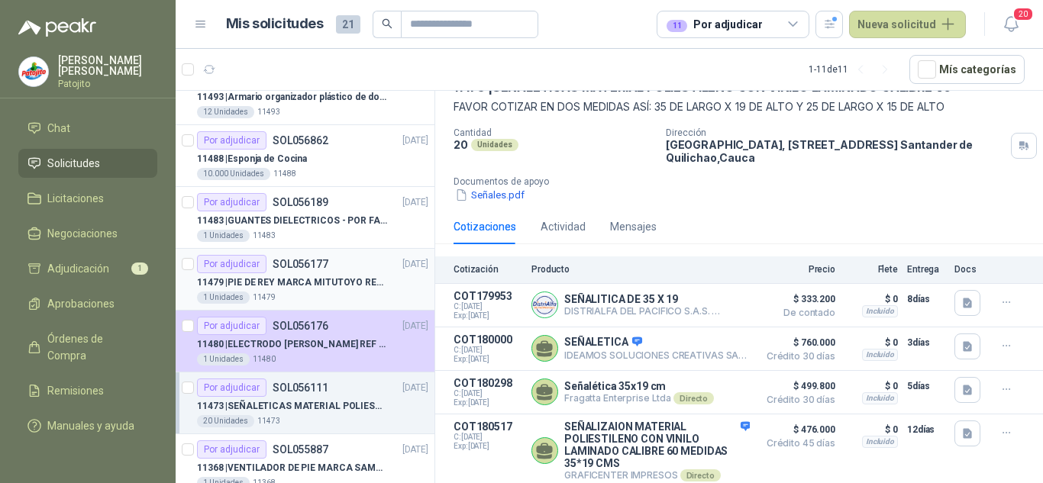
click at [334, 286] on p "11479 | PIE DE REY MARCA MITUTOYO REF 500-196-30" at bounding box center [292, 283] width 190 height 15
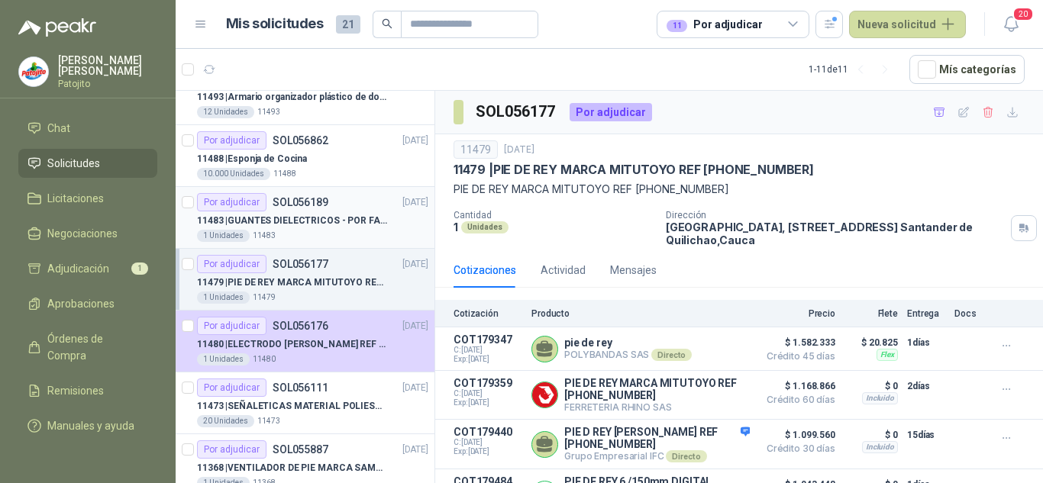
click at [350, 216] on p "11483 | GUANTES DIELECTRICOS - POR FAVOR ADJUNTAR SU FICHA TECNICA" at bounding box center [292, 221] width 190 height 15
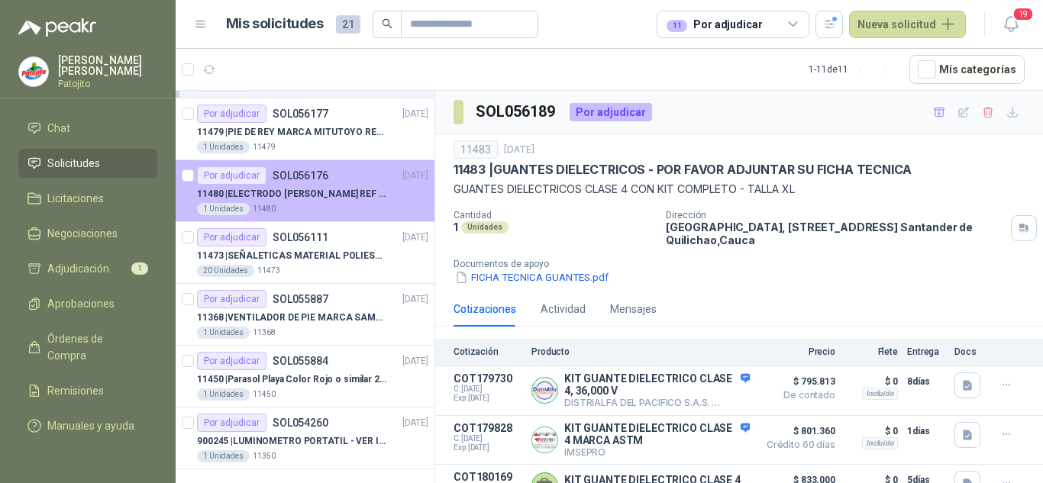
scroll to position [304, 0]
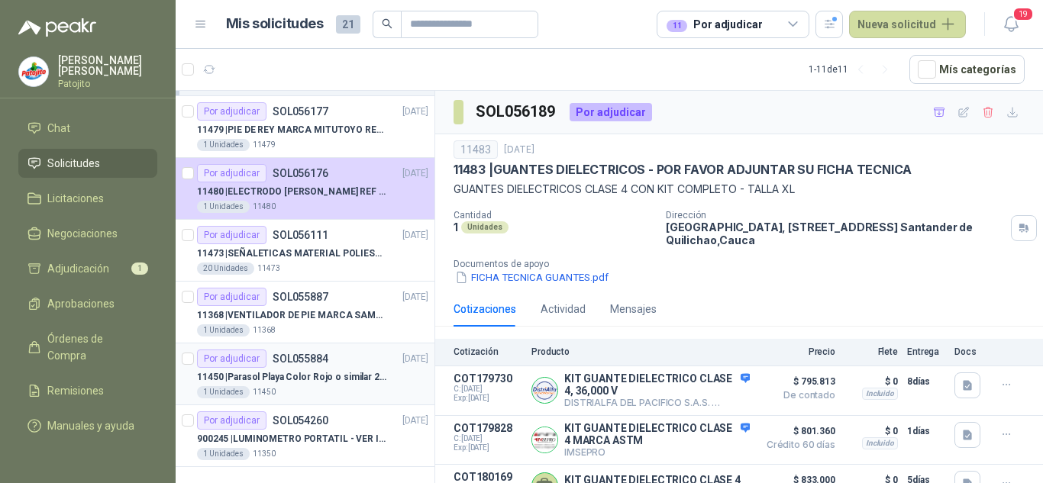
click at [332, 384] on p "11450 | Parasol Playa Color Rojo o similar 2.5 Metros Uv+50" at bounding box center [292, 377] width 190 height 15
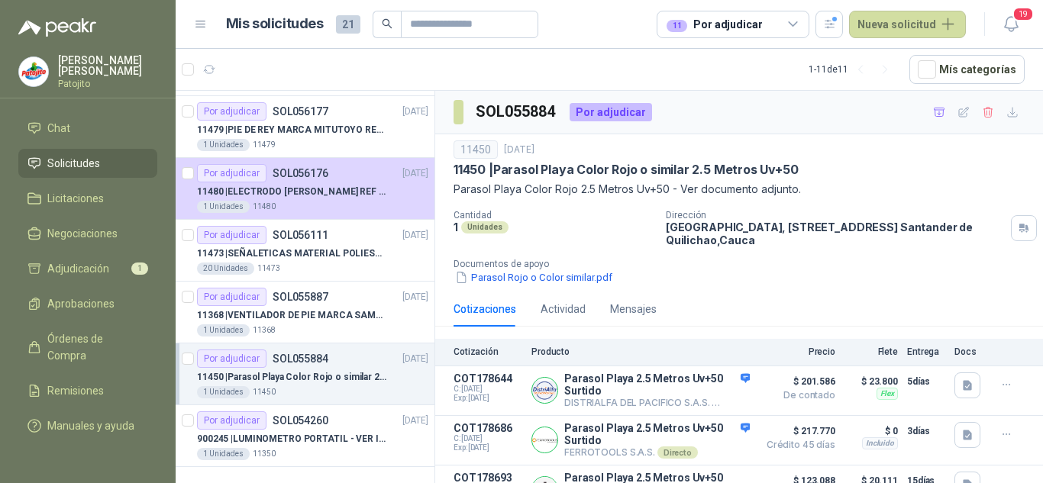
scroll to position [31, 0]
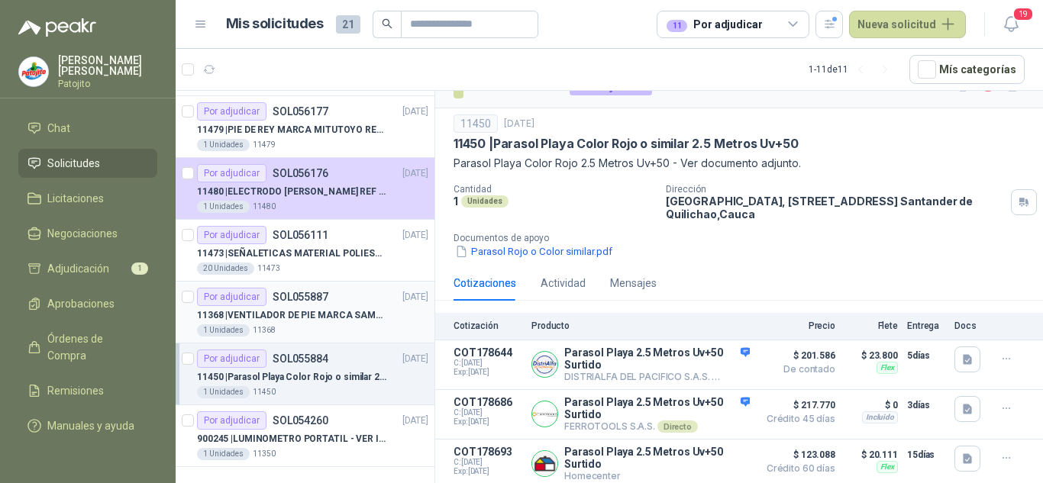
click at [312, 318] on p "11368 | VENTILADOR DE PIE MARCA SAMURAI" at bounding box center [292, 316] width 190 height 15
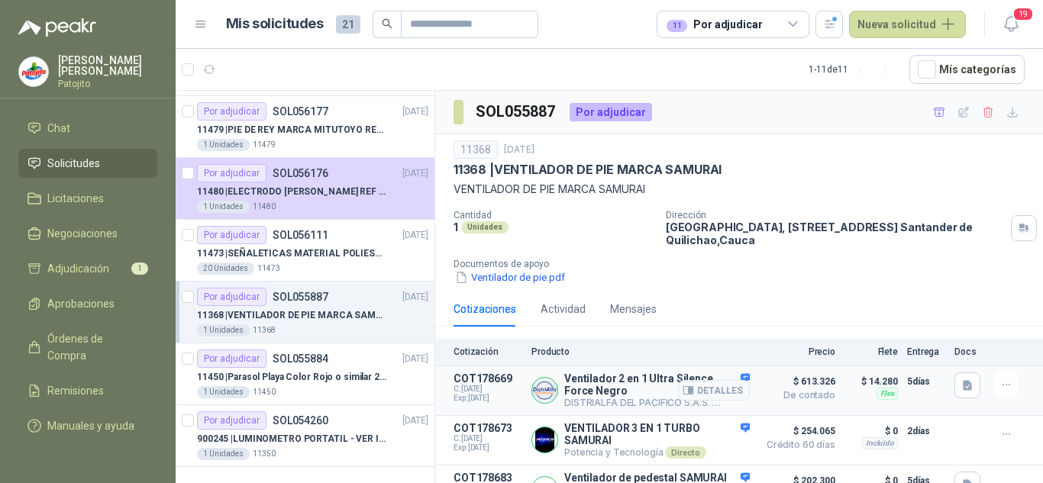
scroll to position [342, 0]
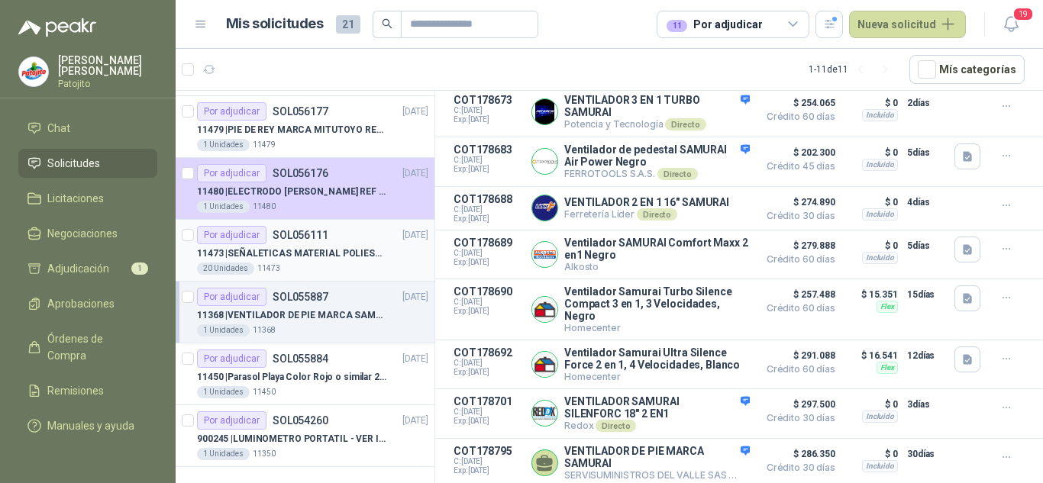
click at [324, 260] on p "11473 | SEÑALETICAS MATERIAL POLIESTILENO CON VINILO LAMINADO CALIBRE 60" at bounding box center [292, 254] width 190 height 15
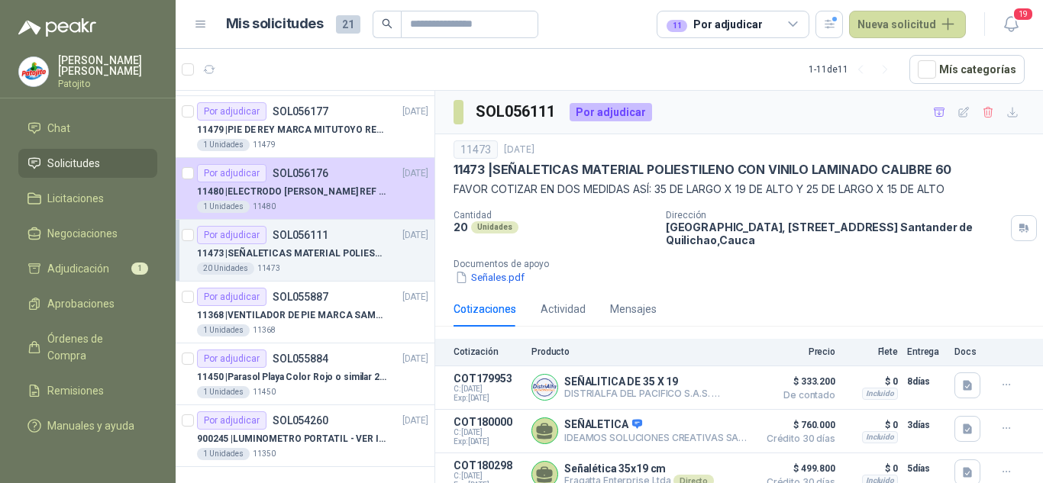
scroll to position [88, 0]
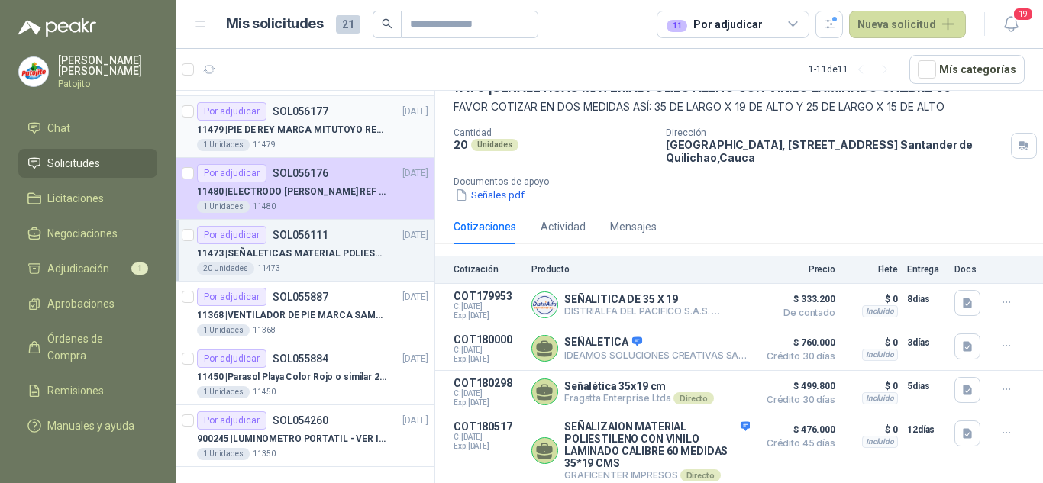
click at [329, 139] on div "1 Unidades 11479" at bounding box center [312, 145] width 231 height 12
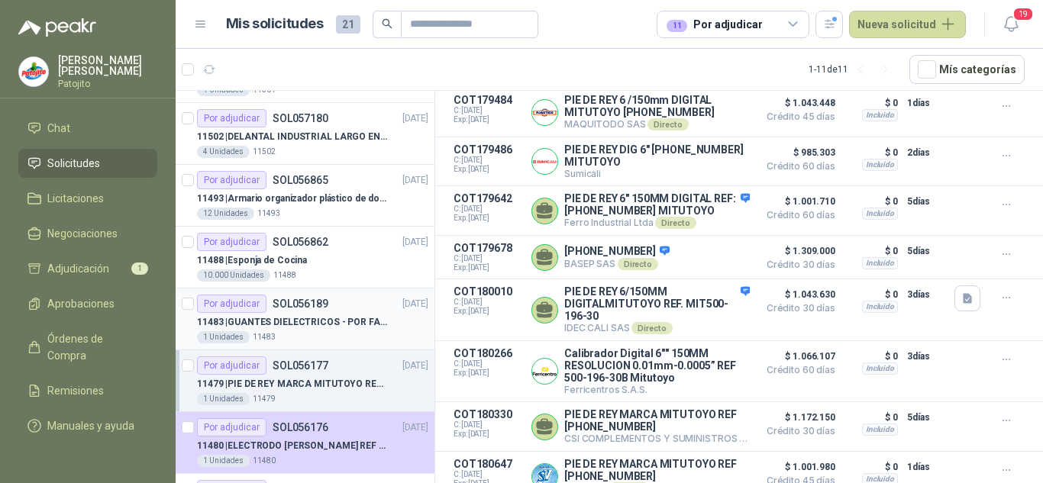
scroll to position [76, 0]
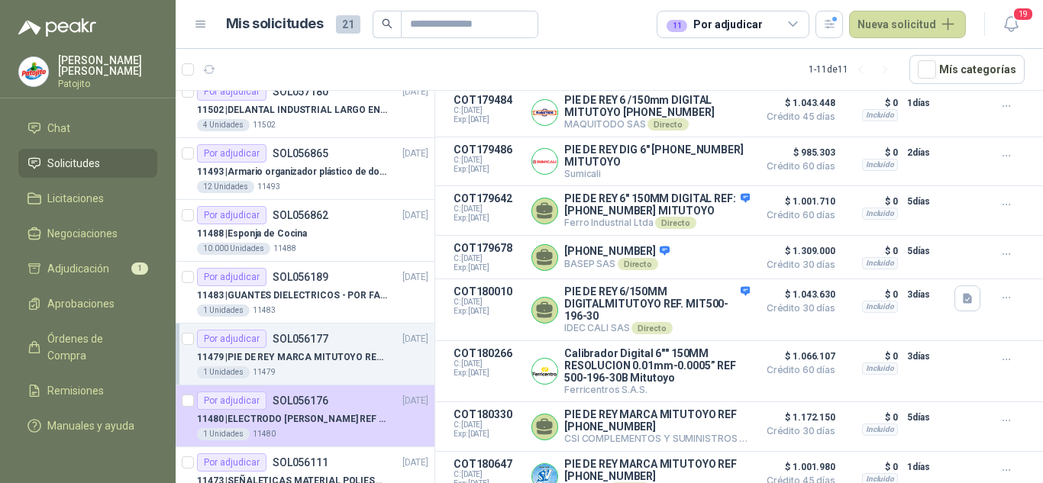
click at [340, 362] on p "11479 | PIE DE REY MARCA MITUTOYO REF 500-196-30" at bounding box center [292, 358] width 190 height 15
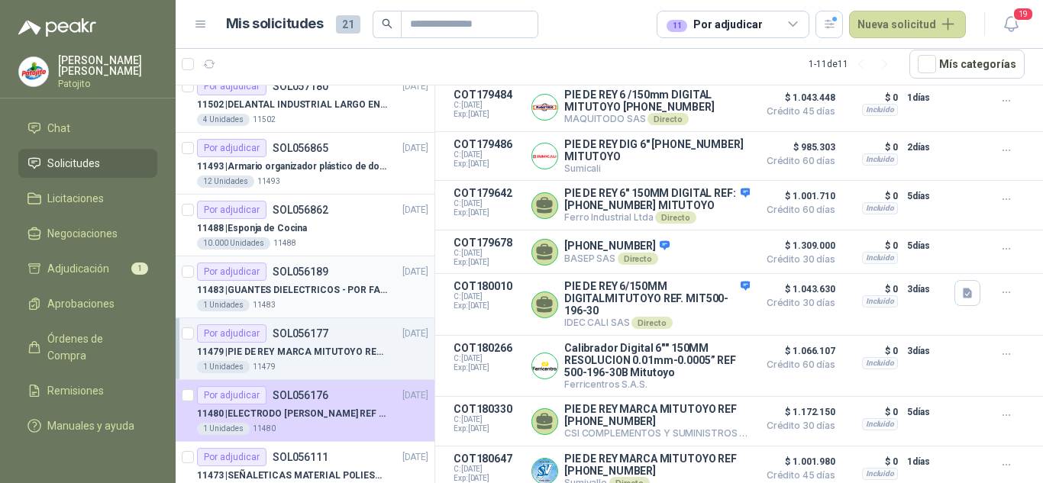
click at [334, 286] on p "11483 | GUANTES DIELECTRICOS - POR FAVOR ADJUNTAR SU FICHA TECNICA" at bounding box center [292, 290] width 190 height 15
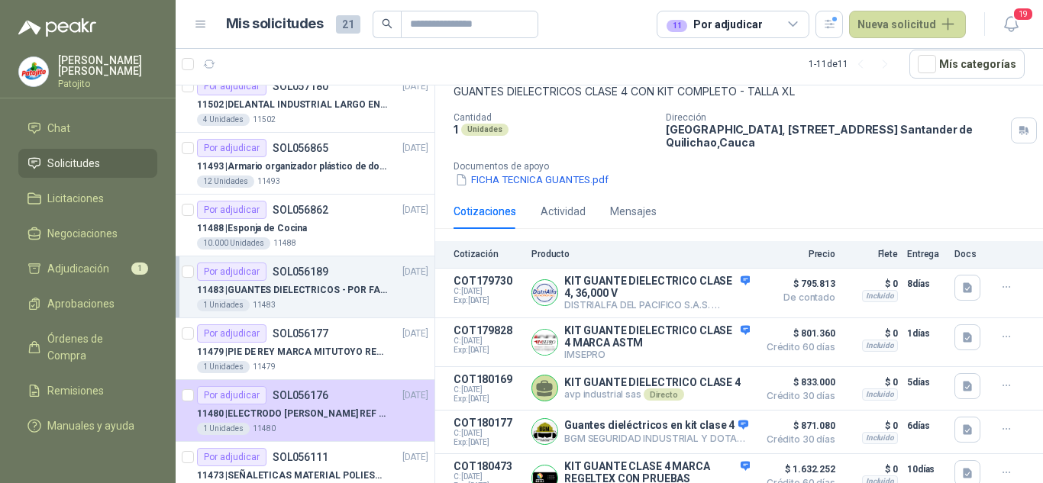
scroll to position [189, 0]
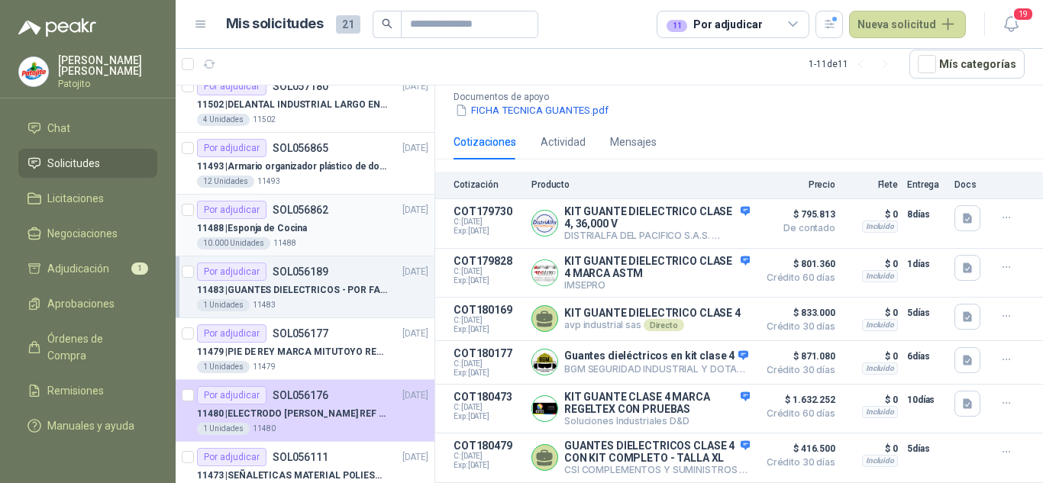
click at [327, 237] on div "11488 | Esponja de Cocina" at bounding box center [312, 228] width 231 height 18
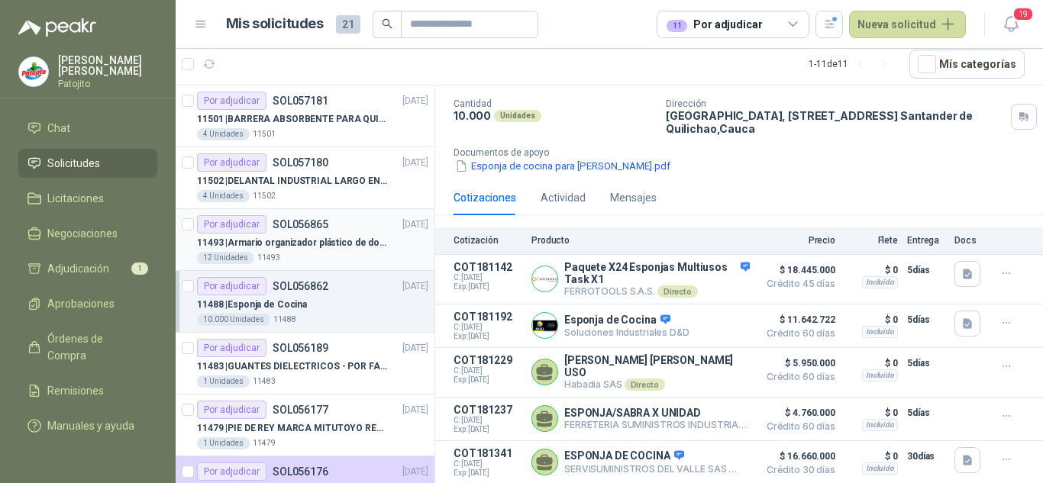
click at [317, 234] on div "11493 | Armario organizador plástico de dos puertas de acuerdo a la imagen adju…" at bounding box center [312, 243] width 231 height 18
click at [319, 184] on p "11502 | DELANTAL INDUSTRIAL LARGO EN PVC COLOR AMARILLO" at bounding box center [292, 181] width 190 height 15
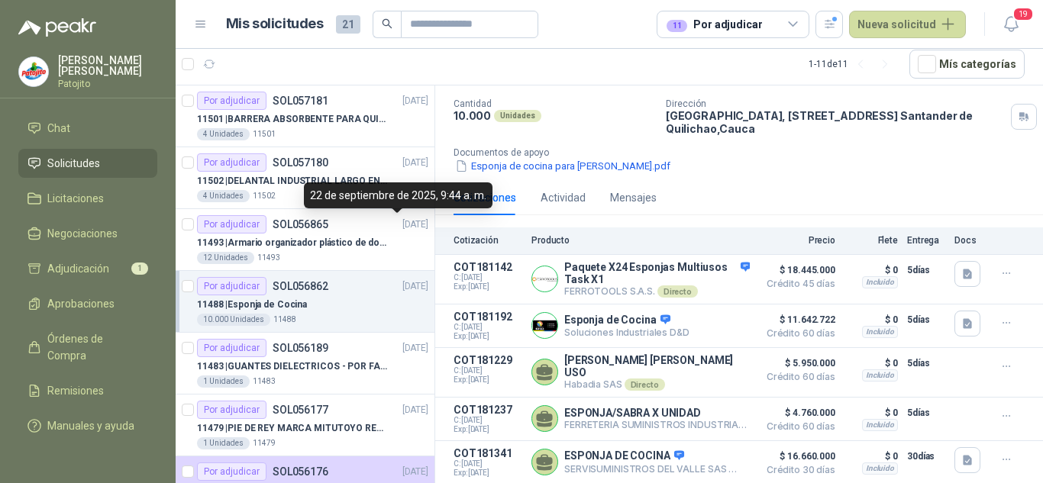
click at [364, 187] on div "22 de septiembre de 2025, 9:44 a. m." at bounding box center [398, 196] width 189 height 26
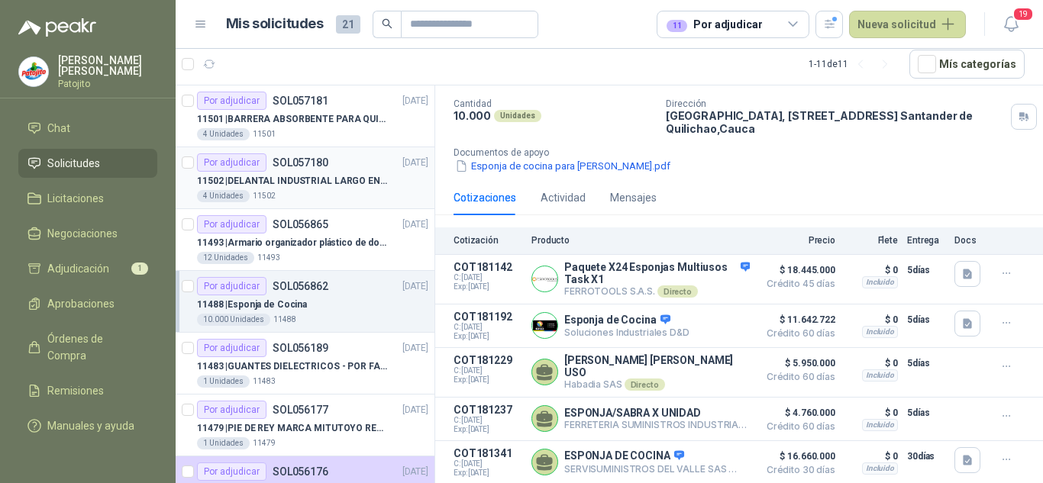
click at [342, 176] on p "11502 | DELANTAL INDUSTRIAL LARGO EN PVC COLOR AMARILLO" at bounding box center [292, 181] width 190 height 15
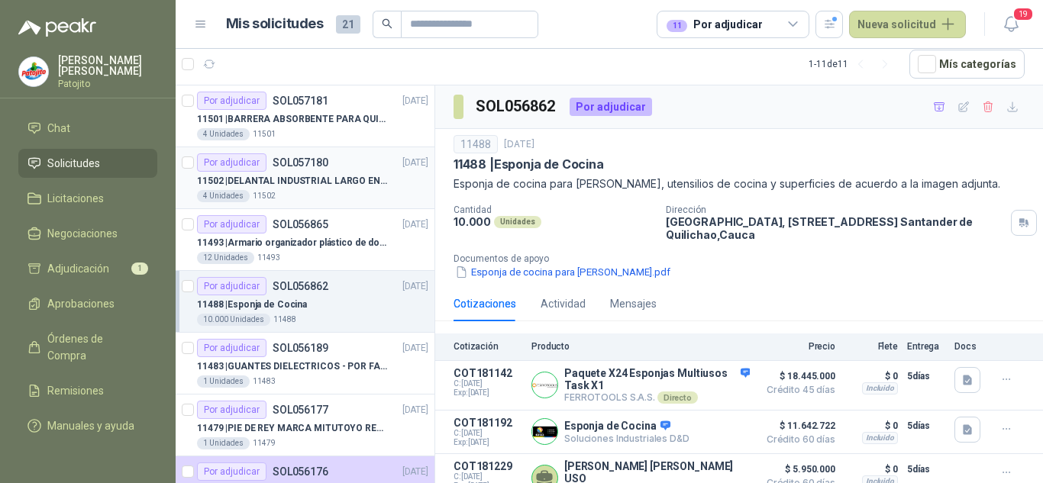
click at [327, 179] on p "11502 | DELANTAL INDUSTRIAL LARGO EN PVC COLOR AMARILLO" at bounding box center [292, 181] width 190 height 15
click at [331, 126] on p "11501 | BARRERA ABSORBENTE PARA QUIMICOS (DERRAME DE HIPOCLORITO)" at bounding box center [292, 119] width 190 height 15
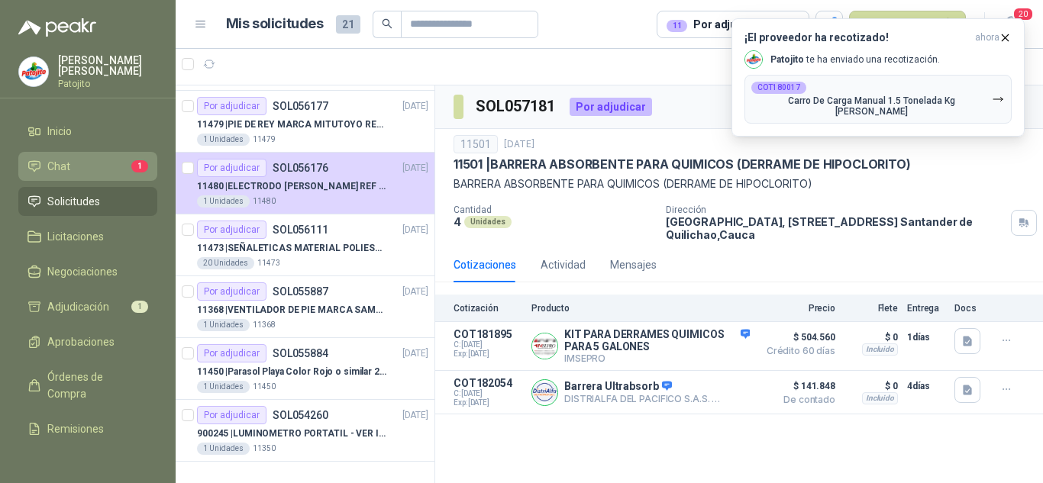
click at [99, 167] on li "Chat 1" at bounding box center [87, 166] width 121 height 17
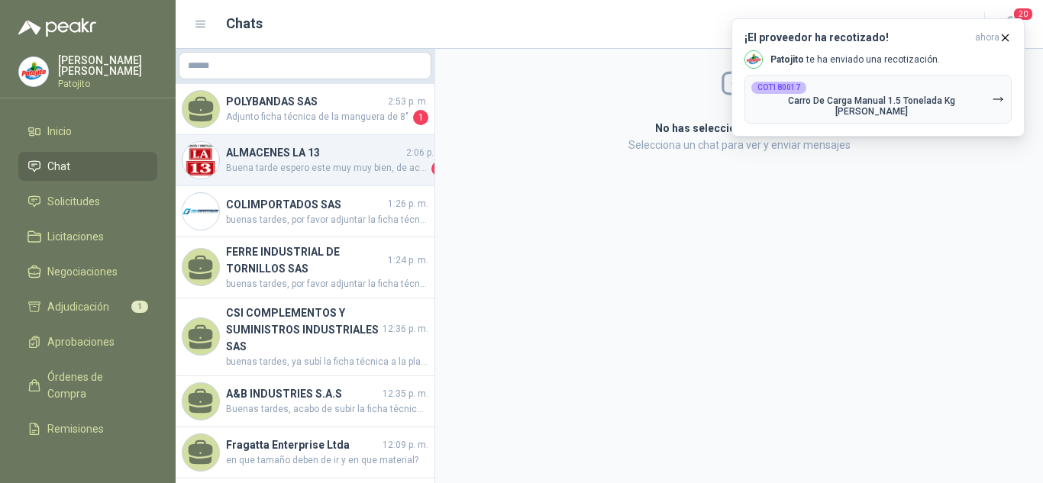
click at [344, 163] on span "Buena tarde espero este muy muy bien, de acuerdo a la informacion que me brinda…" at bounding box center [327, 168] width 202 height 15
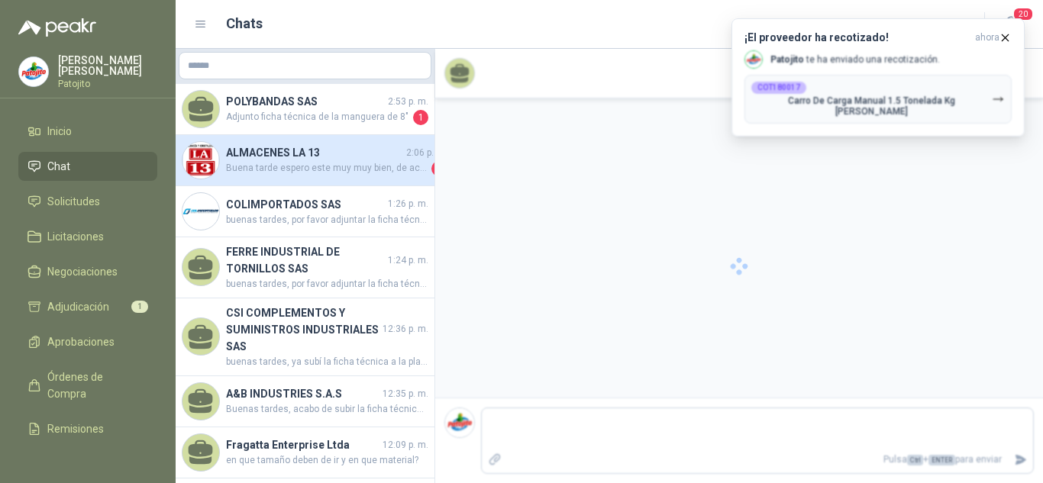
scroll to position [214, 0]
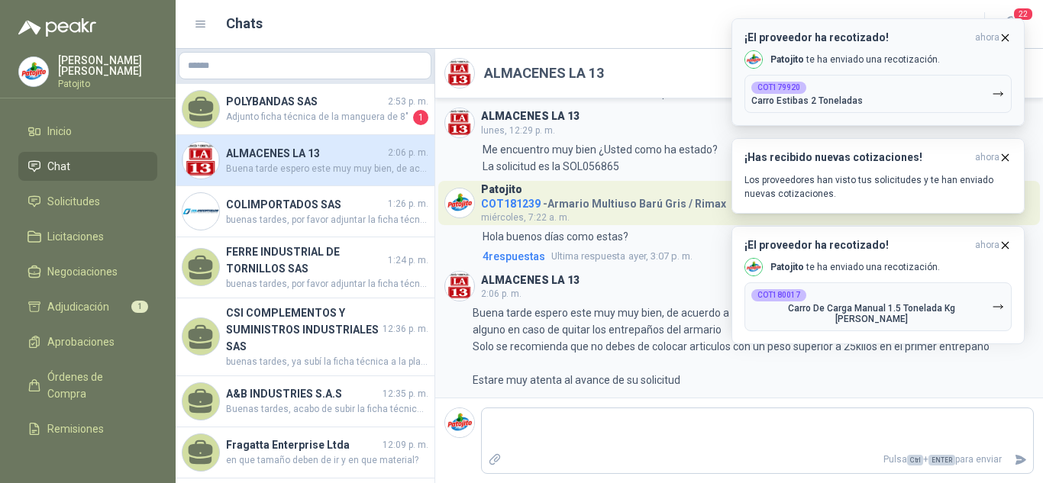
click at [1001, 40] on icon "button" at bounding box center [1005, 37] width 13 height 13
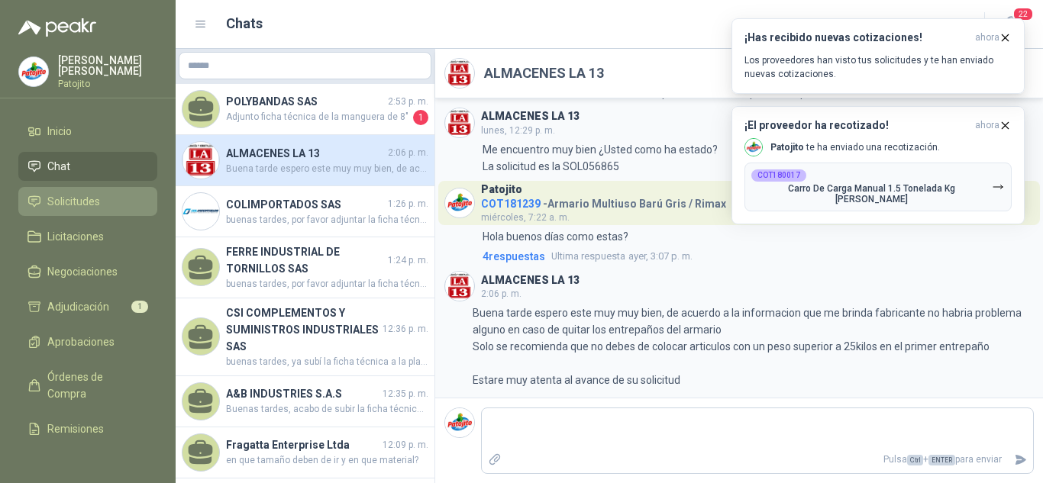
click at [62, 201] on span "Solicitudes" at bounding box center [73, 201] width 53 height 17
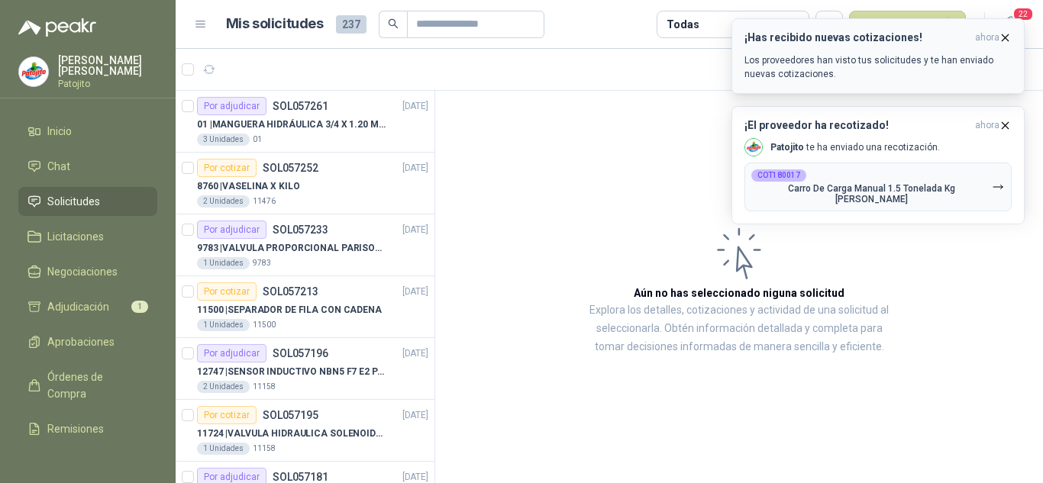
click at [1010, 35] on icon "button" at bounding box center [1005, 37] width 13 height 13
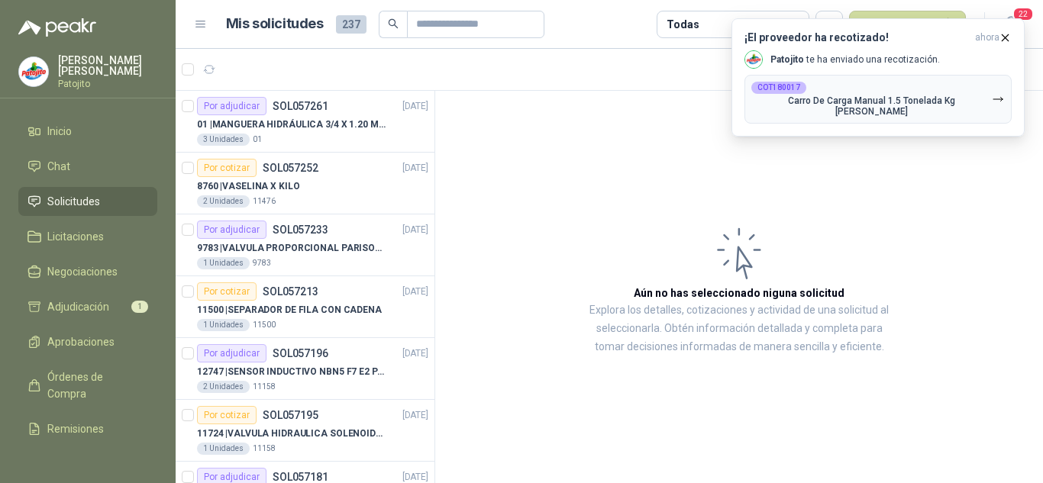
click at [1010, 35] on icon "button" at bounding box center [1005, 37] width 13 height 13
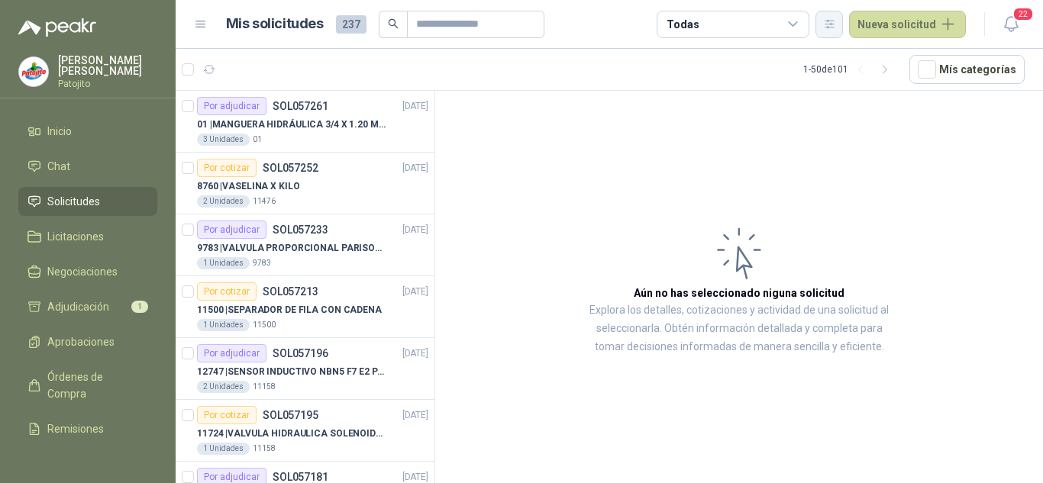
click at [843, 21] on button "button" at bounding box center [829, 24] width 27 height 27
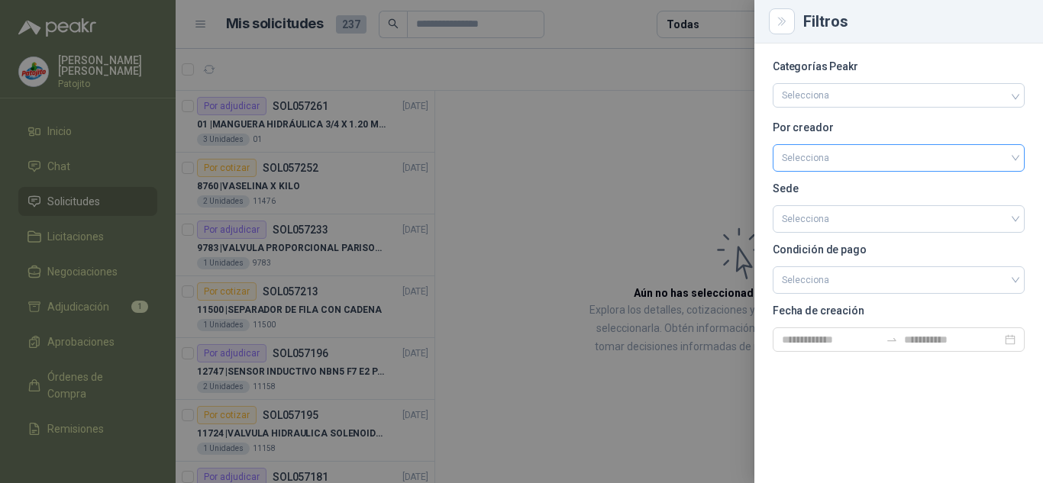
click at [831, 149] on input "search" at bounding box center [899, 156] width 234 height 23
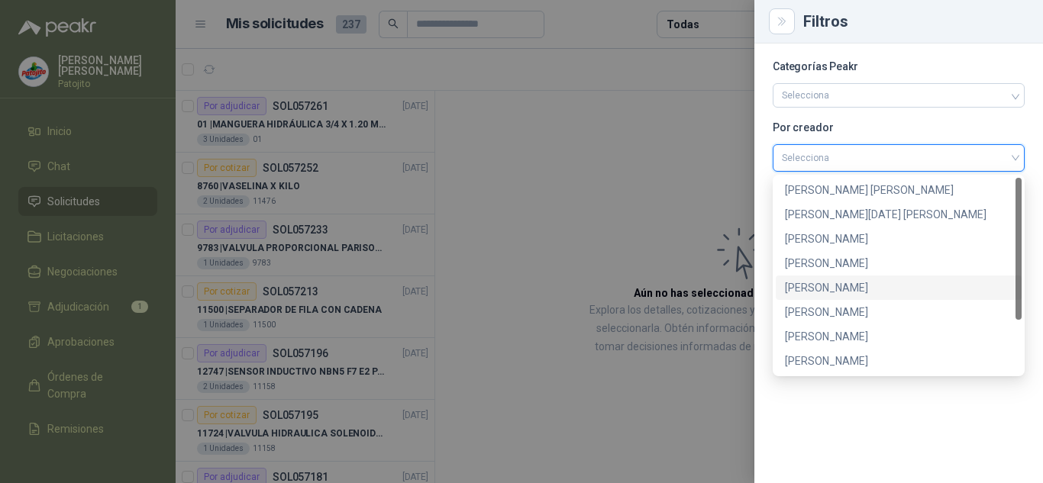
click at [823, 280] on div "[PERSON_NAME]" at bounding box center [899, 288] width 246 height 24
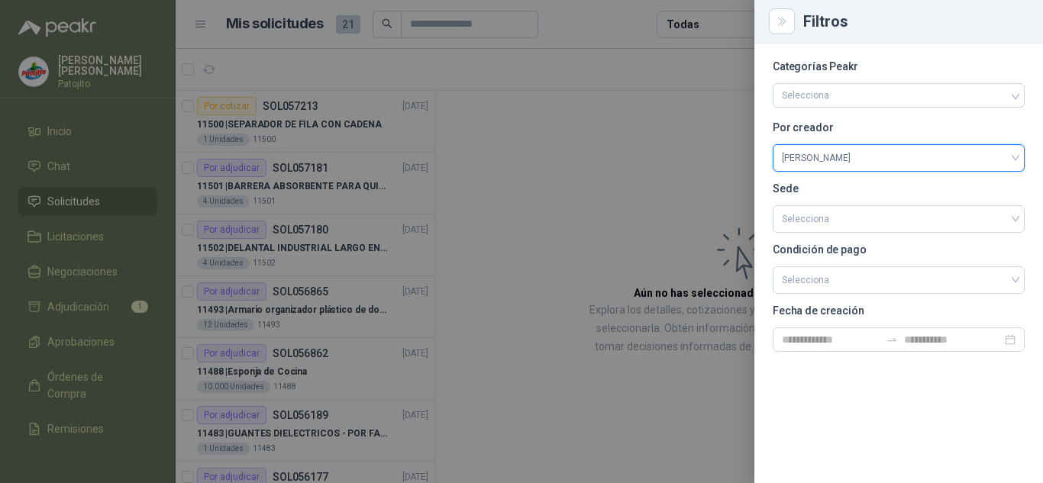
click at [639, 231] on div at bounding box center [521, 241] width 1043 height 483
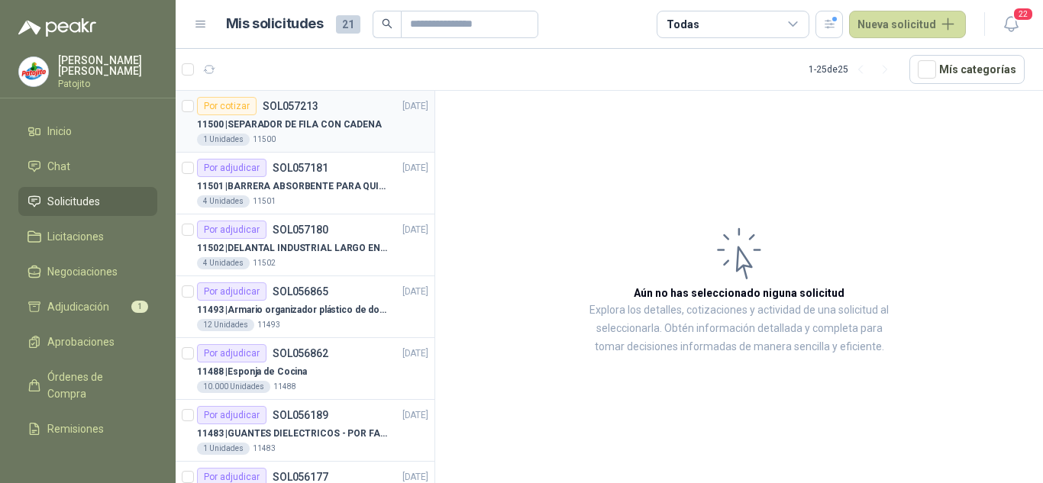
click at [355, 118] on p "11500 | SEPARADOR DE FILA CON CADENA" at bounding box center [289, 125] width 185 height 15
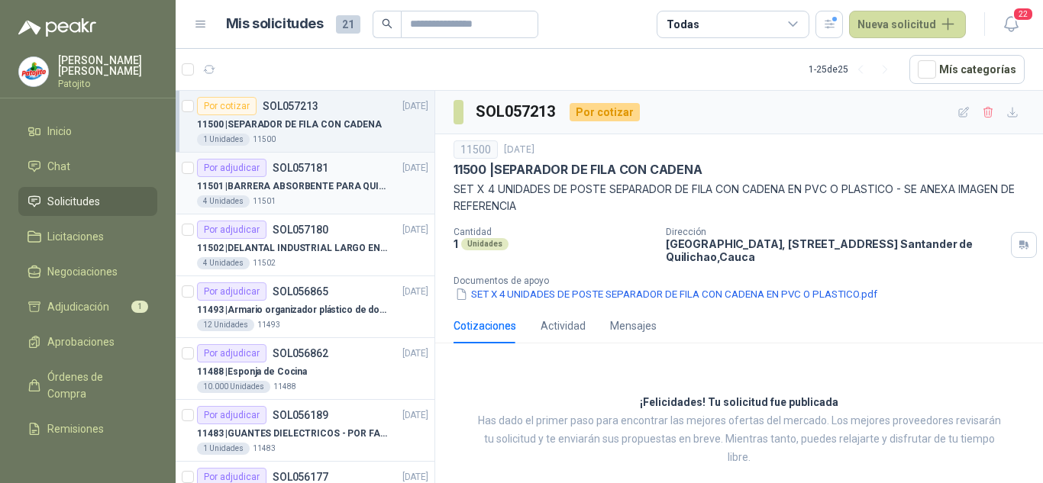
click at [337, 179] on p "11501 | BARRERA ABSORBENTE PARA QUIMICOS (DERRAME DE HIPOCLORITO)" at bounding box center [292, 186] width 190 height 15
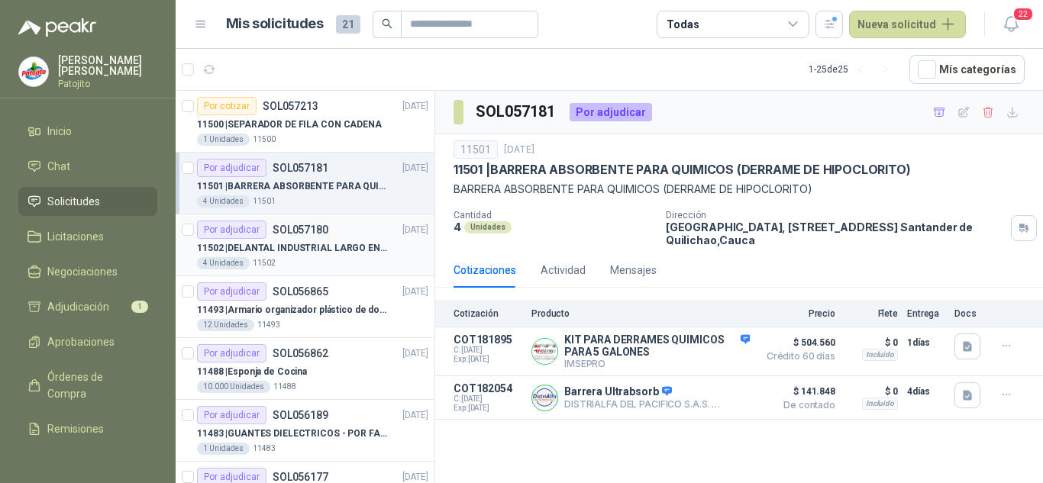
click at [315, 257] on div "4 Unidades 11502" at bounding box center [312, 263] width 231 height 12
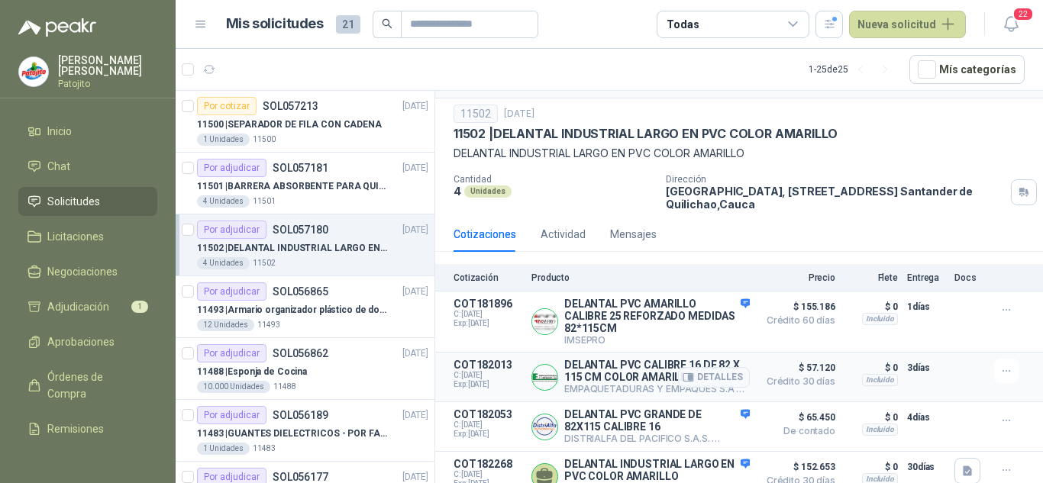
scroll to position [56, 0]
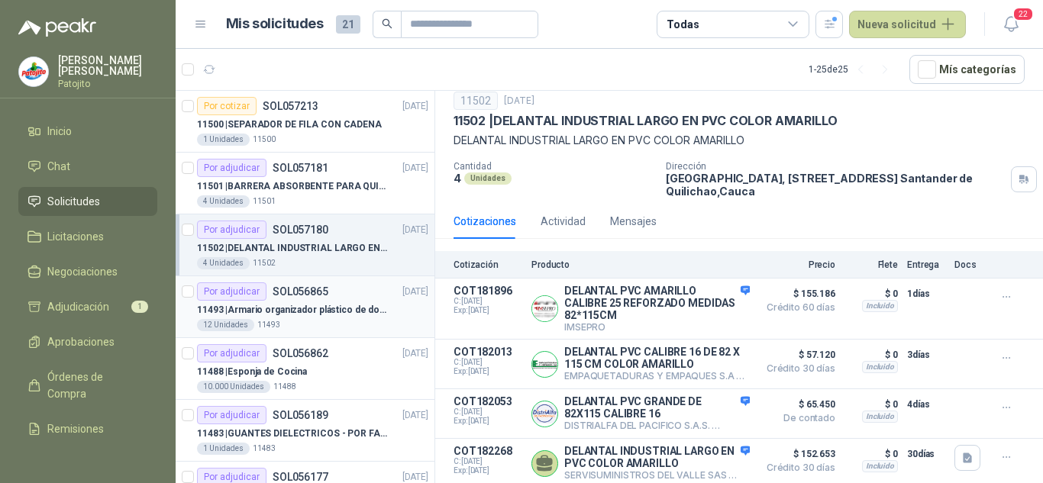
click at [296, 297] on p "SOL056865" at bounding box center [301, 291] width 56 height 11
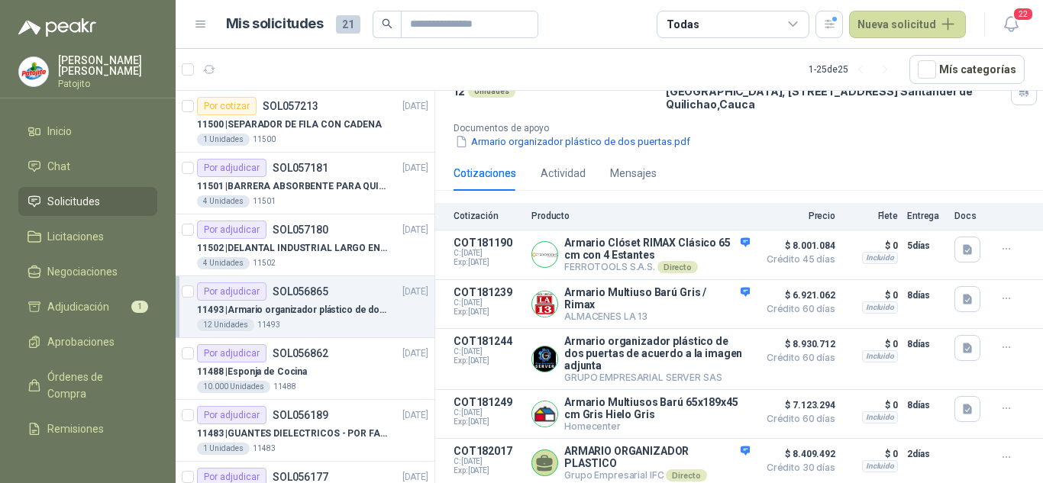
scroll to position [144, 0]
click at [302, 358] on p "SOL056862" at bounding box center [301, 353] width 56 height 11
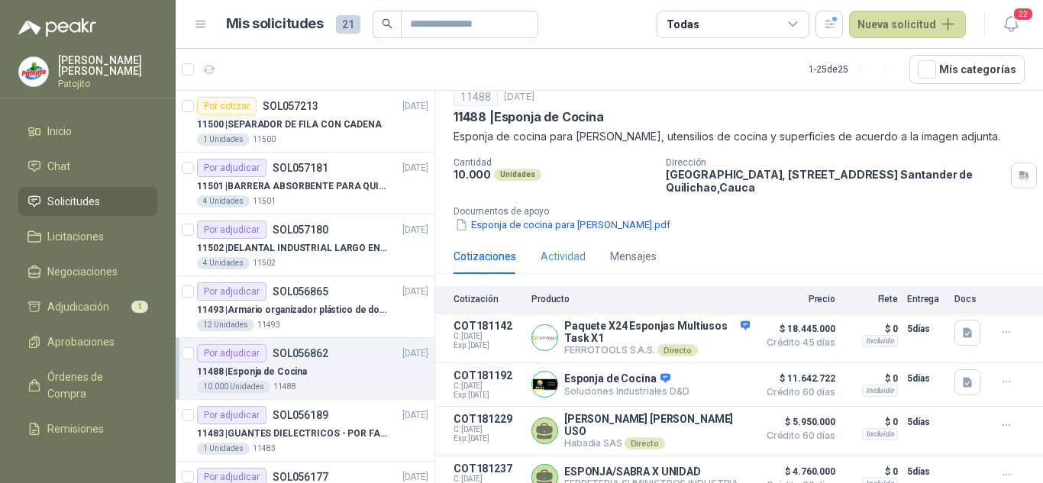
scroll to position [106, 0]
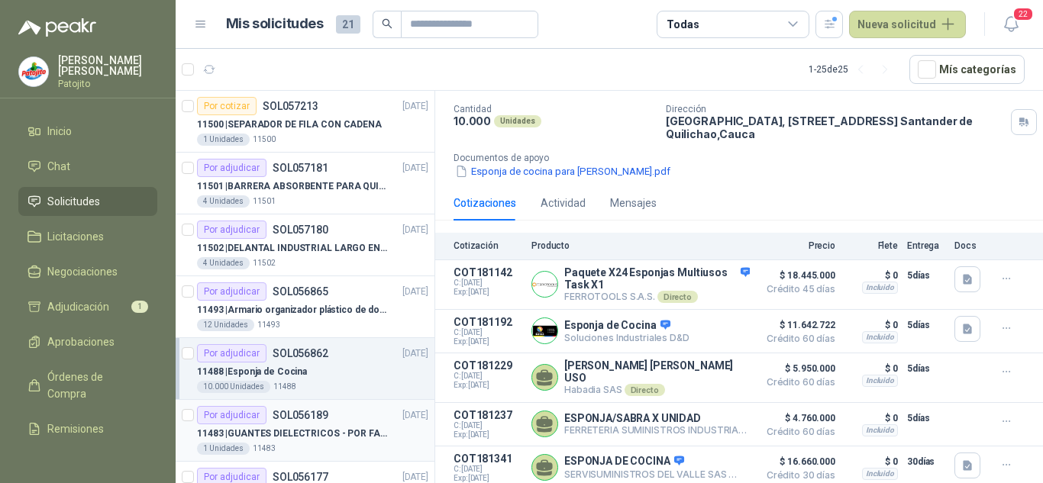
click at [302, 451] on div "1 Unidades 11483" at bounding box center [312, 449] width 231 height 12
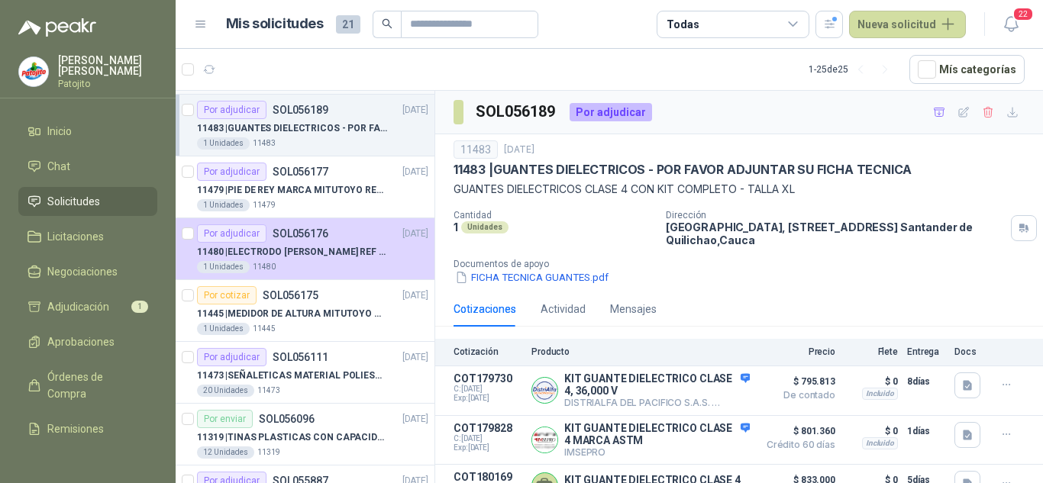
scroll to position [611, 0]
